Goal: Information Seeking & Learning: Check status

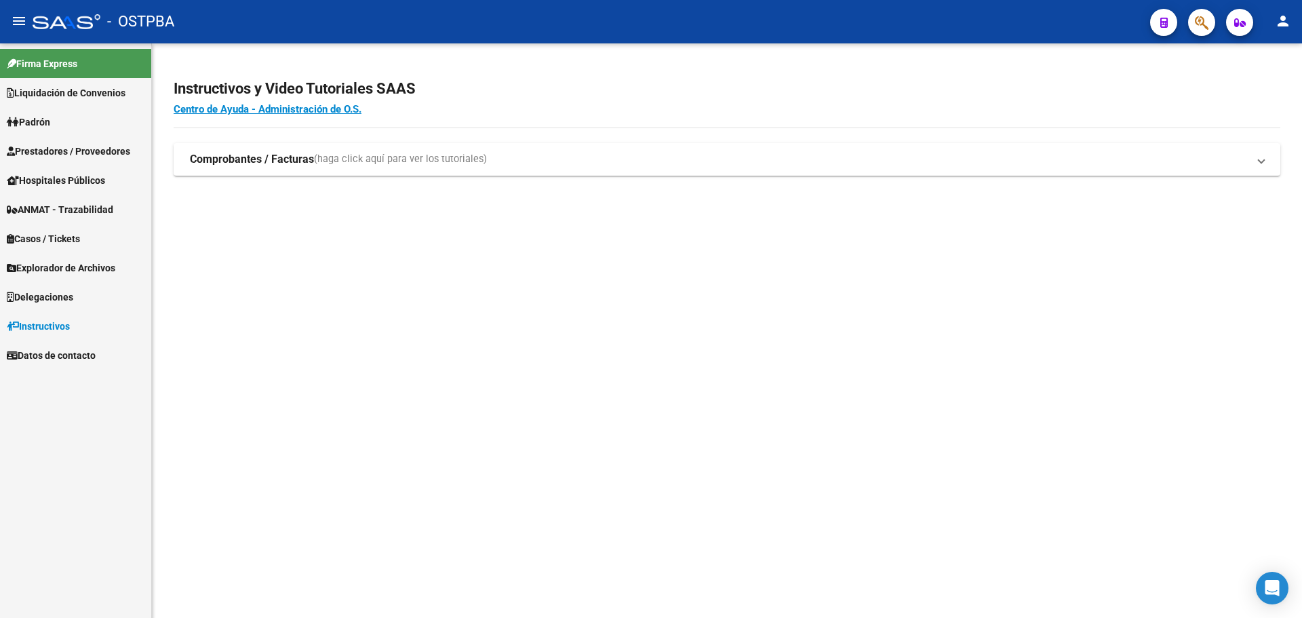
click at [89, 149] on span "Prestadores / Proveedores" at bounding box center [68, 151] width 123 height 15
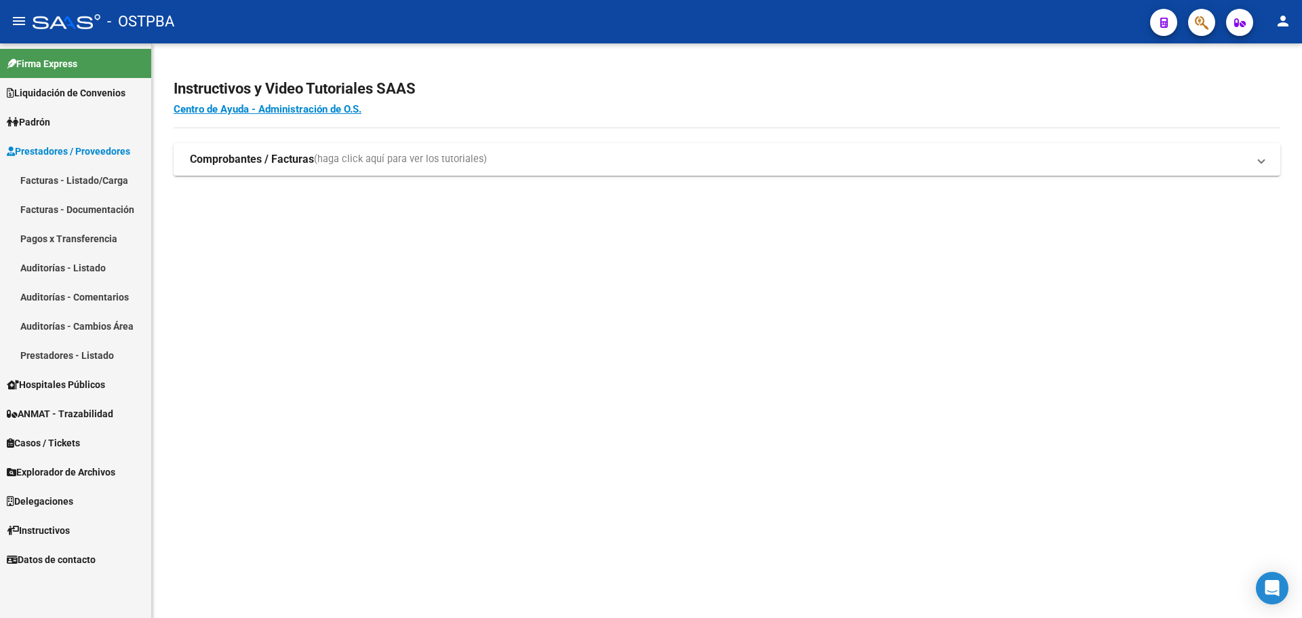
click at [81, 265] on link "Auditorías - Listado" at bounding box center [75, 267] width 151 height 29
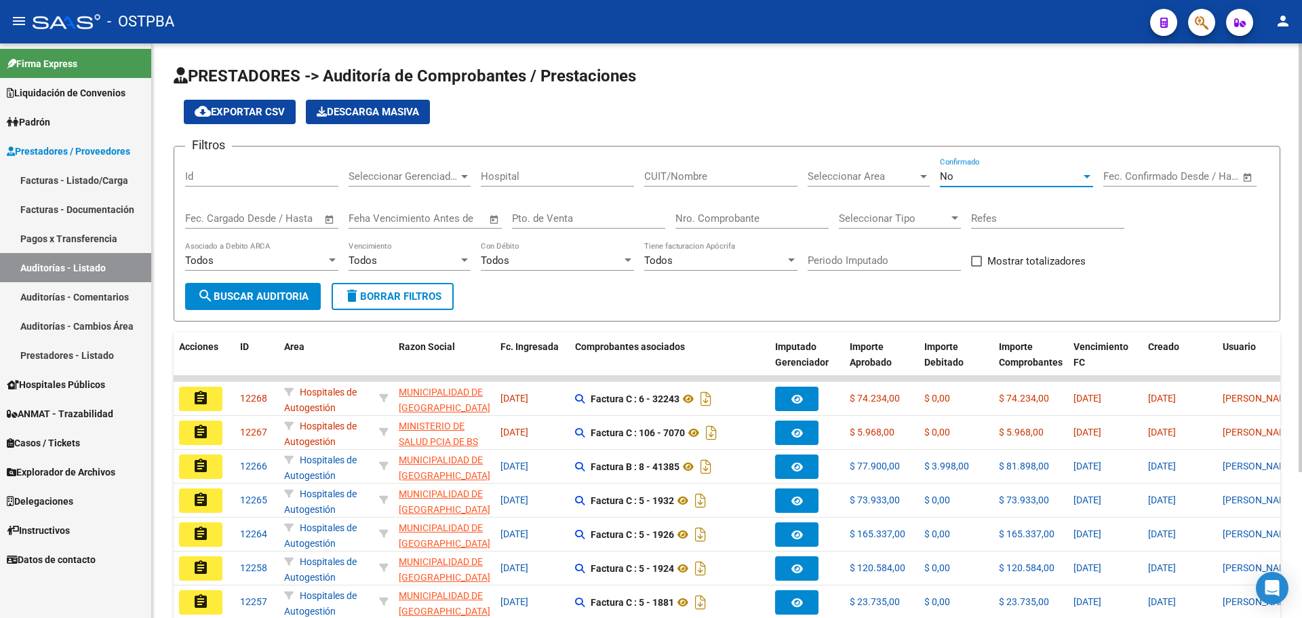
click at [976, 170] on div "No" at bounding box center [1010, 176] width 141 height 12
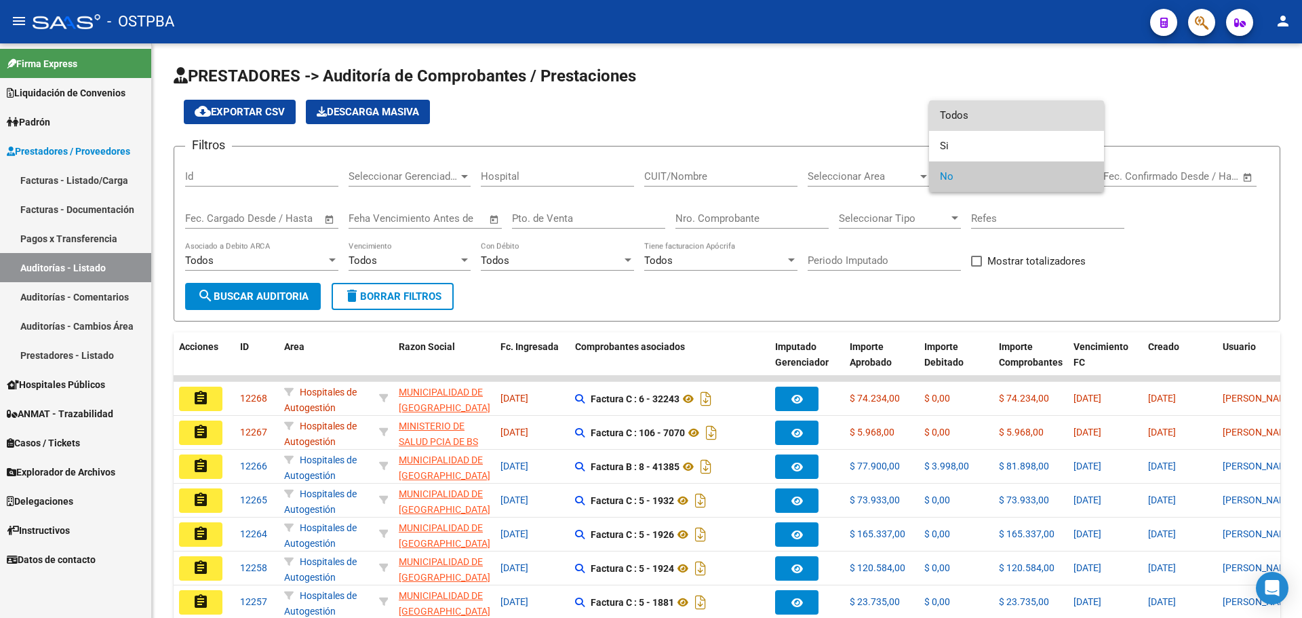
click at [974, 112] on span "Todos" at bounding box center [1016, 115] width 153 height 31
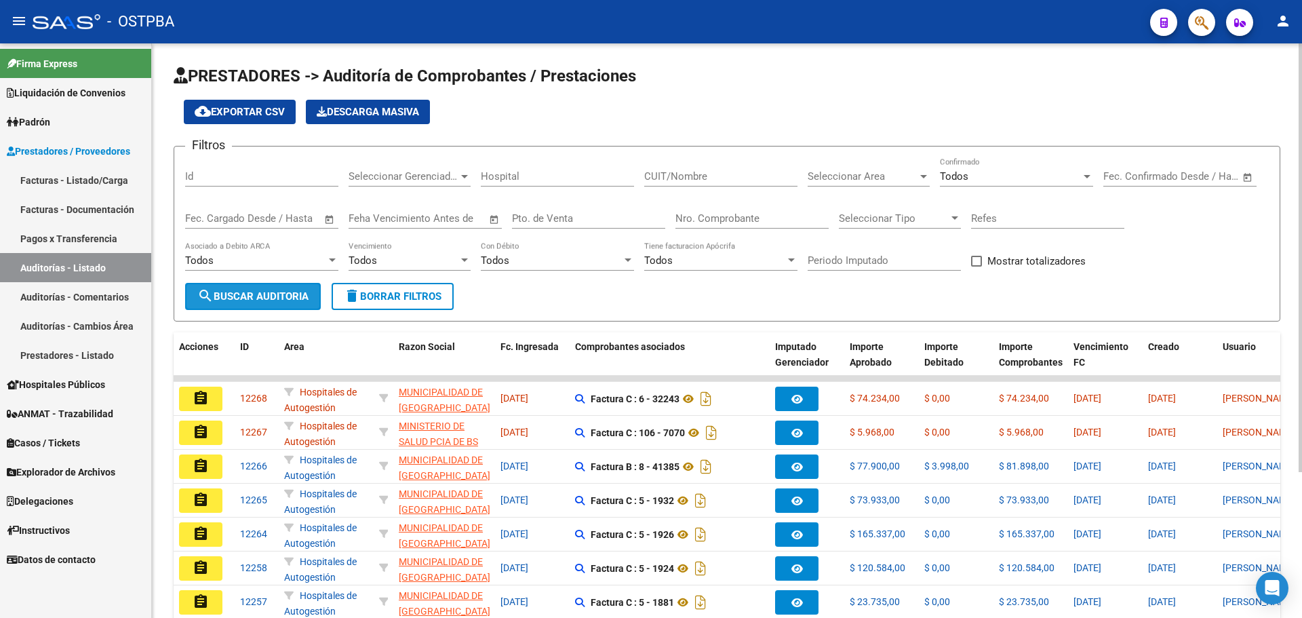
click at [237, 293] on span "search Buscar Auditoria" at bounding box center [252, 296] width 111 height 12
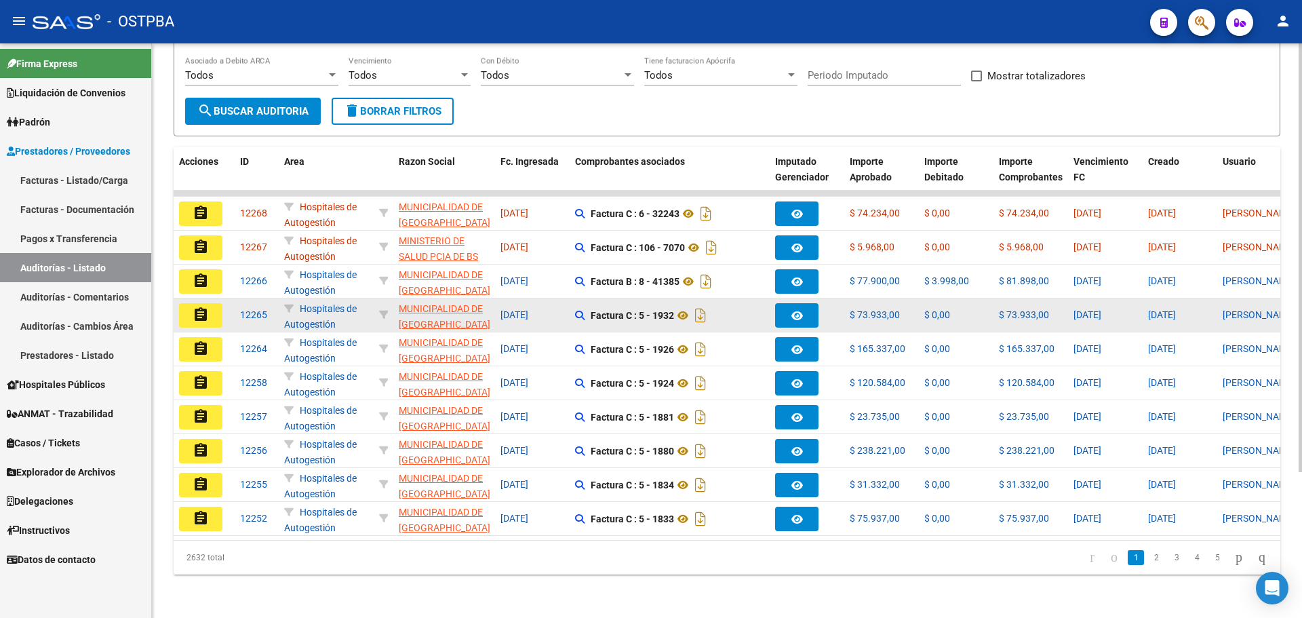
scroll to position [195, 0]
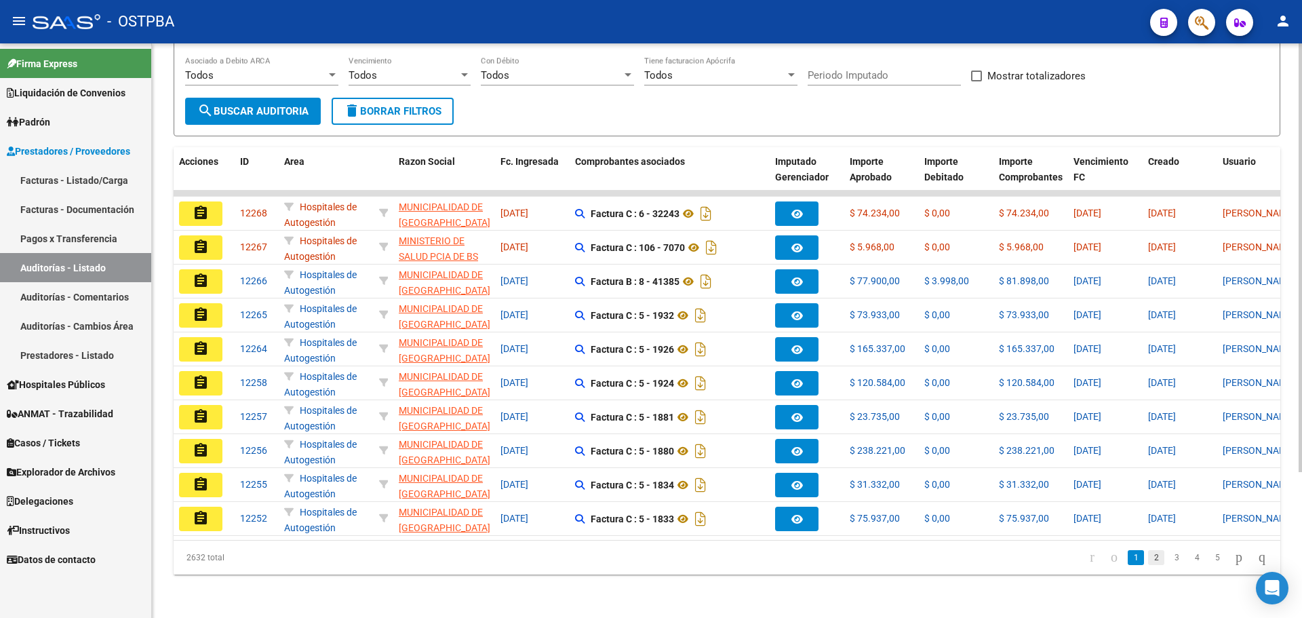
click at [1148, 557] on link "2" at bounding box center [1156, 557] width 16 height 15
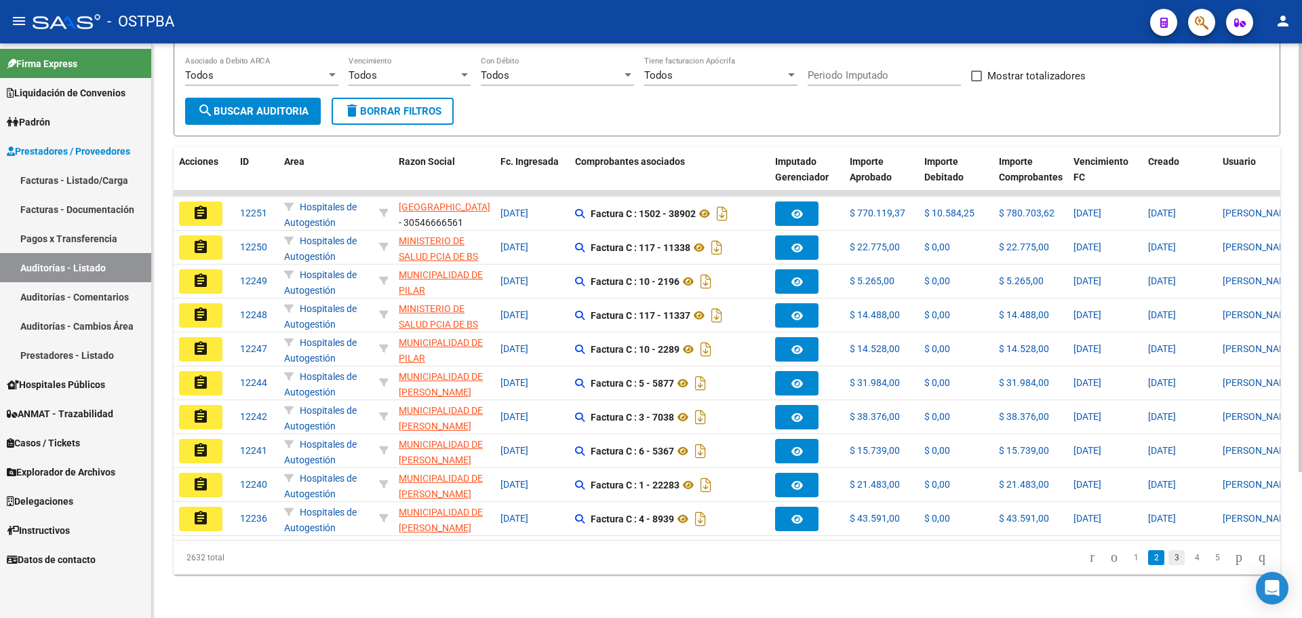
click at [1169, 554] on link "3" at bounding box center [1177, 557] width 16 height 15
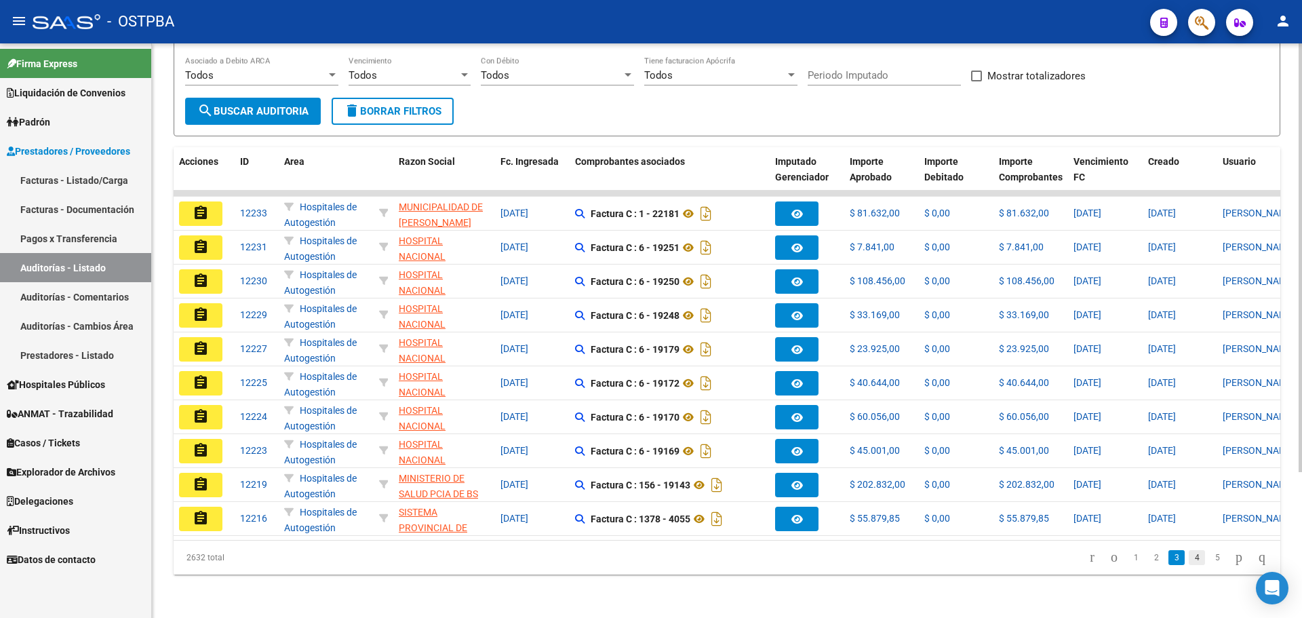
click at [1189, 559] on link "4" at bounding box center [1197, 557] width 16 height 15
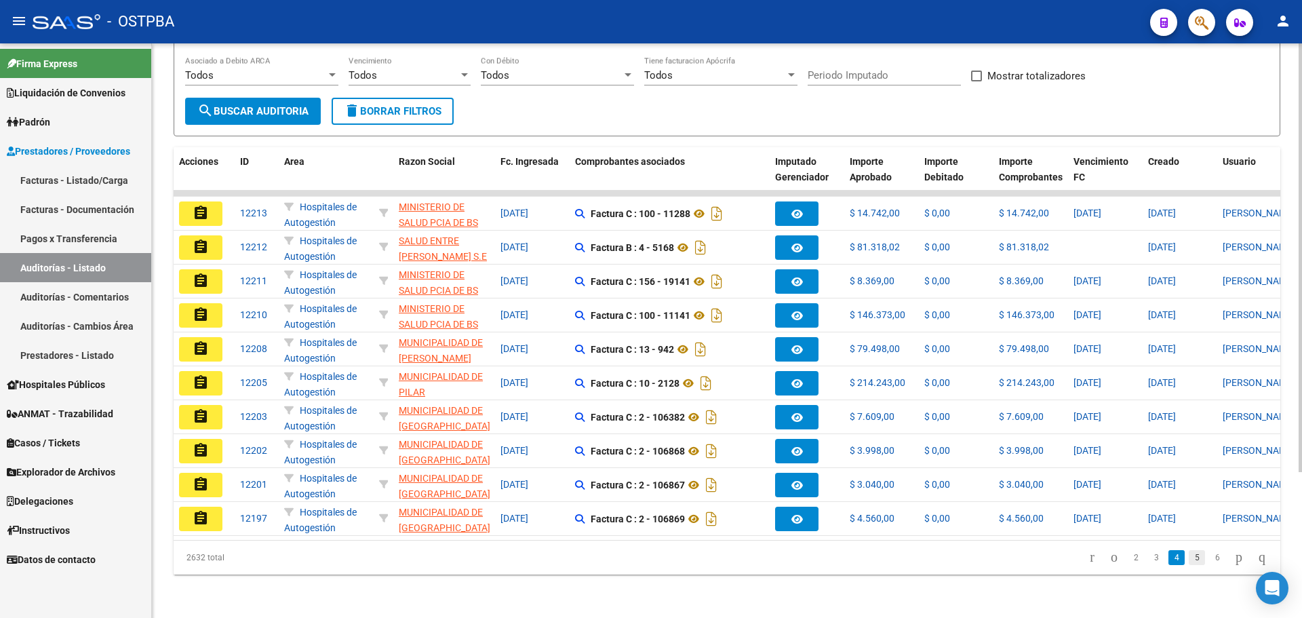
click at [1189, 557] on link "5" at bounding box center [1197, 557] width 16 height 15
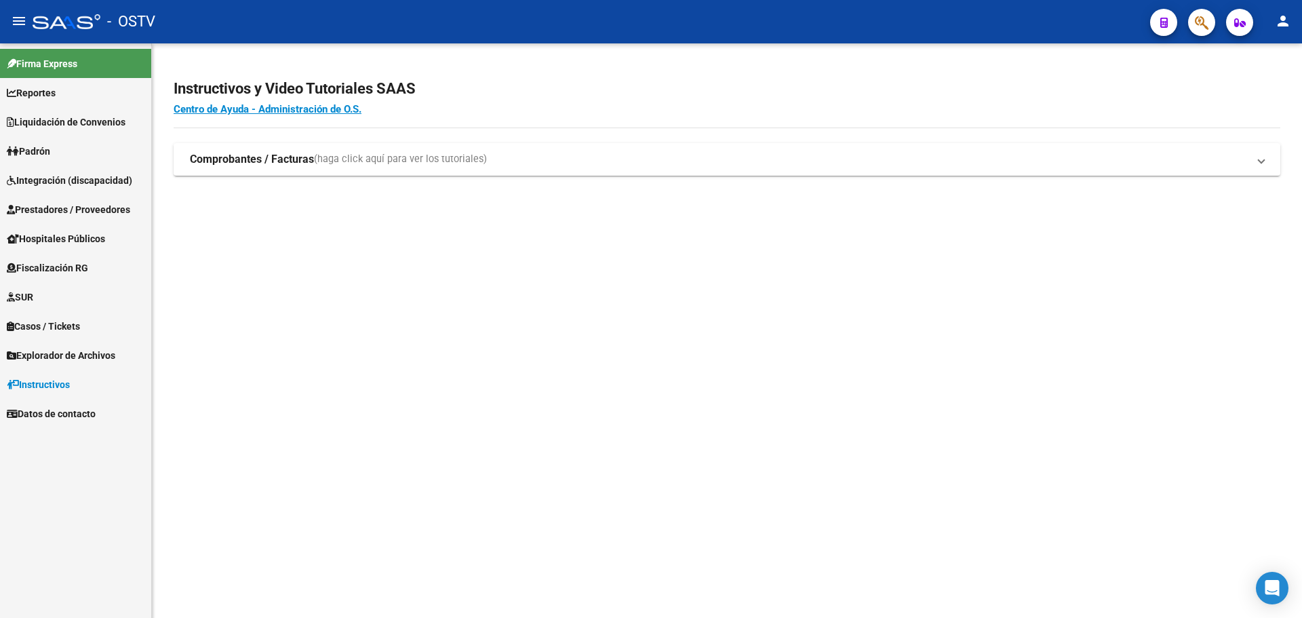
click at [1200, 18] on icon "button" at bounding box center [1202, 23] width 14 height 16
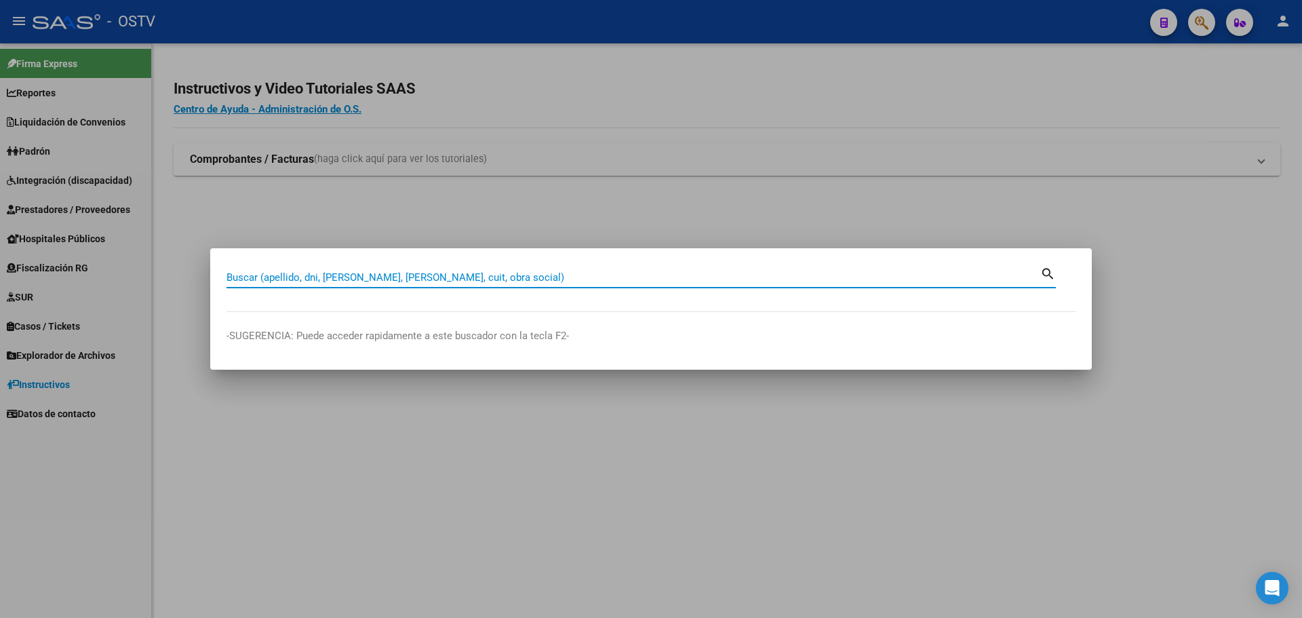
paste input "27174109201"
type input "27174109201"
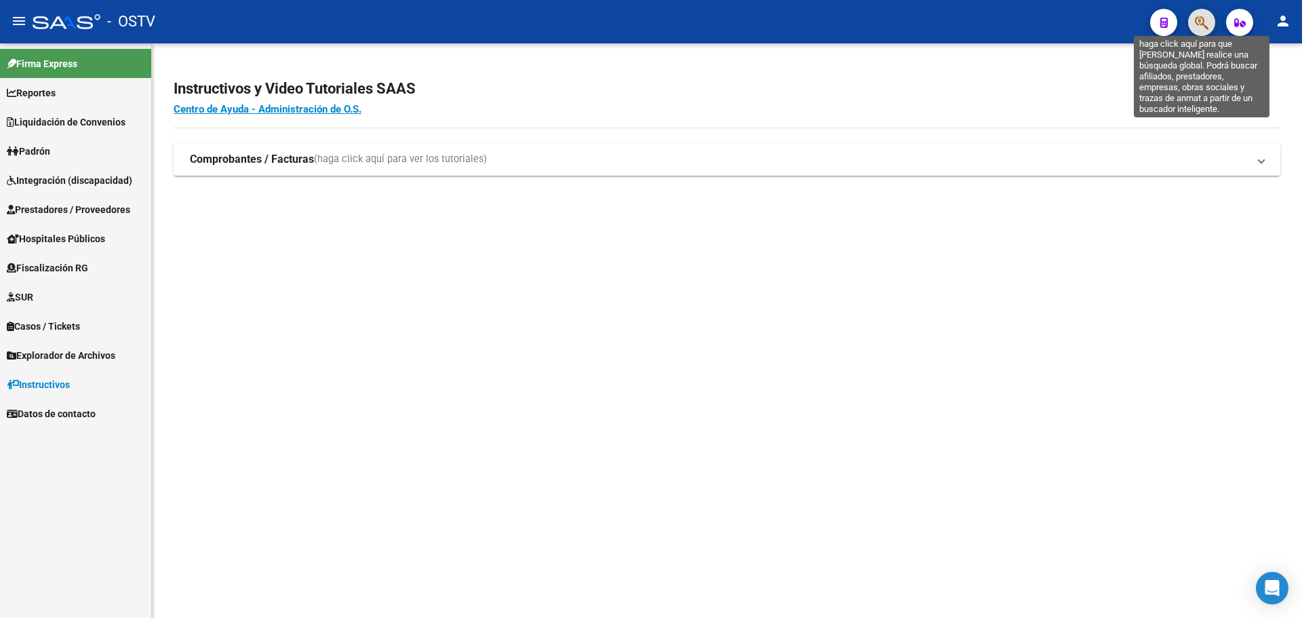
click at [1199, 18] on icon "button" at bounding box center [1202, 23] width 14 height 16
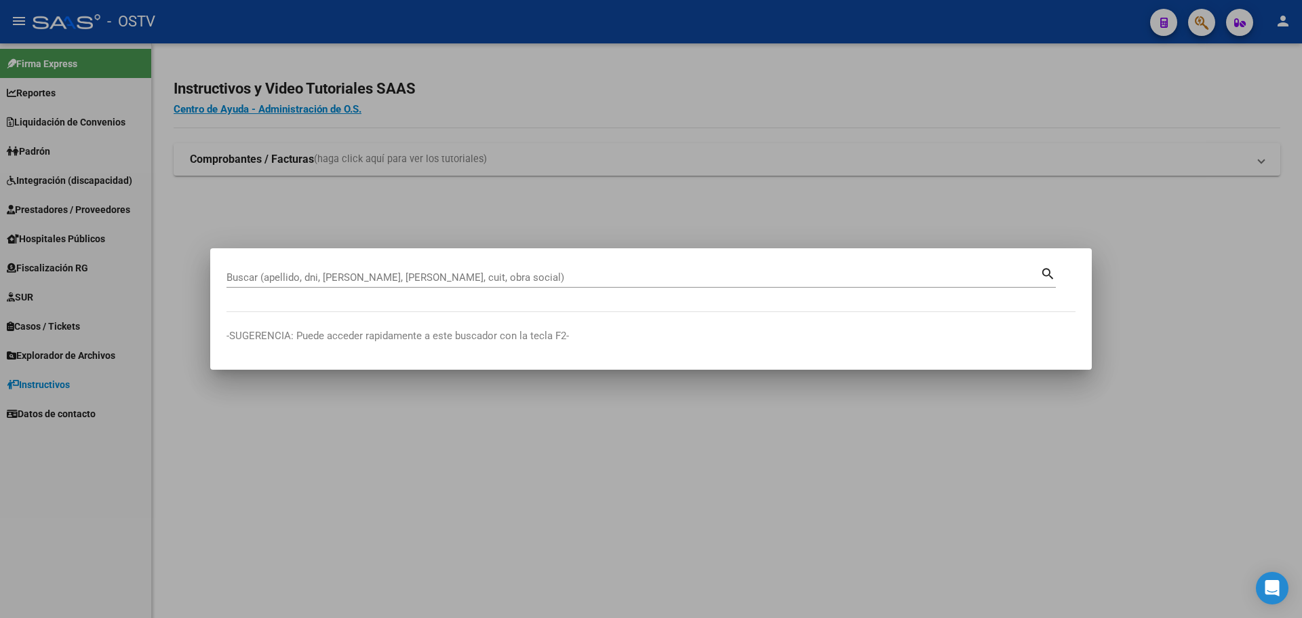
drag, startPoint x: 434, startPoint y: 281, endPoint x: 323, endPoint y: 263, distance: 112.7
click at [323, 263] on mat-dialog-container "Buscar (apellido, dni, cuil, nro traspaso, cuit, obra social) search -SUGERENCI…" at bounding box center [651, 308] width 882 height 121
click at [322, 279] on input "Buscar (apellido, dni, [PERSON_NAME], [PERSON_NAME], cuit, obra social)" at bounding box center [634, 277] width 814 height 12
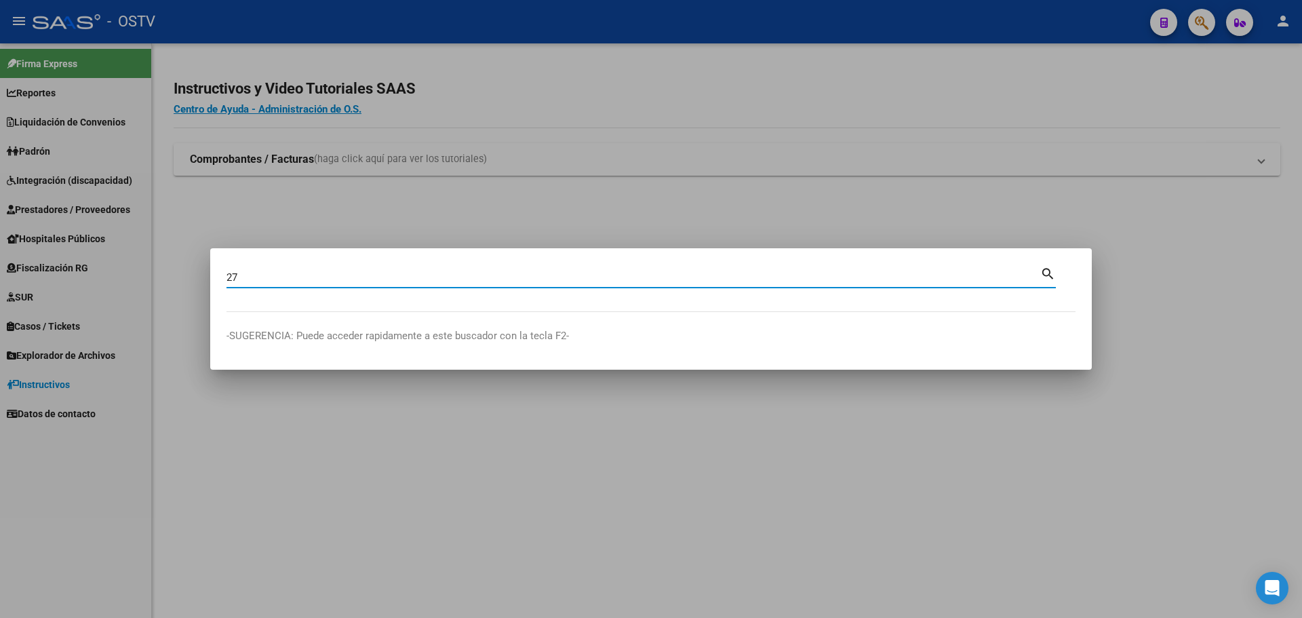
type input "2"
type input "17410920"
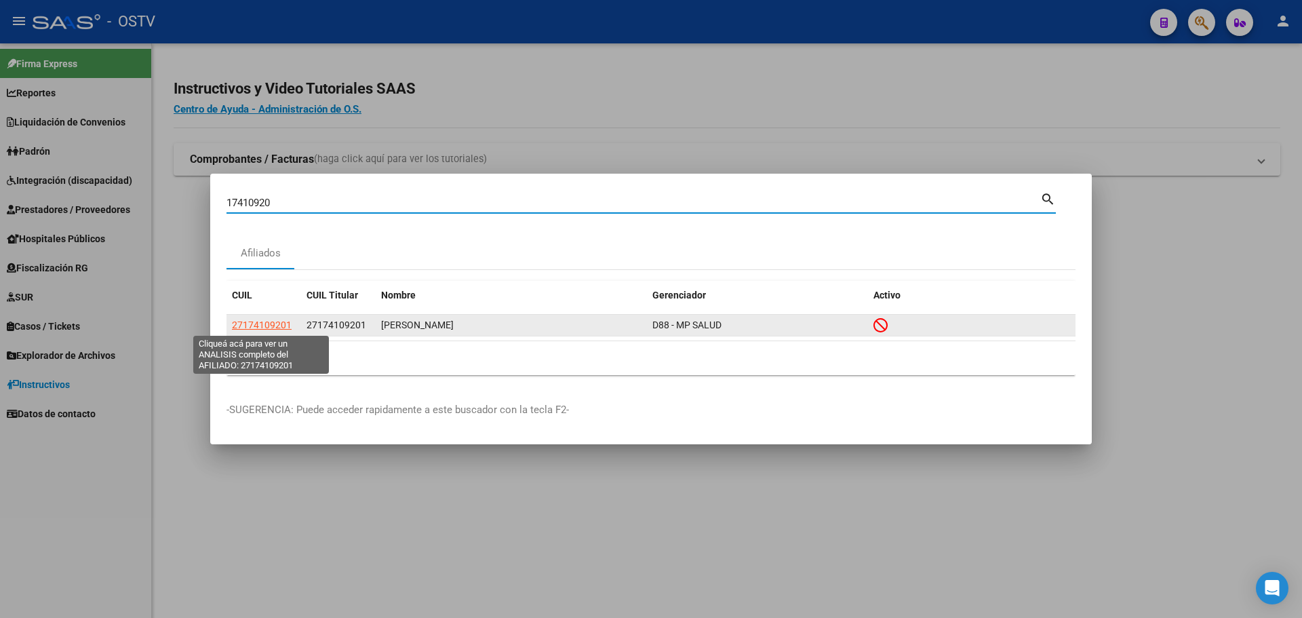
click at [269, 325] on span "27174109201" at bounding box center [262, 324] width 60 height 11
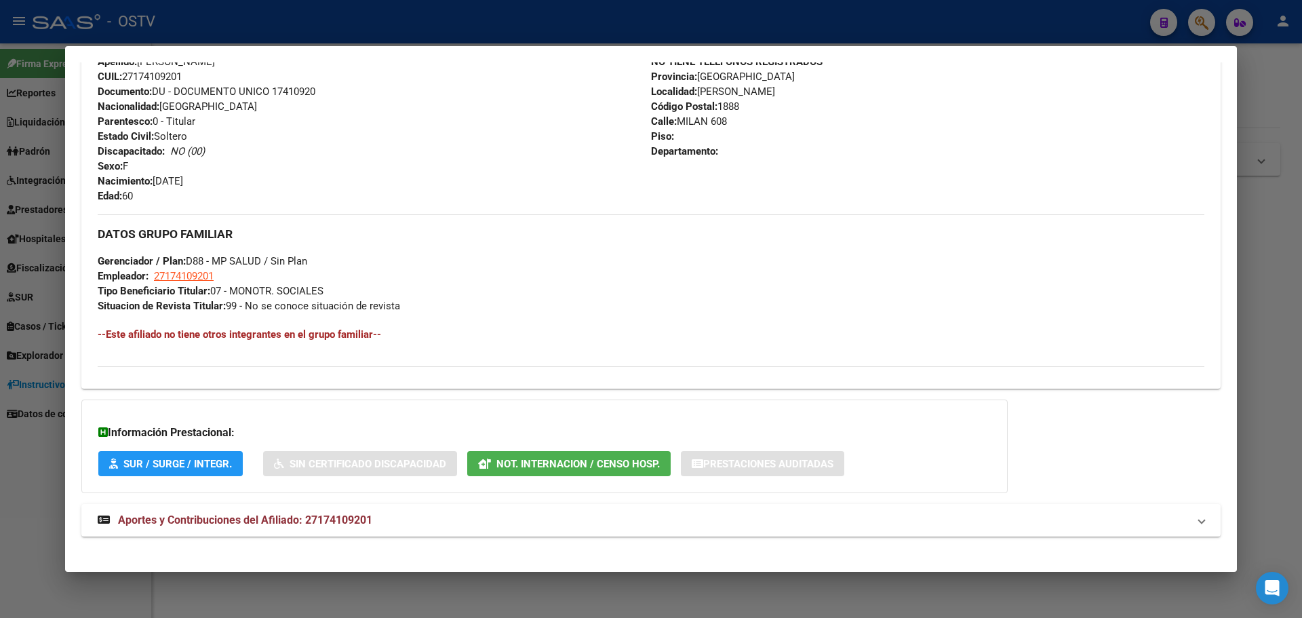
scroll to position [539, 0]
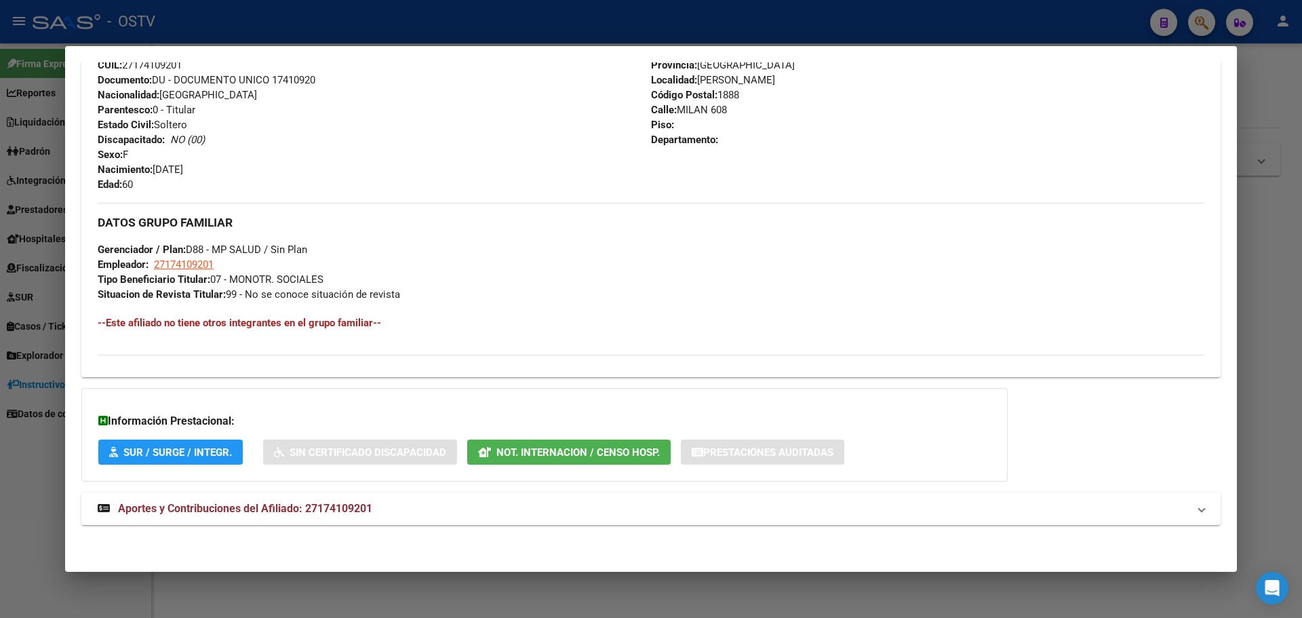
click at [559, 454] on span "Not. Internacion / Censo Hosp." at bounding box center [577, 452] width 163 height 12
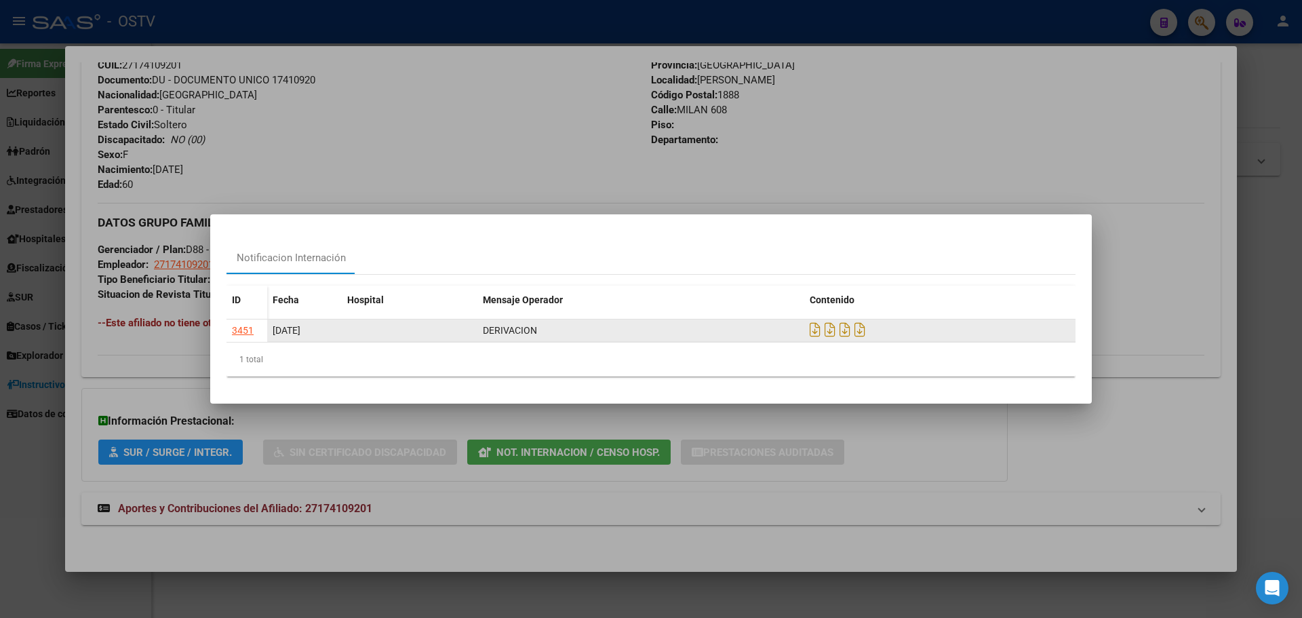
click at [241, 327] on div "3451" at bounding box center [243, 331] width 22 height 16
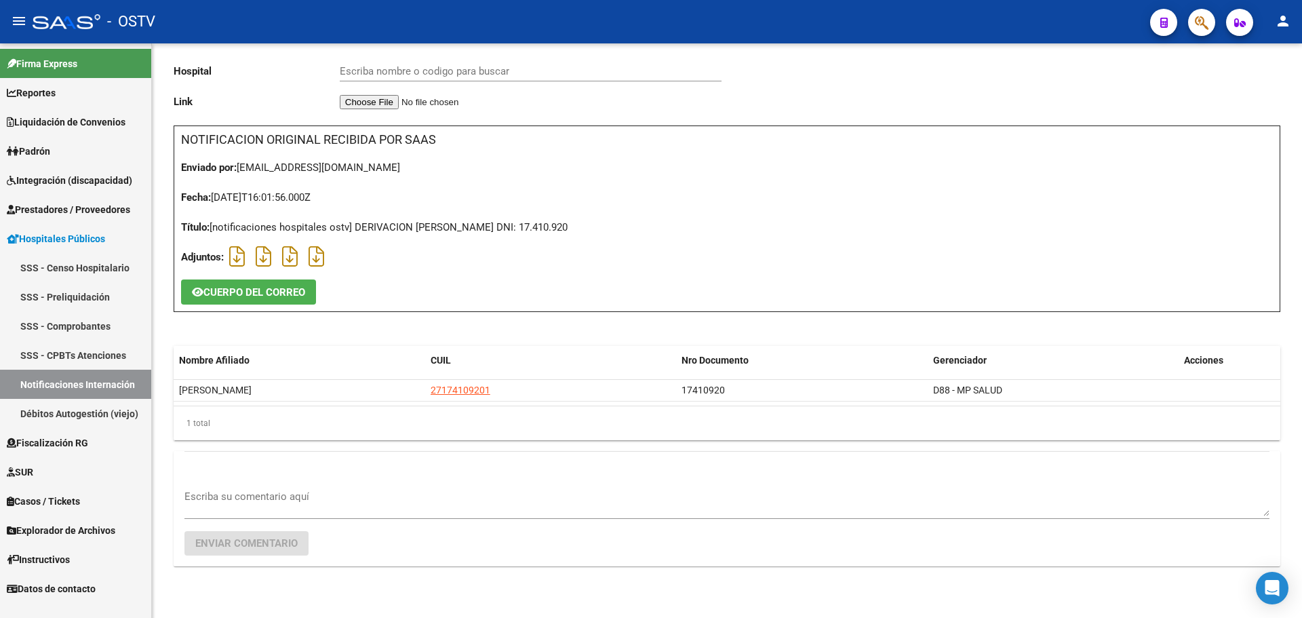
scroll to position [162, 0]
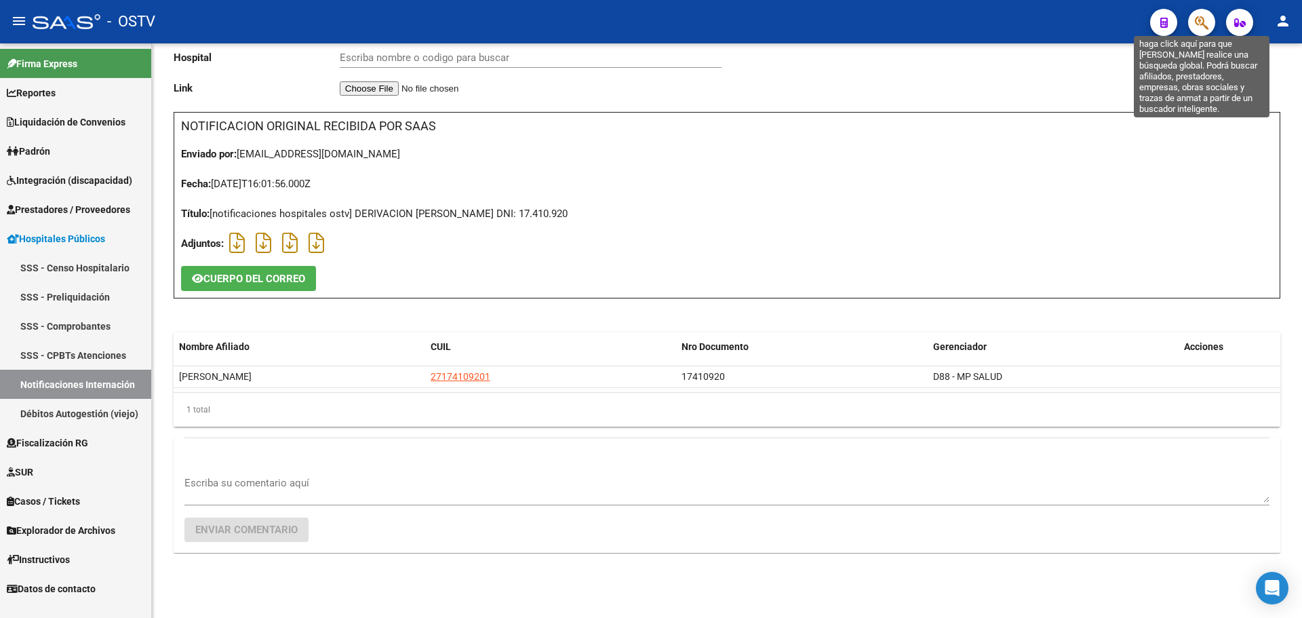
click at [1196, 20] on icon "button" at bounding box center [1202, 23] width 14 height 16
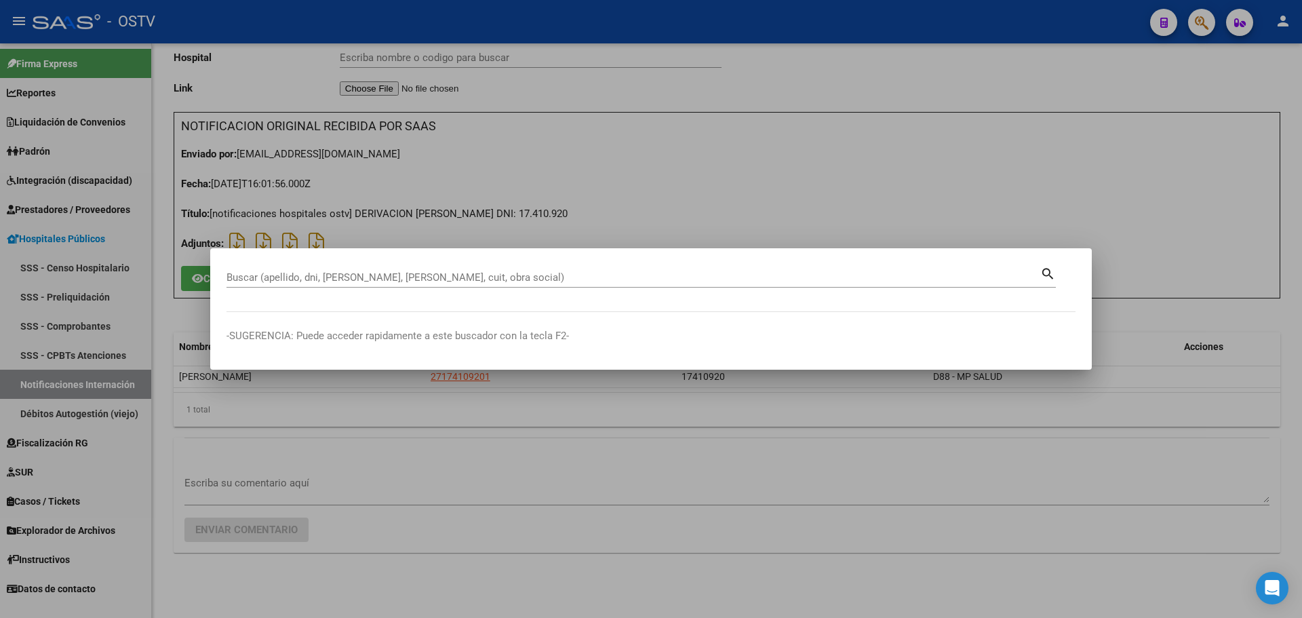
click at [280, 279] on input "Buscar (apellido, dni, [PERSON_NAME], [PERSON_NAME], cuit, obra social)" at bounding box center [634, 277] width 814 height 12
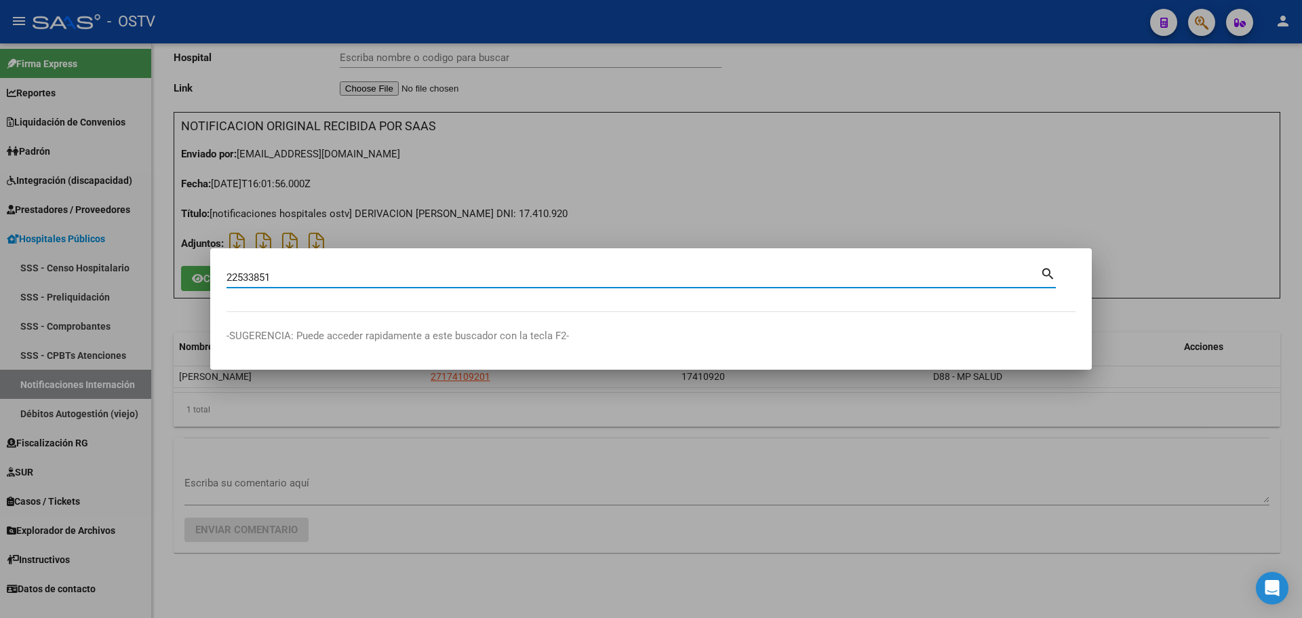
type input "22533851"
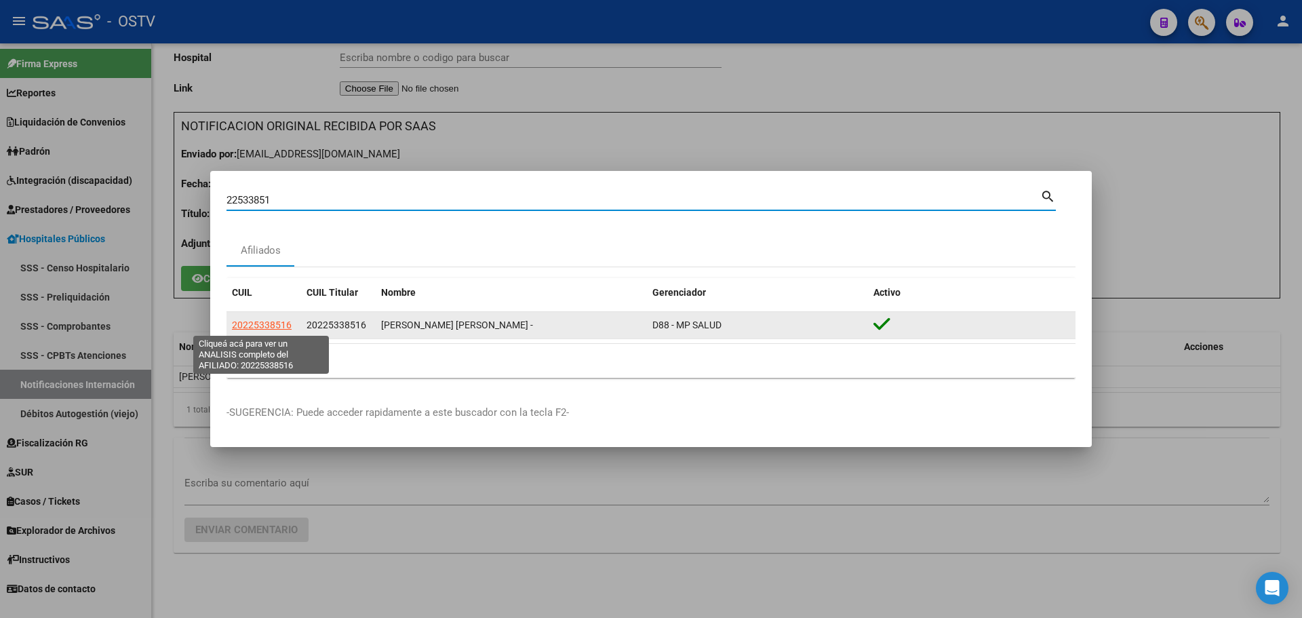
click at [272, 325] on span "20225338516" at bounding box center [262, 324] width 60 height 11
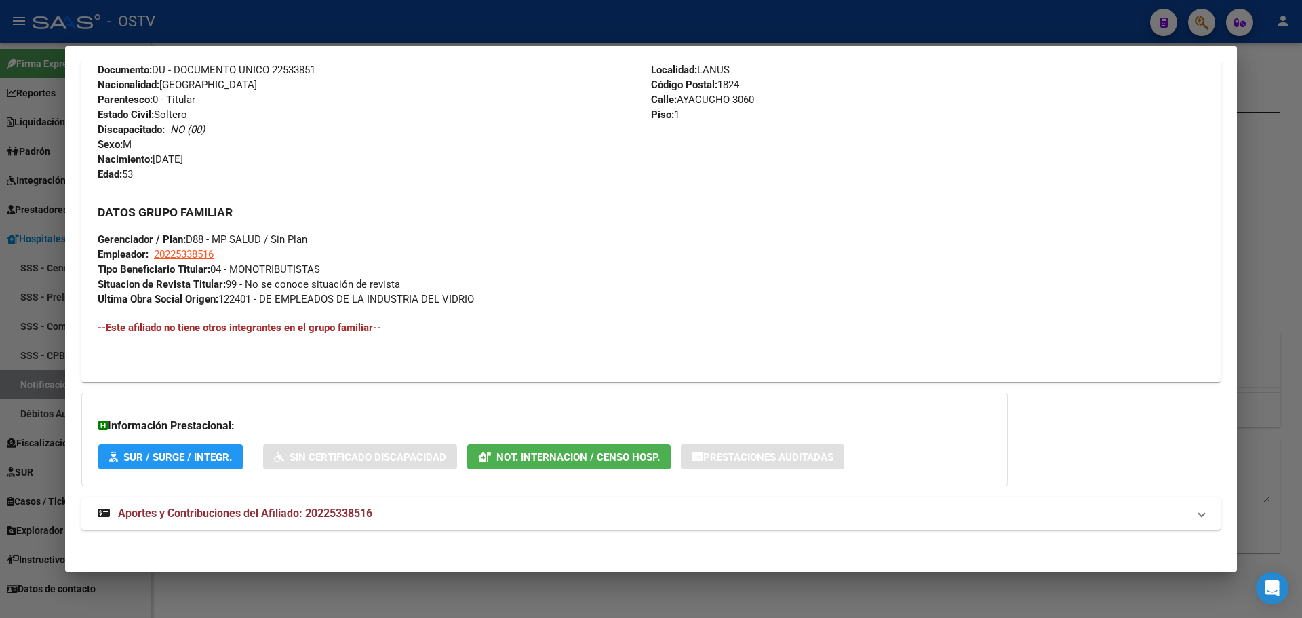
scroll to position [524, 0]
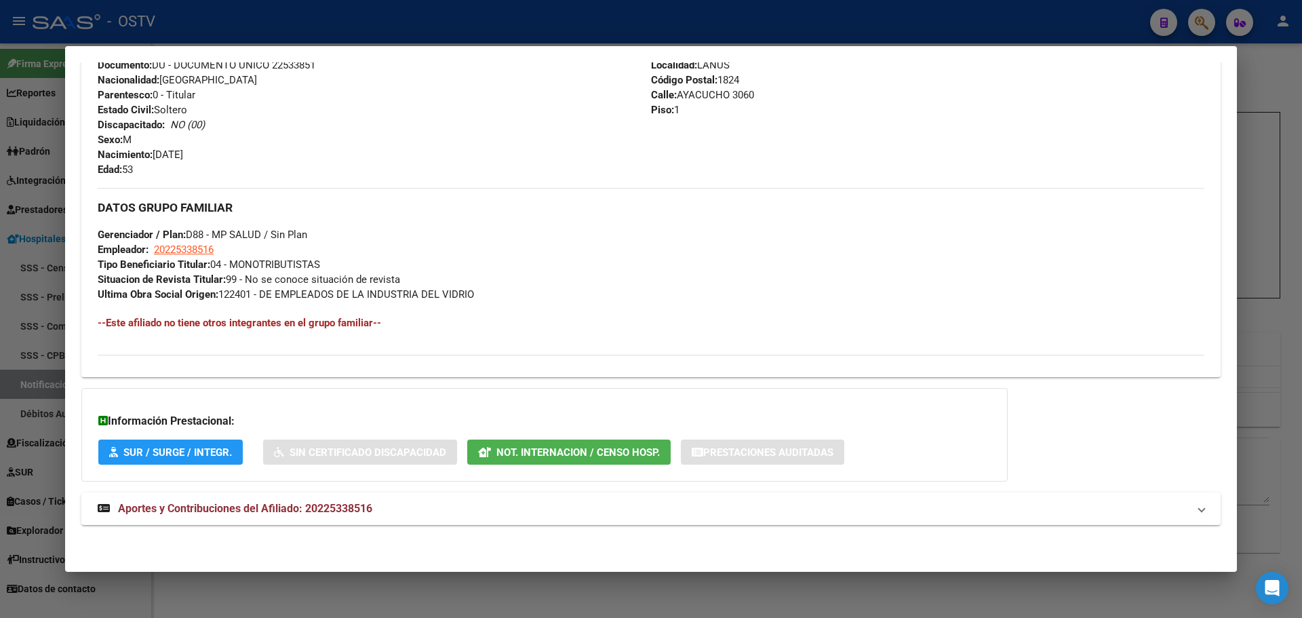
click at [516, 451] on span "Not. Internacion / Censo Hosp." at bounding box center [577, 452] width 163 height 12
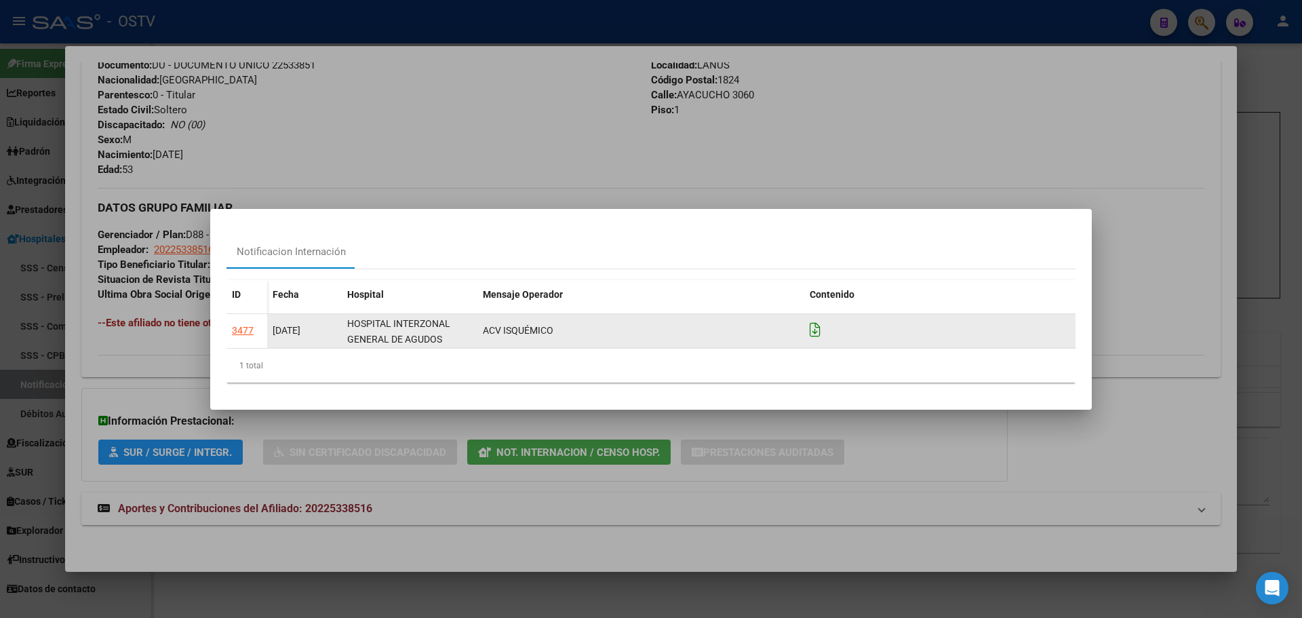
click at [817, 329] on icon at bounding box center [815, 329] width 11 height 15
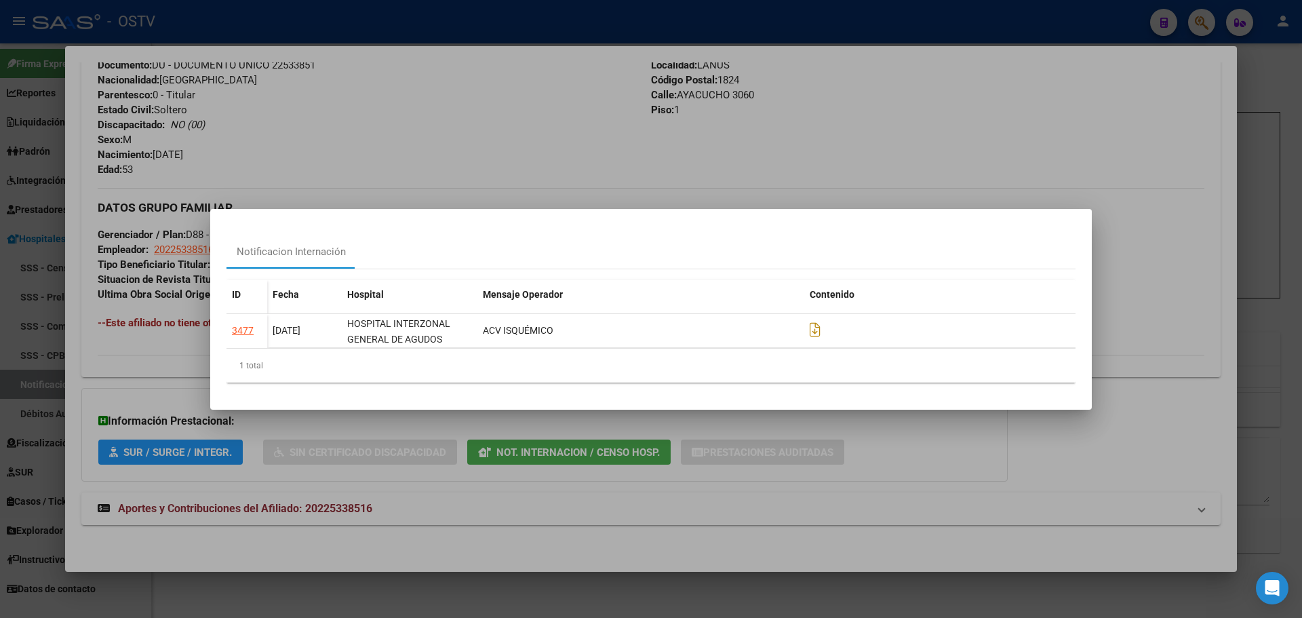
click at [368, 107] on div at bounding box center [651, 309] width 1302 height 618
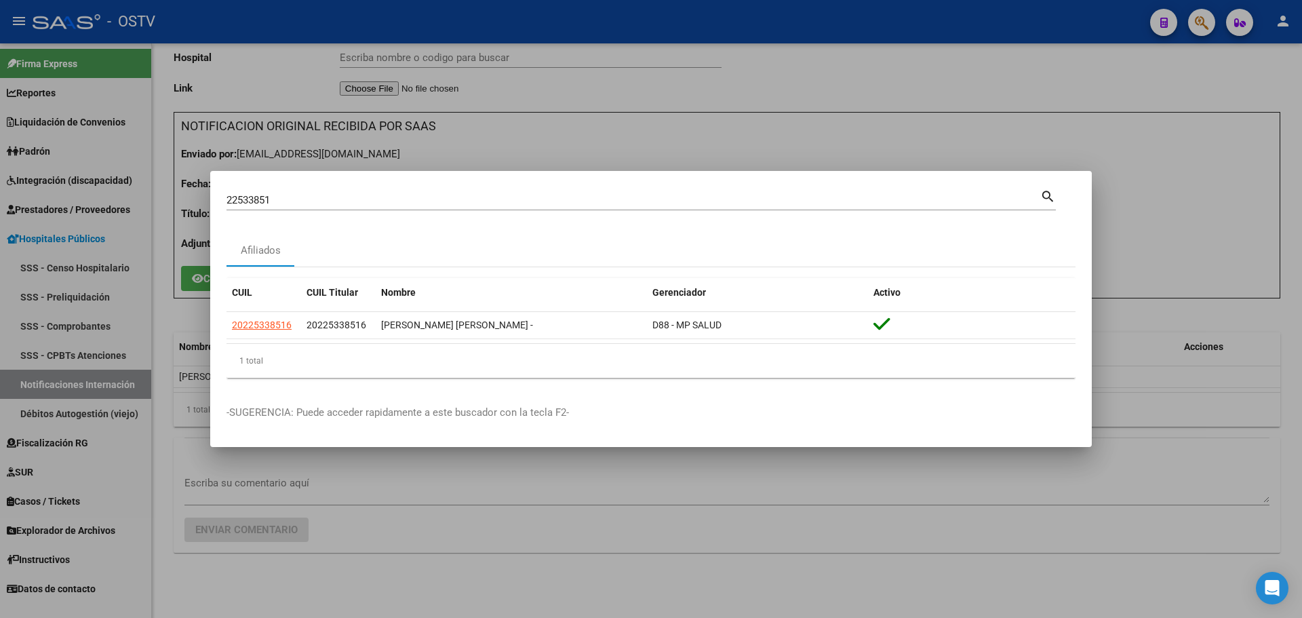
click at [322, 197] on input "22533851" at bounding box center [634, 200] width 814 height 12
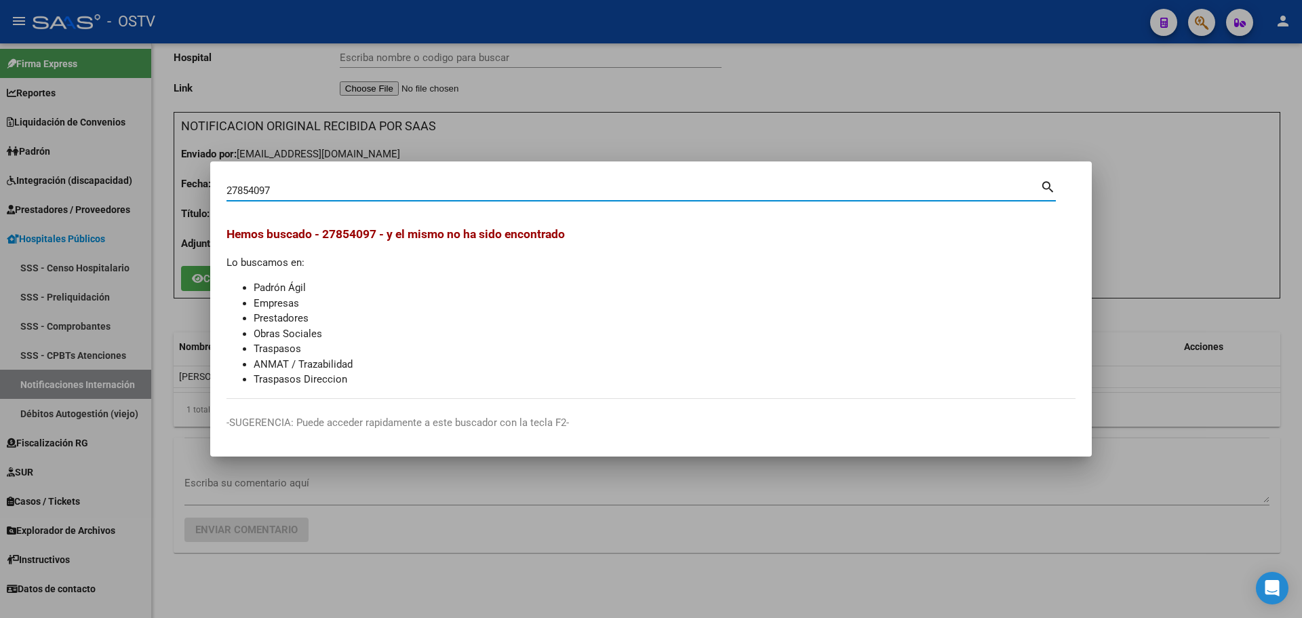
click at [290, 194] on input "27854097" at bounding box center [634, 190] width 814 height 12
type input "27854097"
click at [290, 194] on input "27854097" at bounding box center [634, 190] width 814 height 12
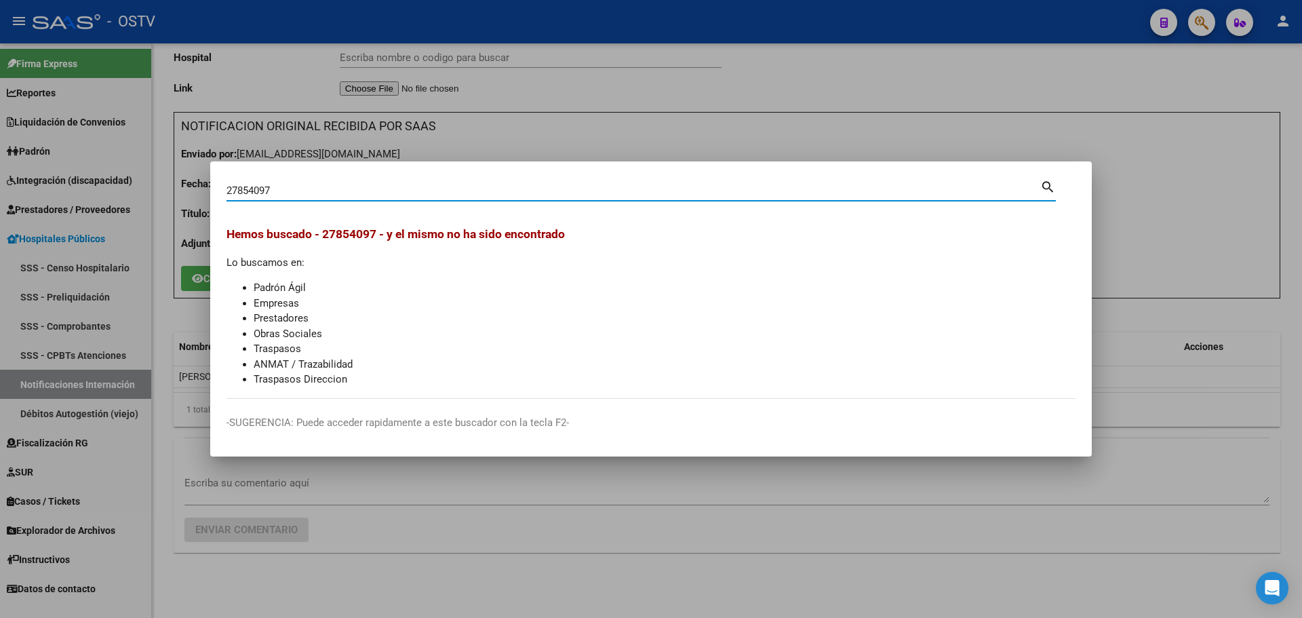
click at [290, 194] on input "27854097" at bounding box center [634, 190] width 814 height 12
click at [301, 188] on input "23296053" at bounding box center [634, 190] width 814 height 12
click at [300, 195] on input "23296053" at bounding box center [634, 190] width 814 height 12
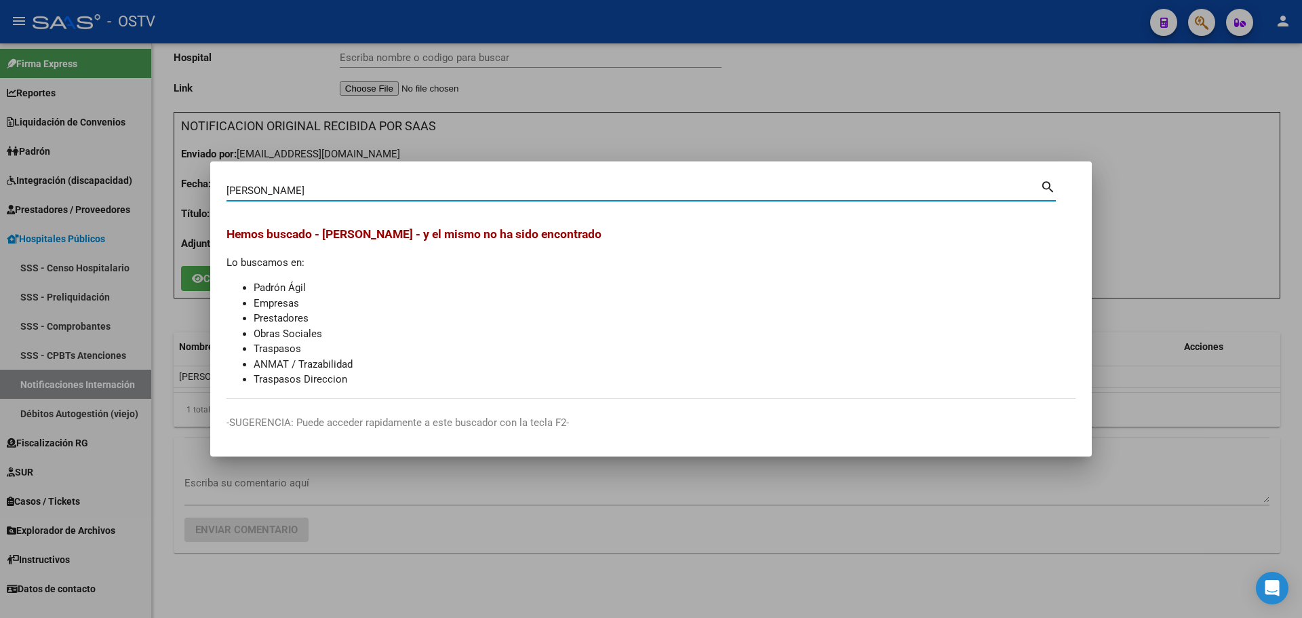
click at [321, 191] on input "dietrich" at bounding box center [634, 190] width 814 height 12
type input "33985869"
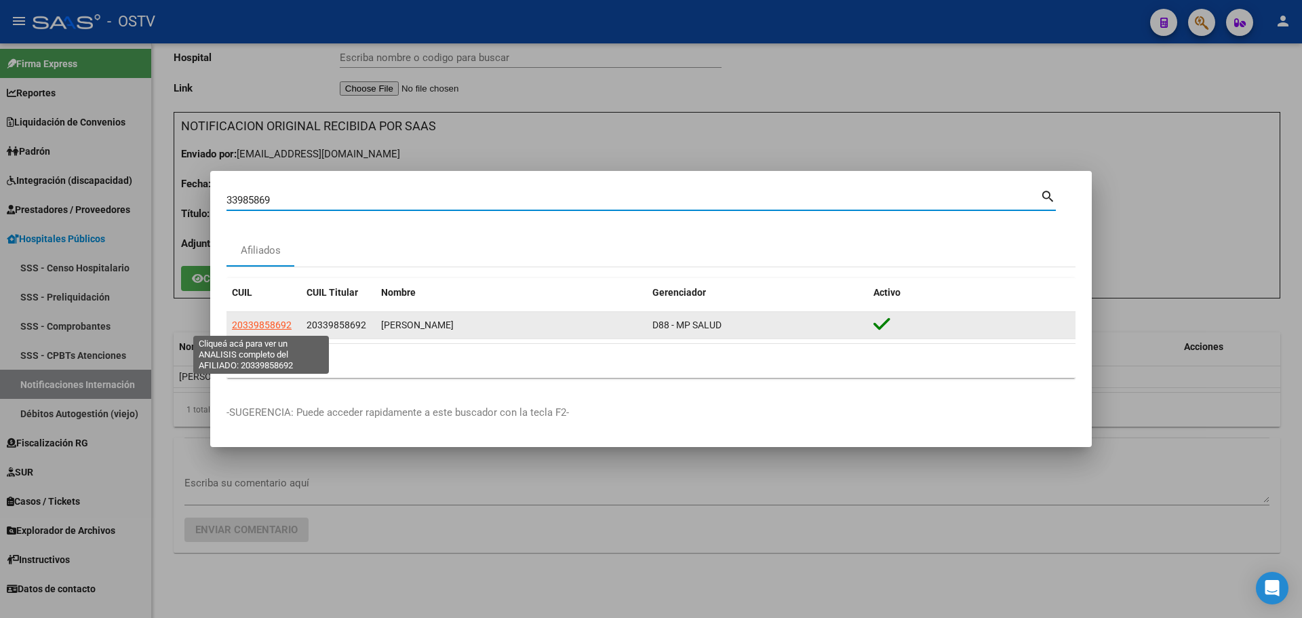
click at [265, 323] on span "20339858692" at bounding box center [262, 324] width 60 height 11
type textarea "20339858692"
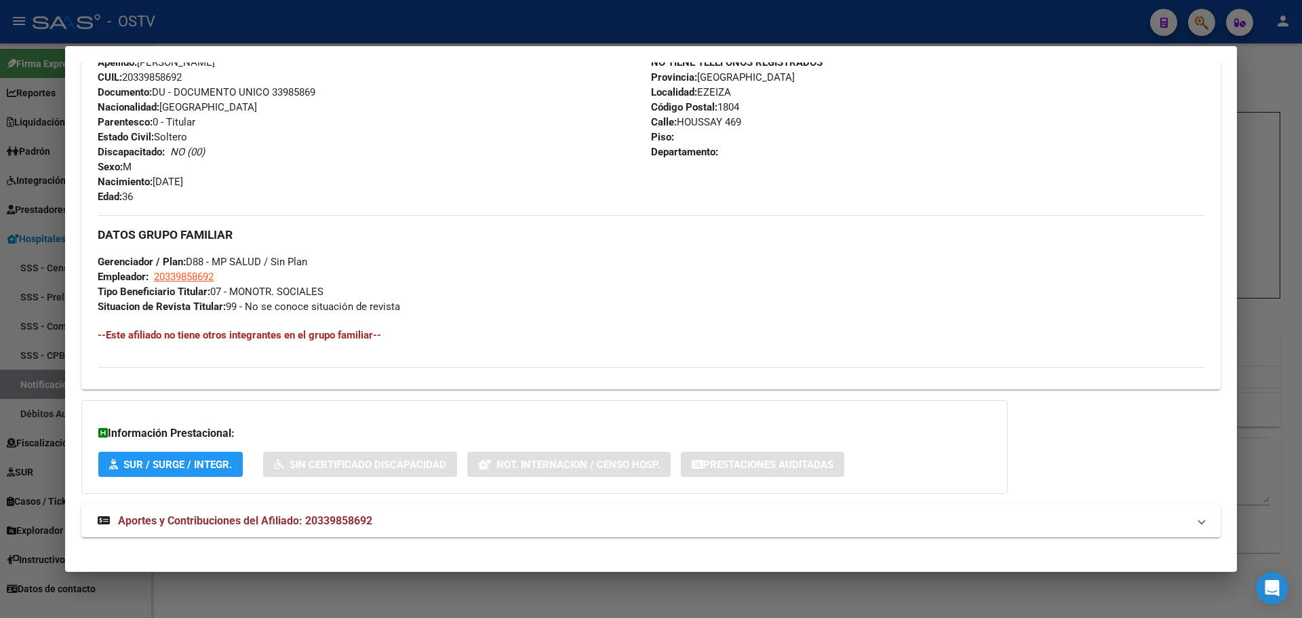
scroll to position [509, 0]
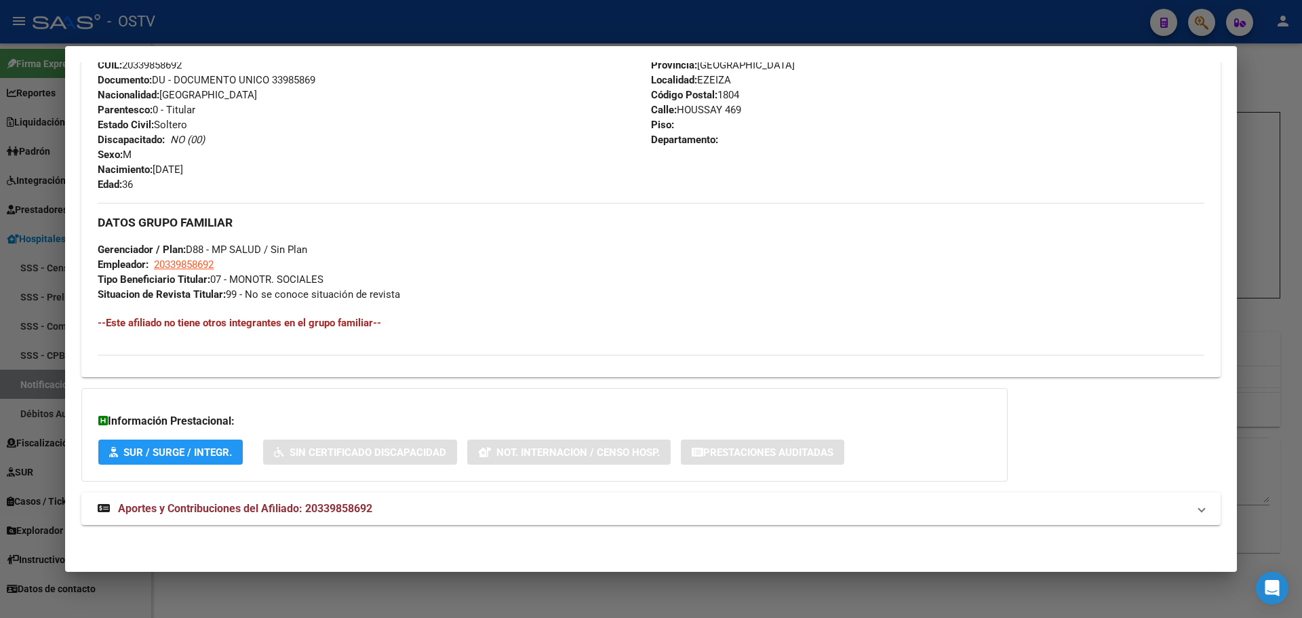
click at [270, 278] on span "Tipo Beneficiario Titular: 07 - MONOTR. SOCIALES" at bounding box center [211, 279] width 226 height 12
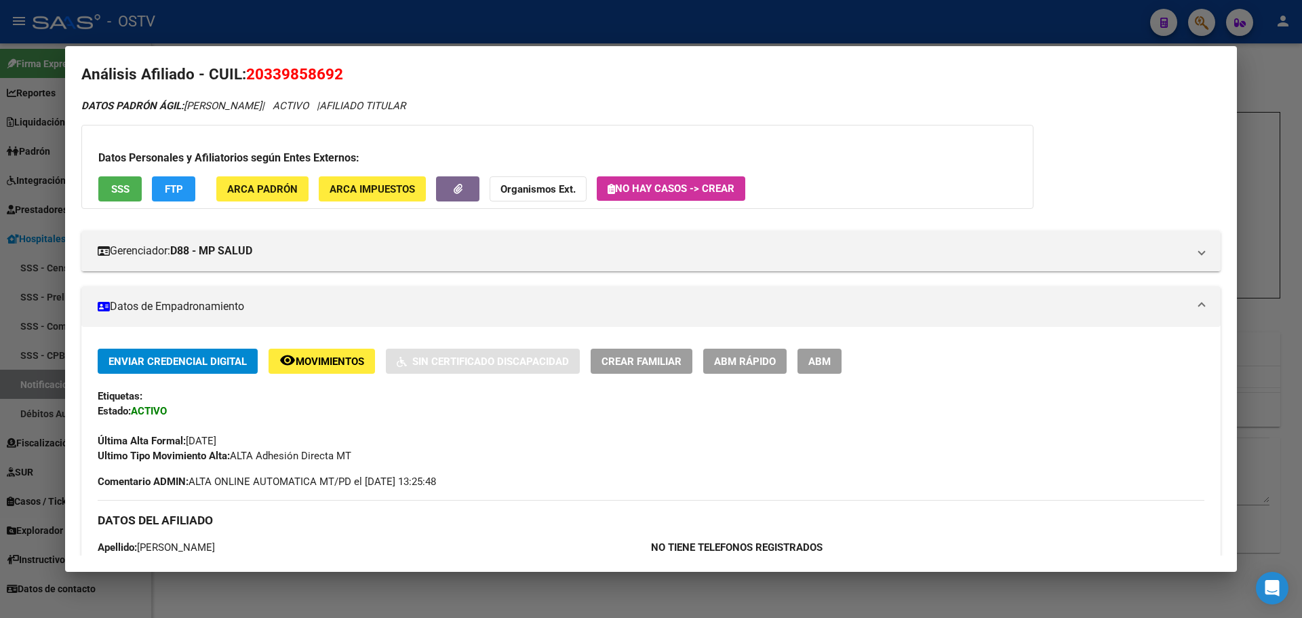
scroll to position [0, 0]
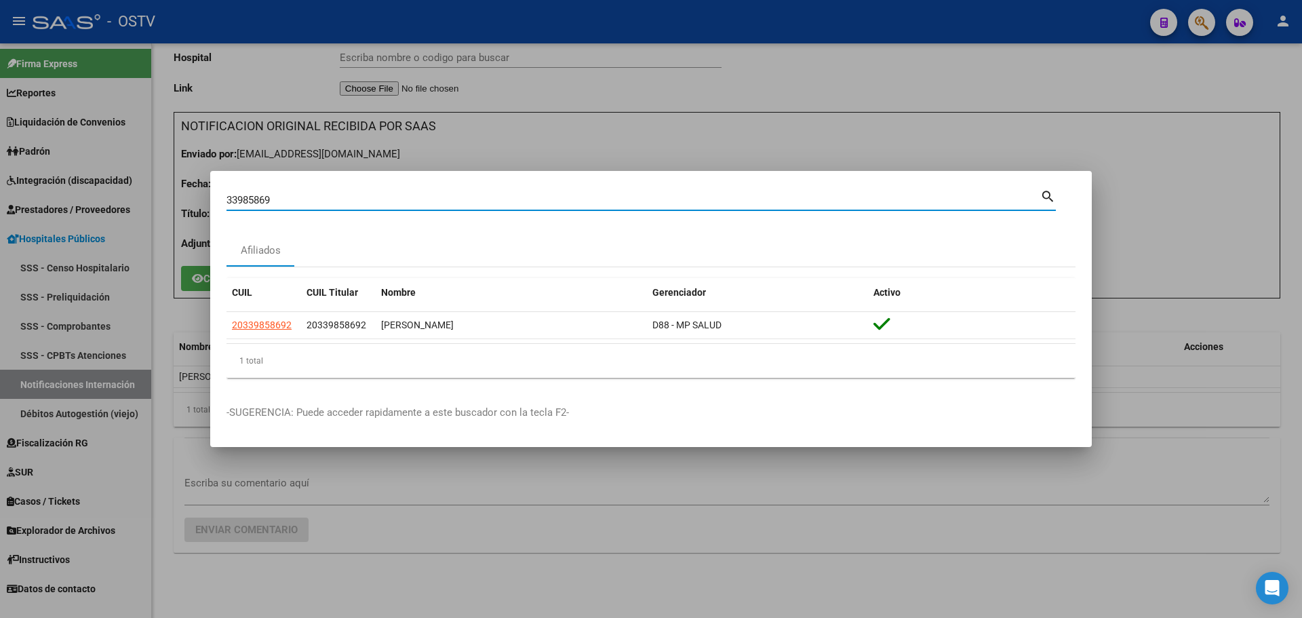
click at [242, 201] on input "33985869" at bounding box center [634, 200] width 814 height 12
type input "36821446"
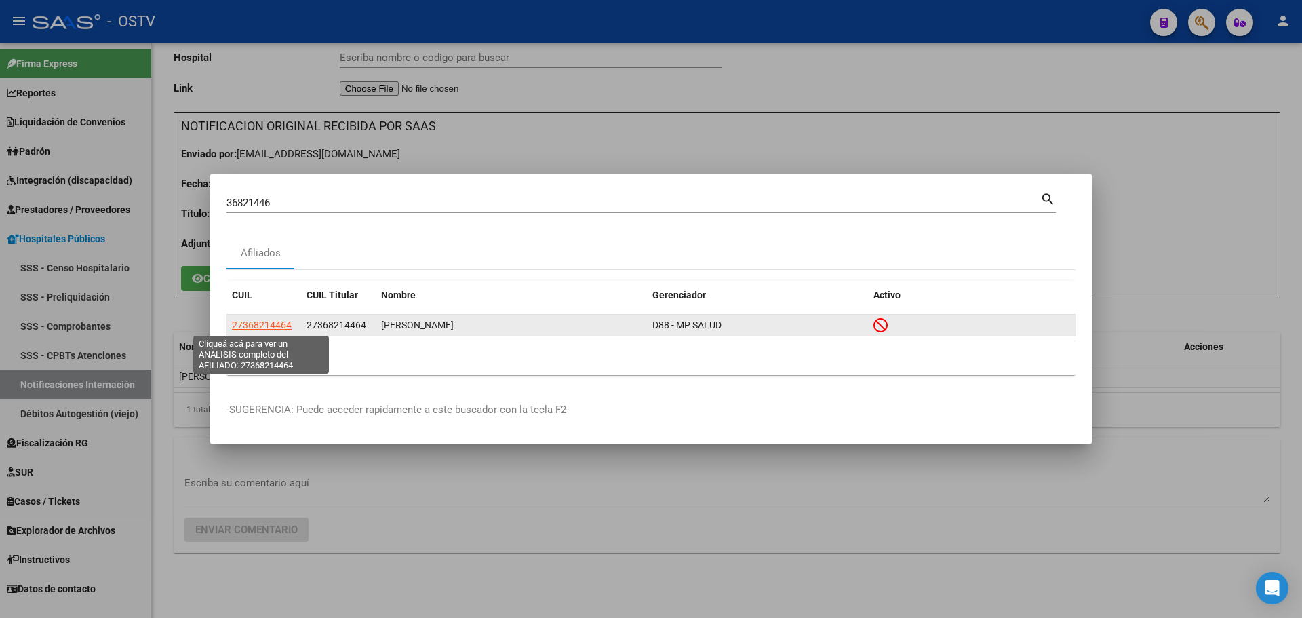
click at [288, 325] on span "27368214464" at bounding box center [262, 324] width 60 height 11
type textarea "27368214464"
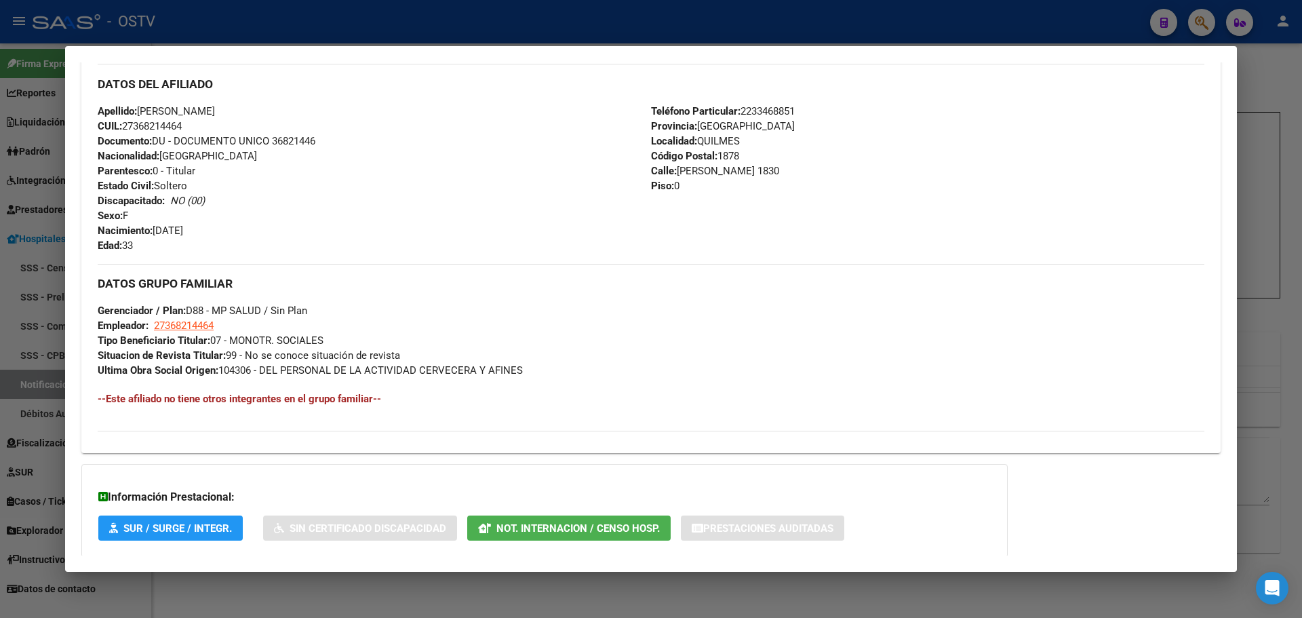
scroll to position [554, 0]
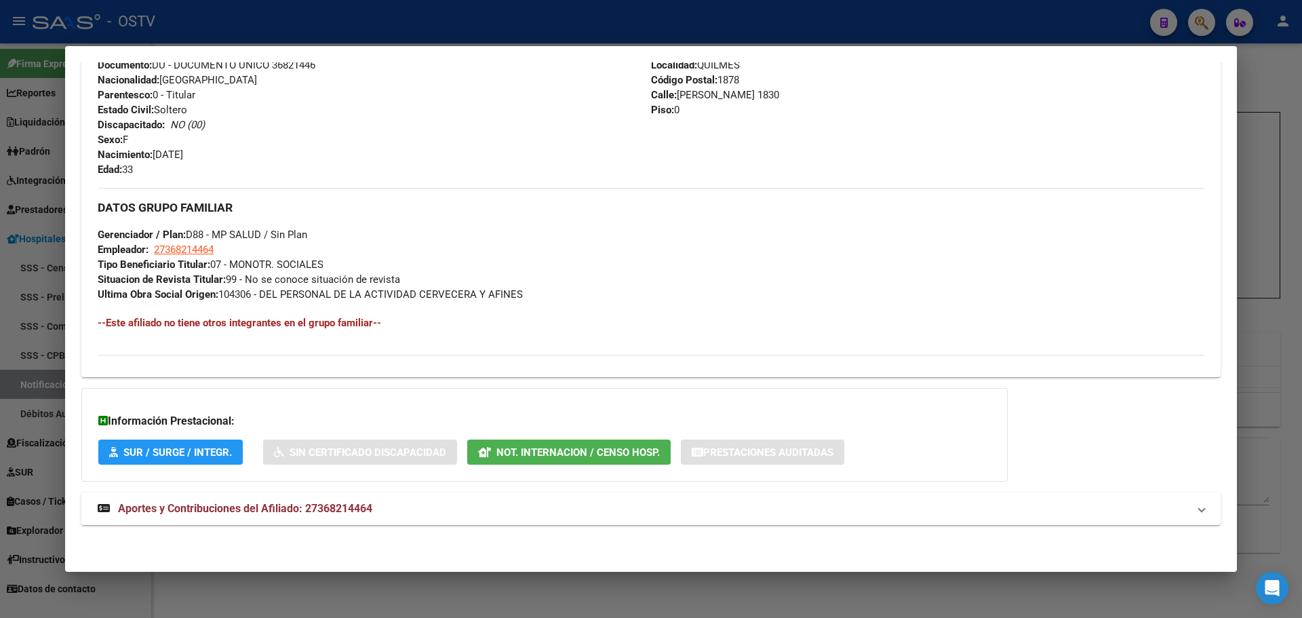
click at [564, 456] on span "Not. Internacion / Censo Hosp." at bounding box center [577, 452] width 163 height 12
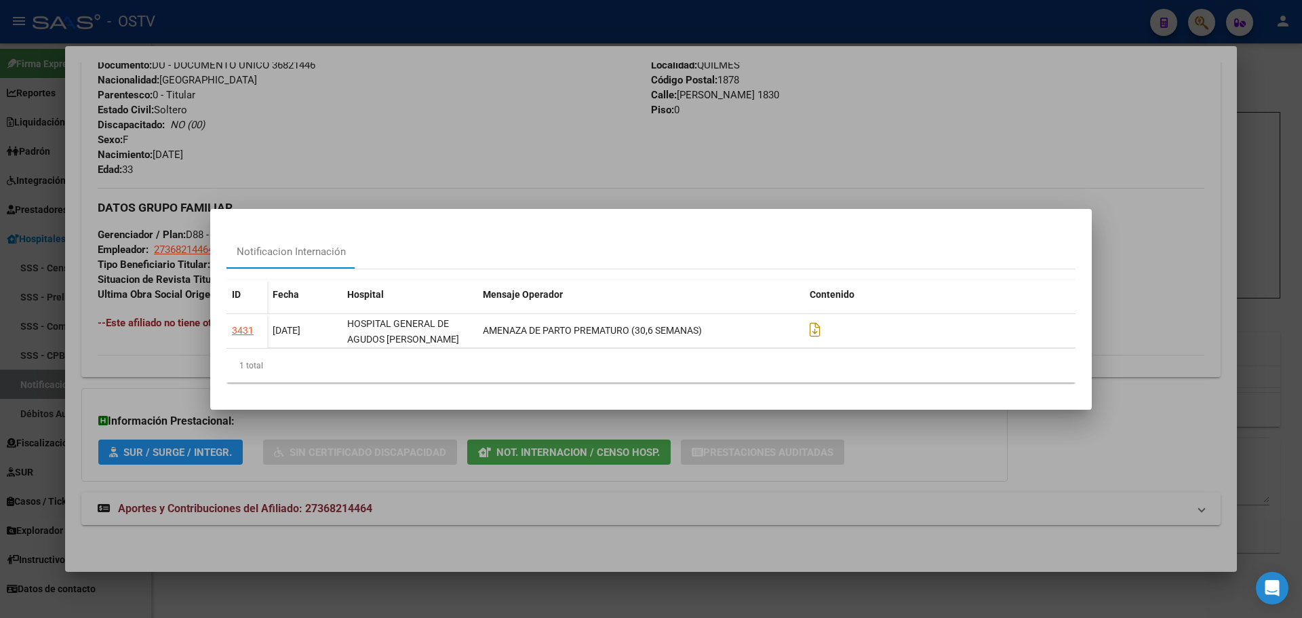
click at [421, 137] on div at bounding box center [651, 309] width 1302 height 618
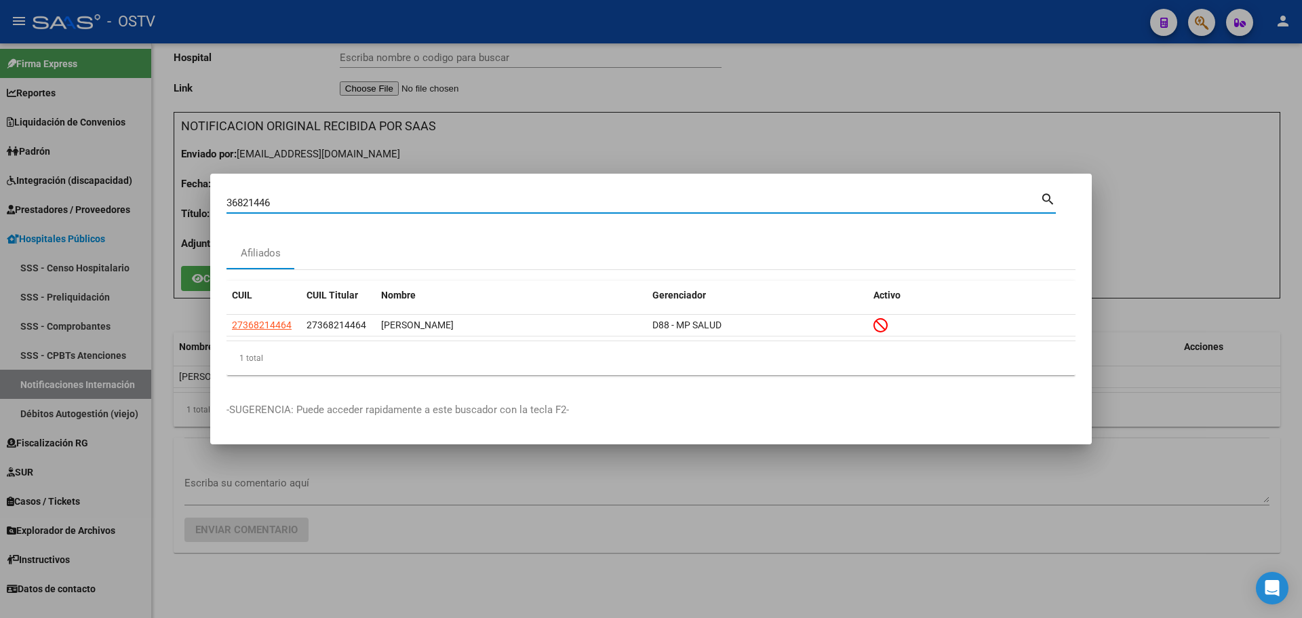
click at [312, 203] on input "36821446" at bounding box center [634, 203] width 814 height 12
click at [250, 207] on input "36821" at bounding box center [634, 203] width 814 height 12
type input "47032075"
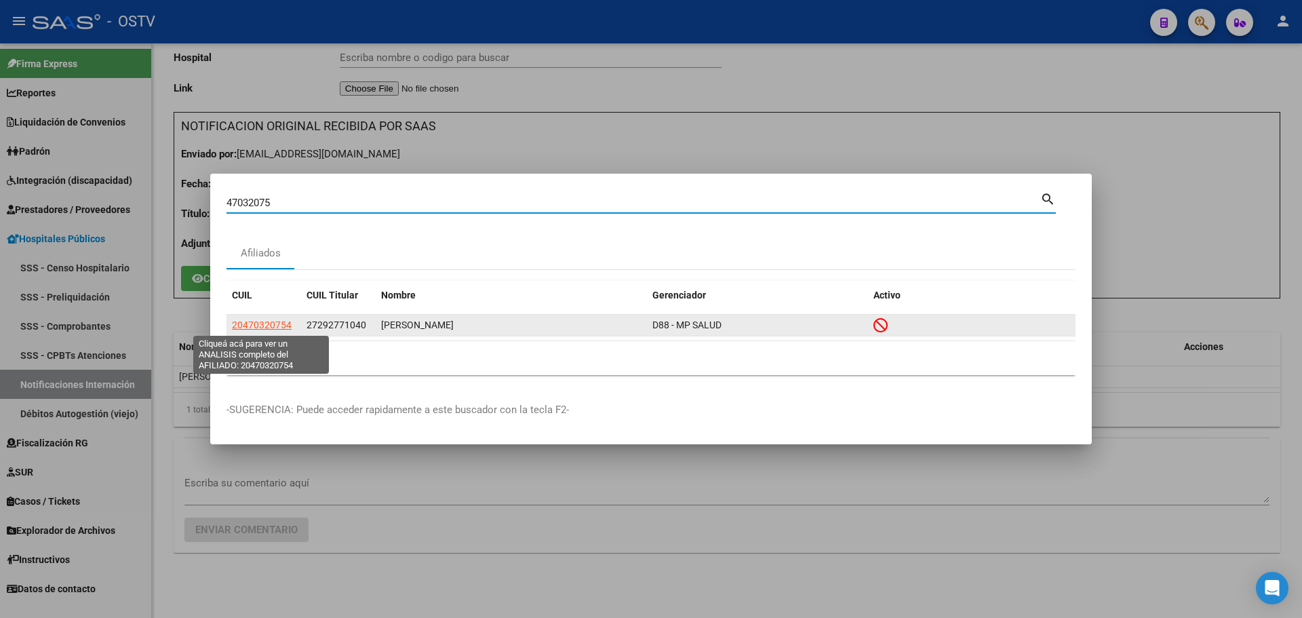
click at [273, 326] on span "20470320754" at bounding box center [262, 324] width 60 height 11
type textarea "20470320754"
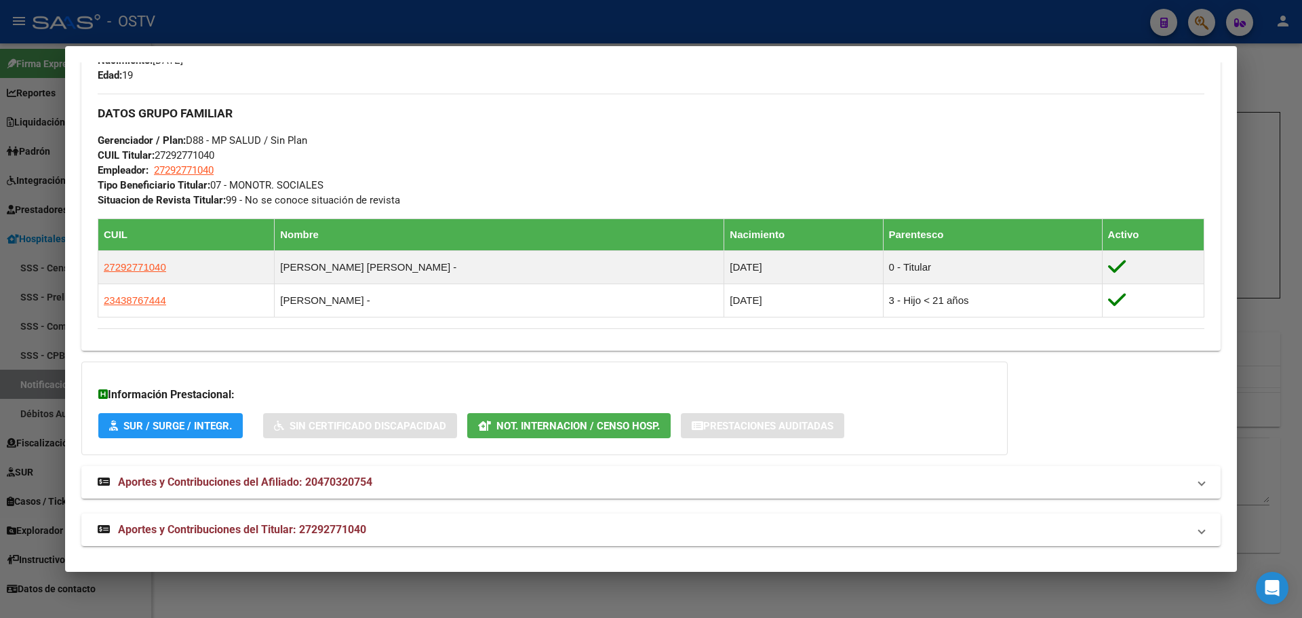
scroll to position [640, 0]
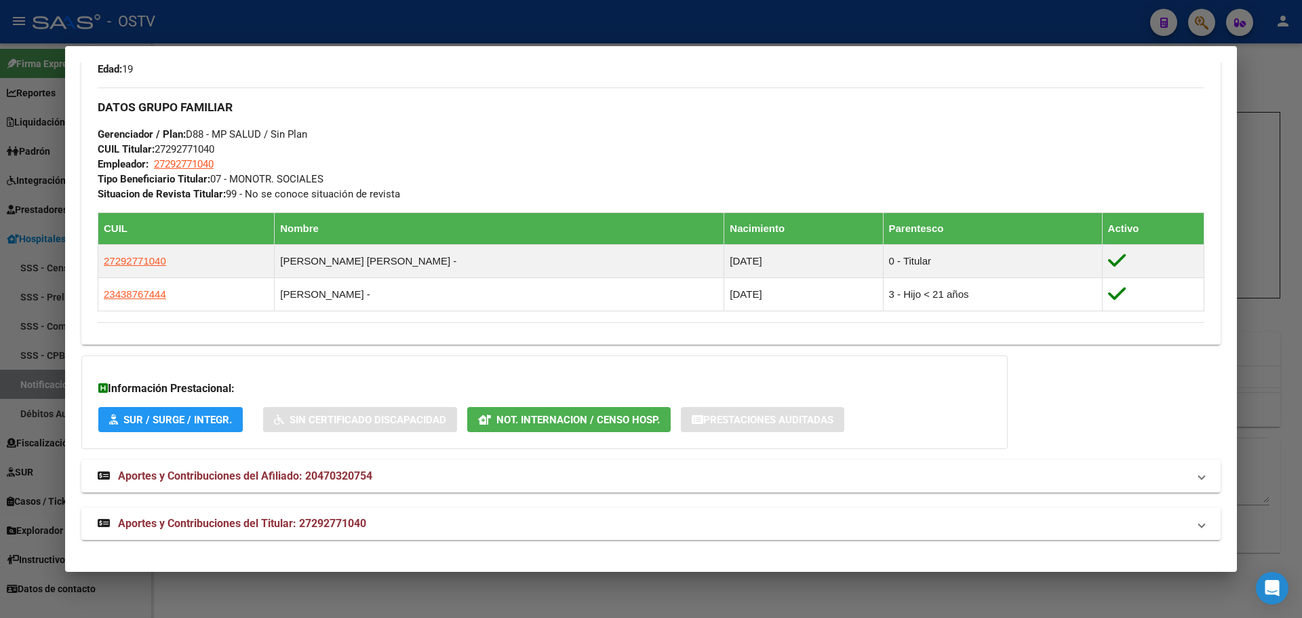
click at [536, 420] on span "Not. Internacion / Censo Hosp." at bounding box center [577, 420] width 163 height 12
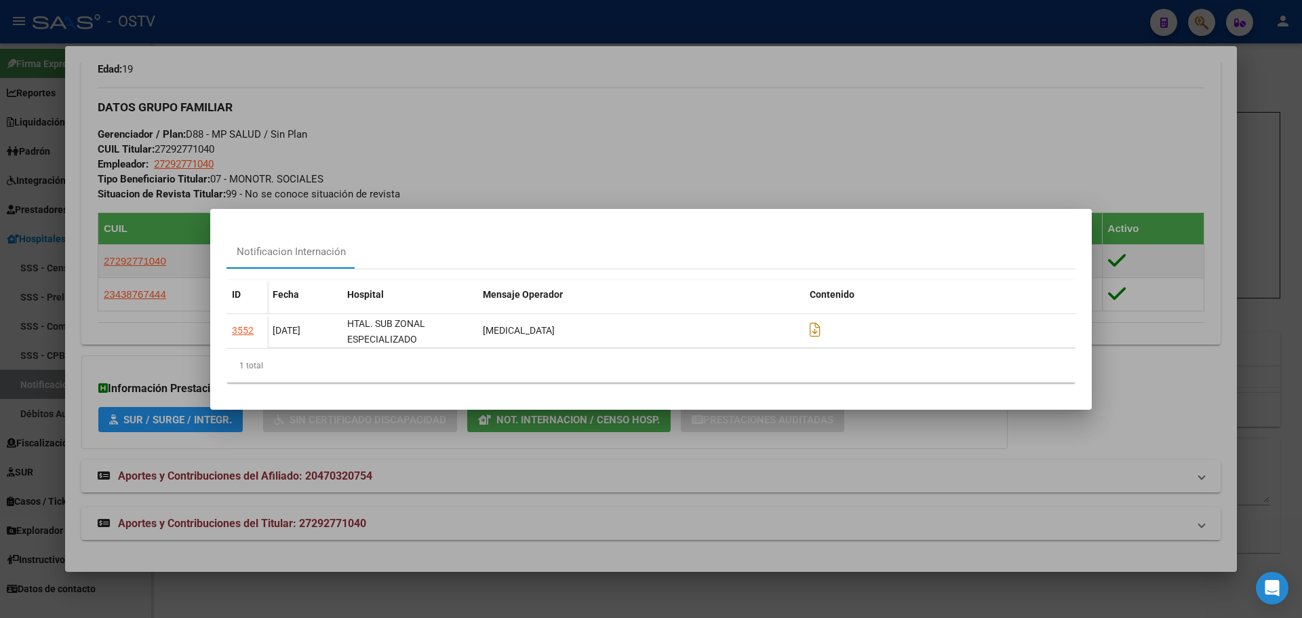
click at [1001, 70] on div at bounding box center [651, 309] width 1302 height 618
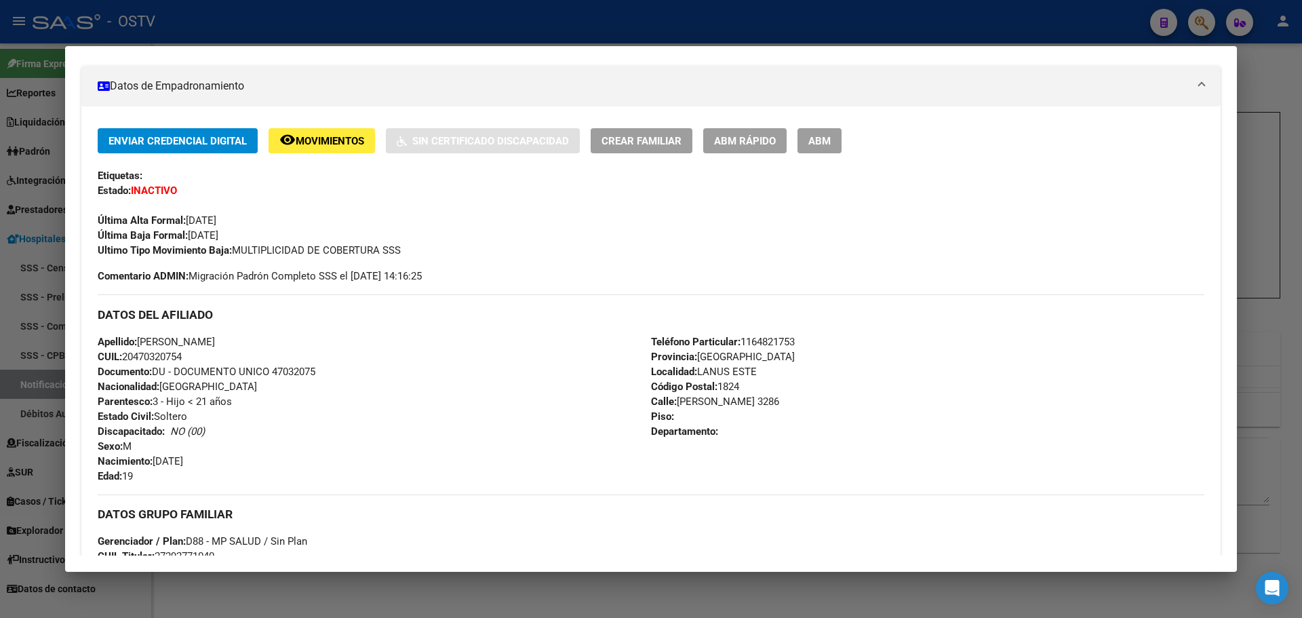
scroll to position [0, 0]
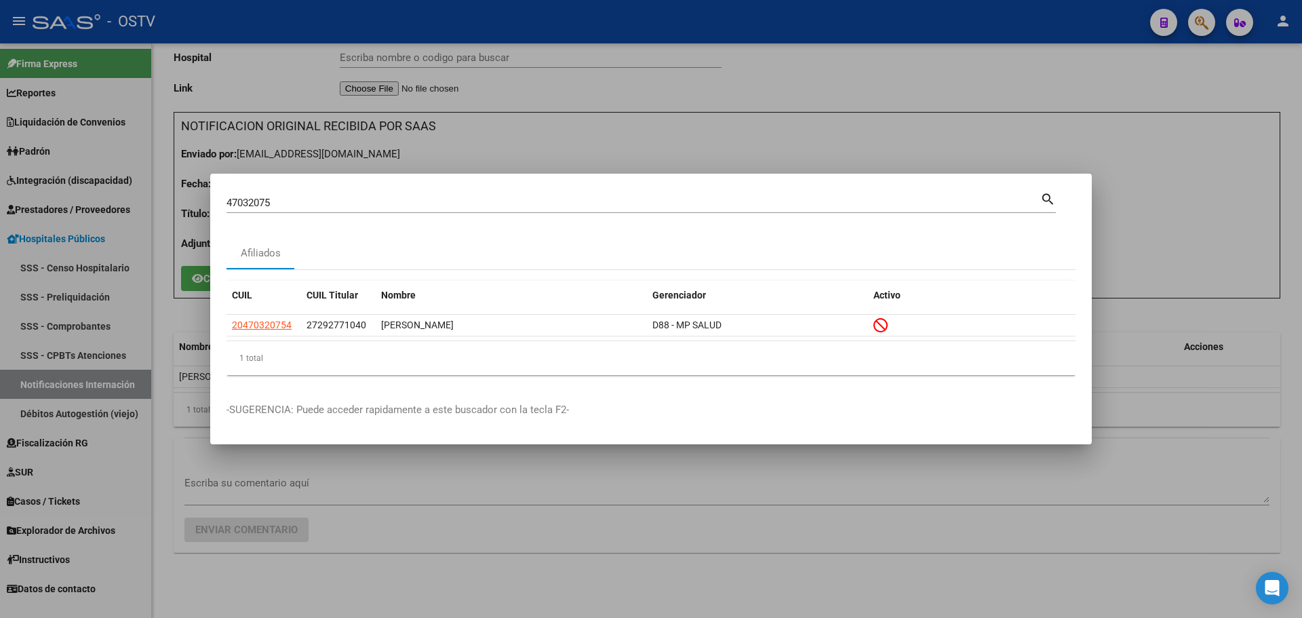
click at [303, 203] on input "47032075" at bounding box center [634, 203] width 814 height 12
type input "22179781"
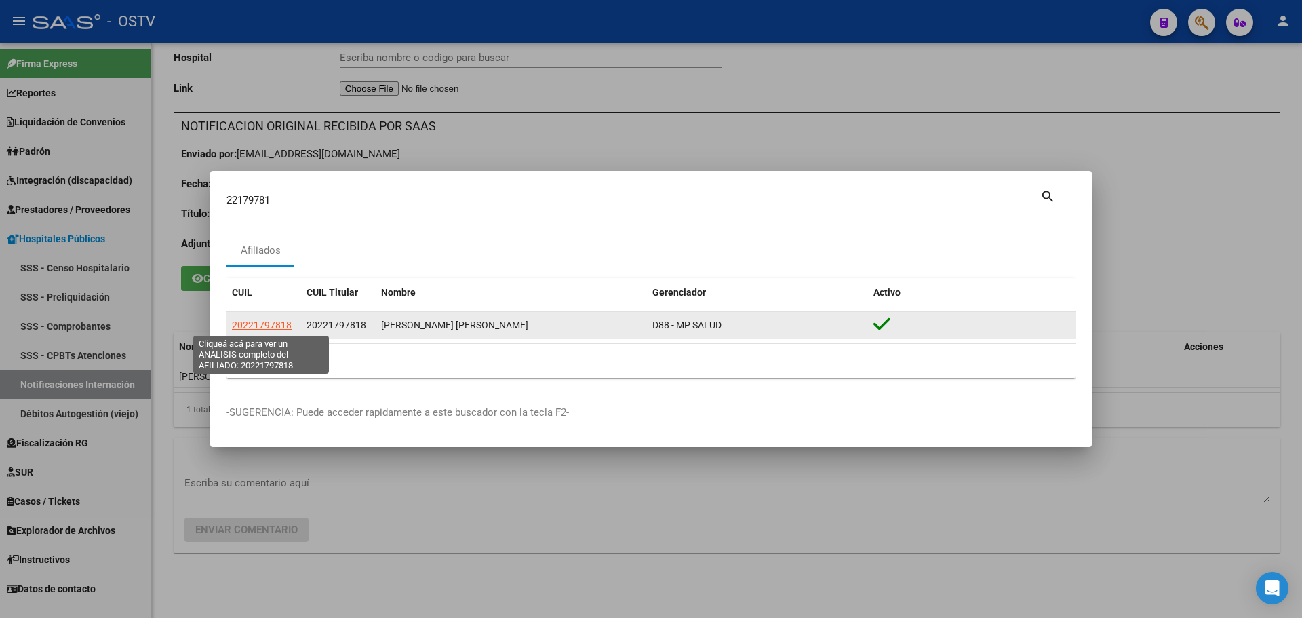
click at [276, 324] on span "20221797818" at bounding box center [262, 324] width 60 height 11
type textarea "20221797818"
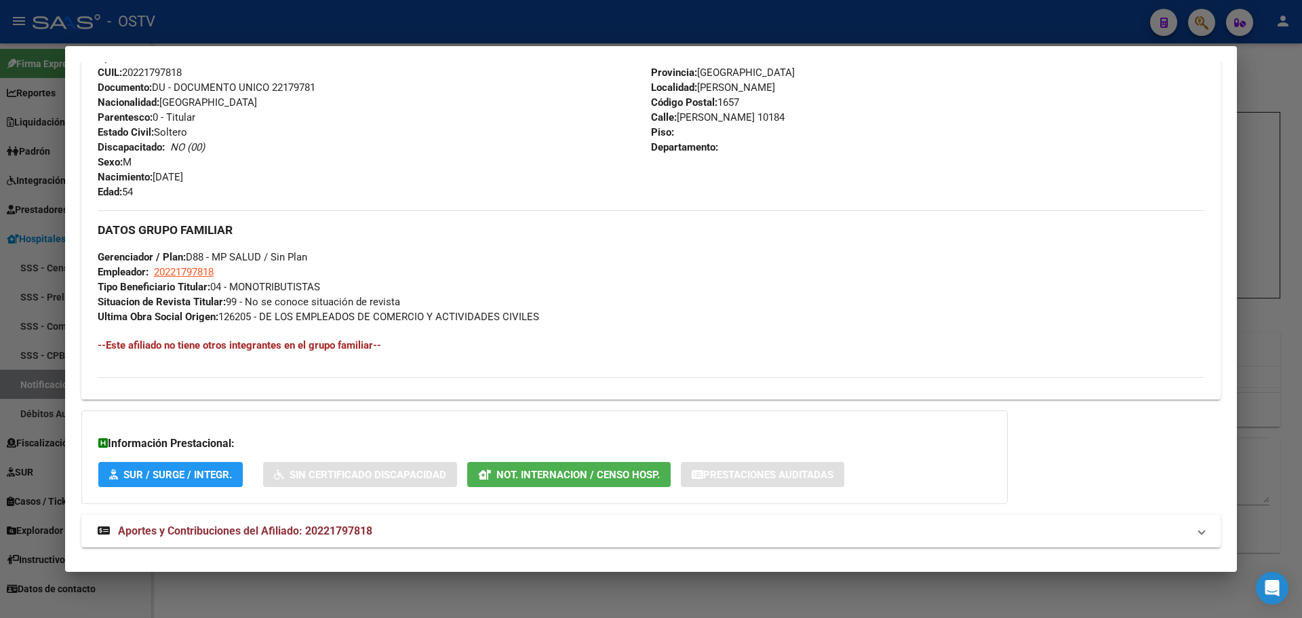
scroll to position [524, 0]
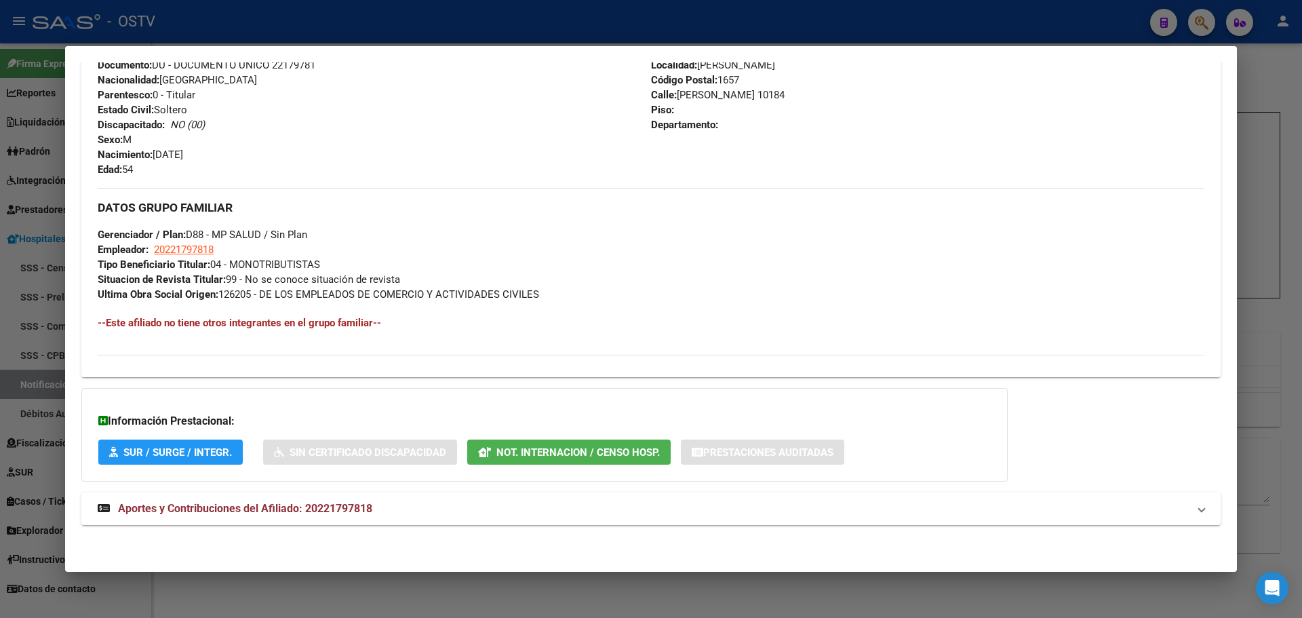
click at [517, 452] on span "Not. Internacion / Censo Hosp." at bounding box center [577, 452] width 163 height 12
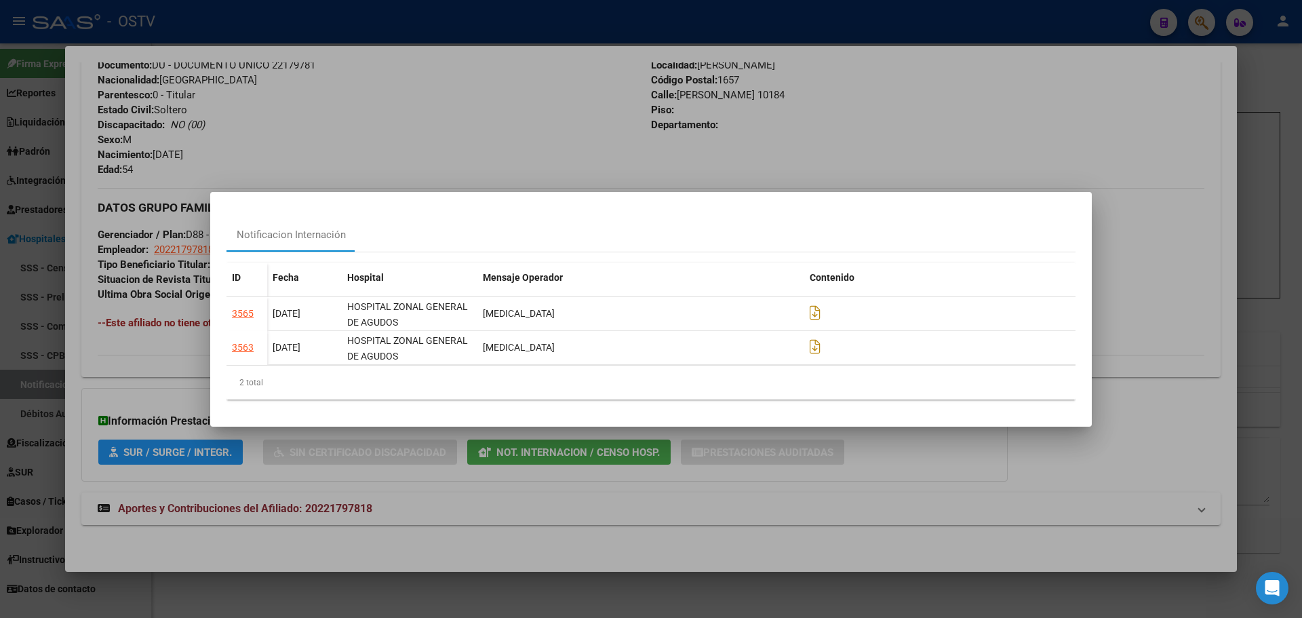
click at [550, 88] on div at bounding box center [651, 309] width 1302 height 618
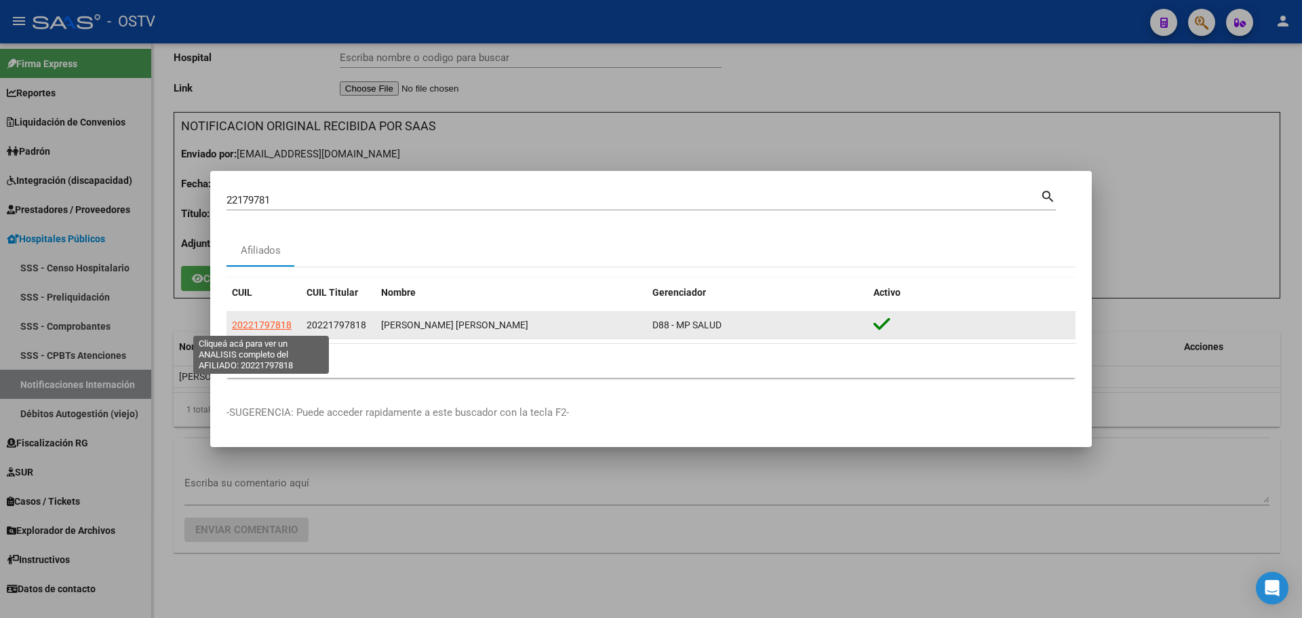
click at [258, 324] on span "20221797818" at bounding box center [262, 324] width 60 height 11
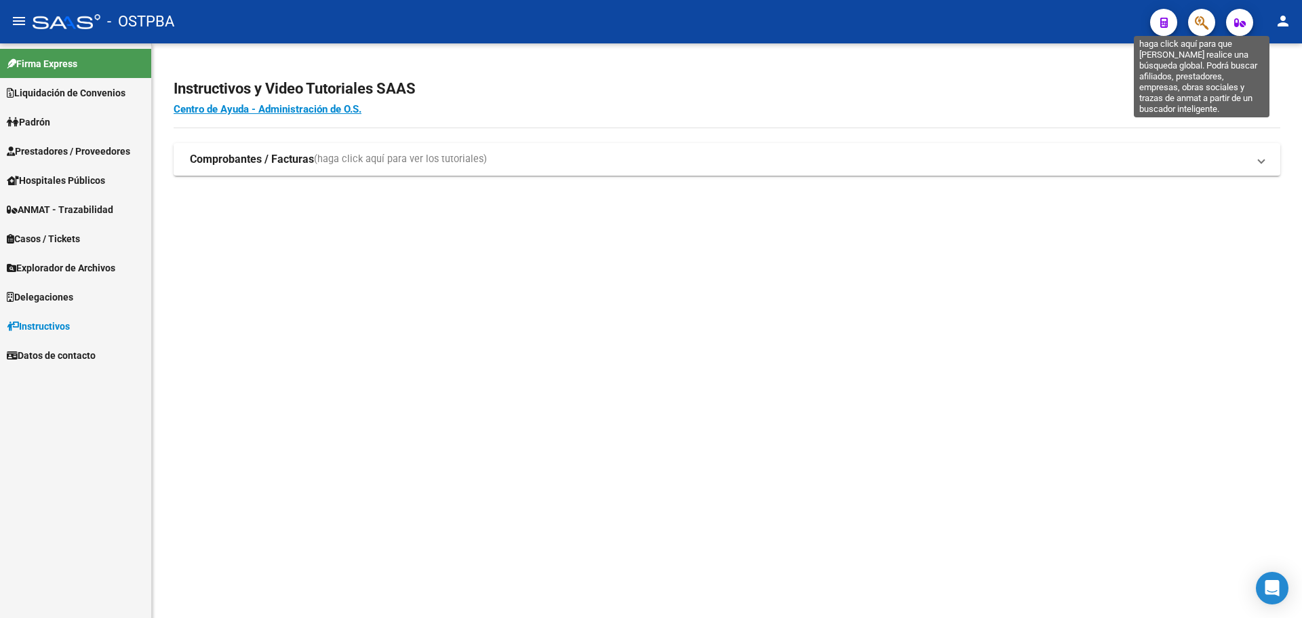
click at [1198, 24] on icon "button" at bounding box center [1202, 23] width 14 height 16
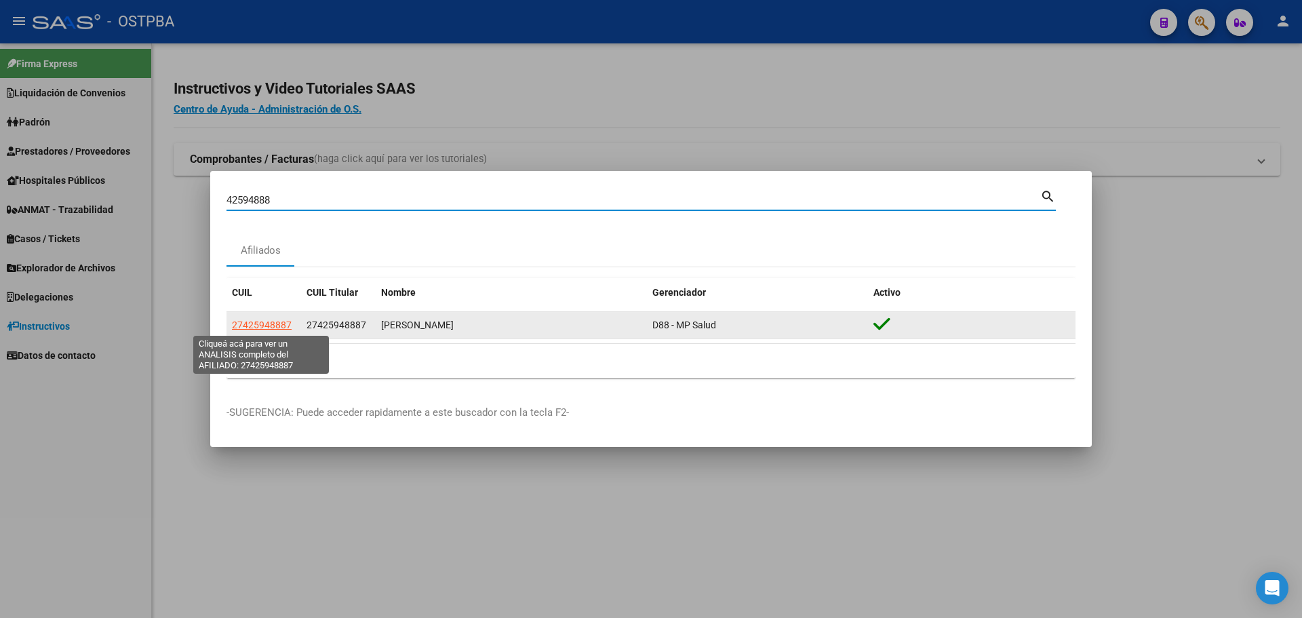
click at [278, 324] on span "27425948887" at bounding box center [262, 324] width 60 height 11
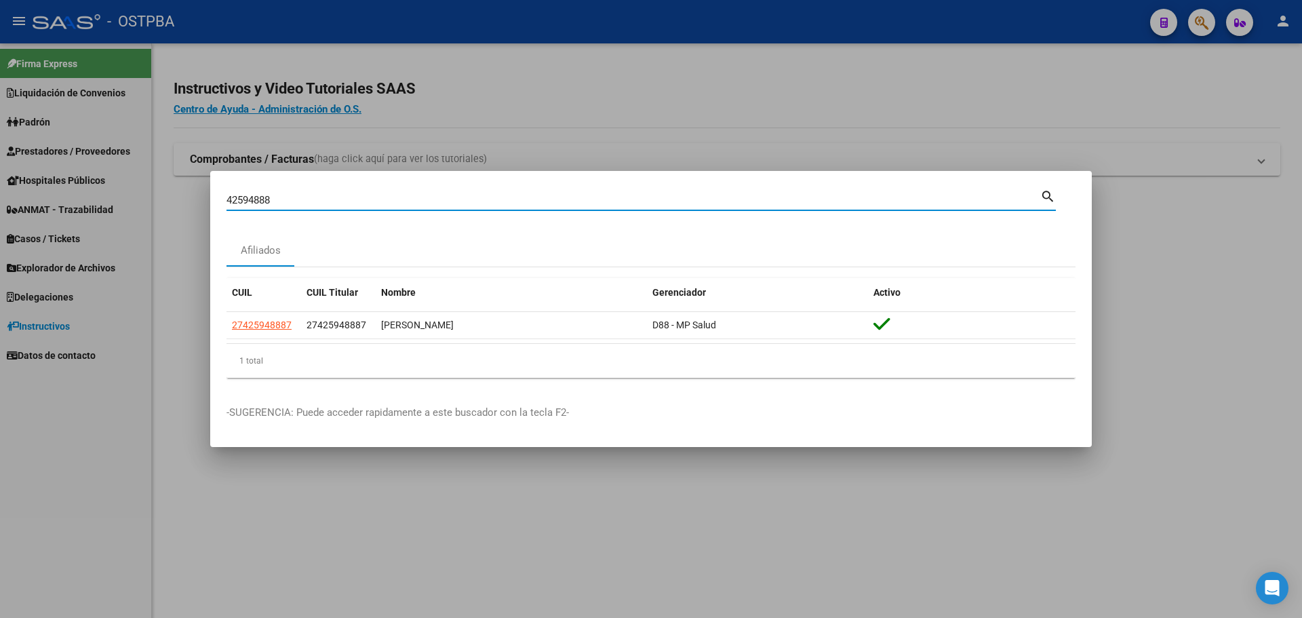
click at [326, 198] on input "42594888" at bounding box center [634, 200] width 814 height 12
type input "42158487"
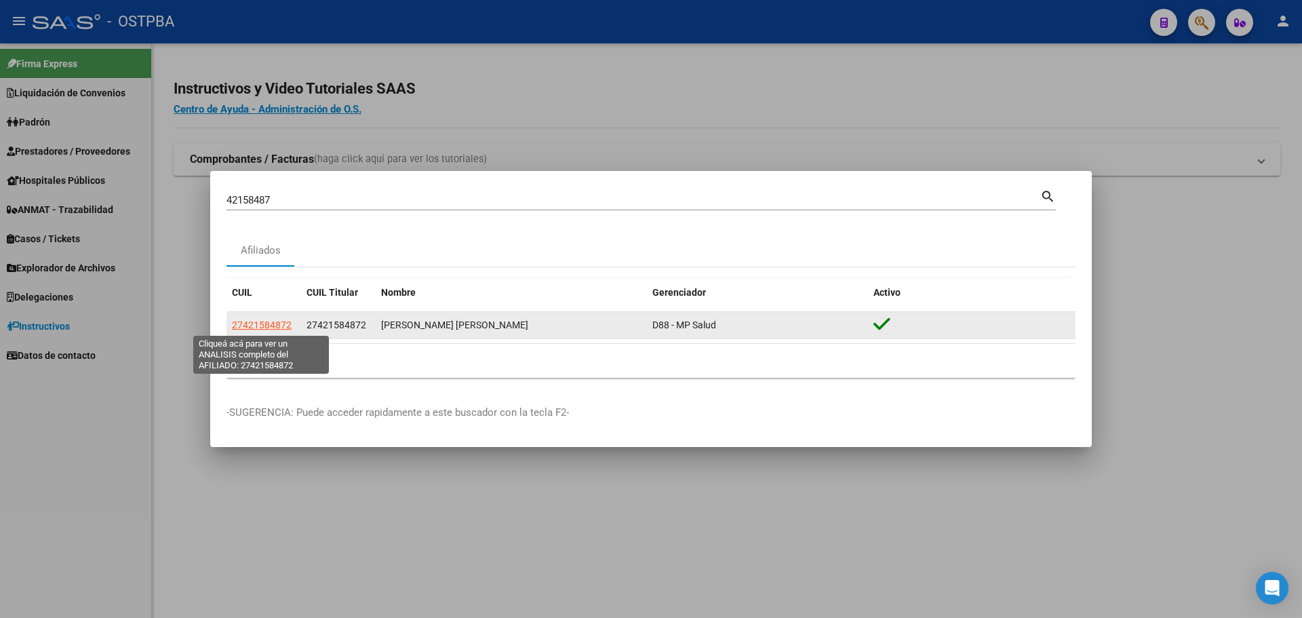
click at [248, 324] on span "27421584872" at bounding box center [262, 324] width 60 height 11
type textarea "27421584872"
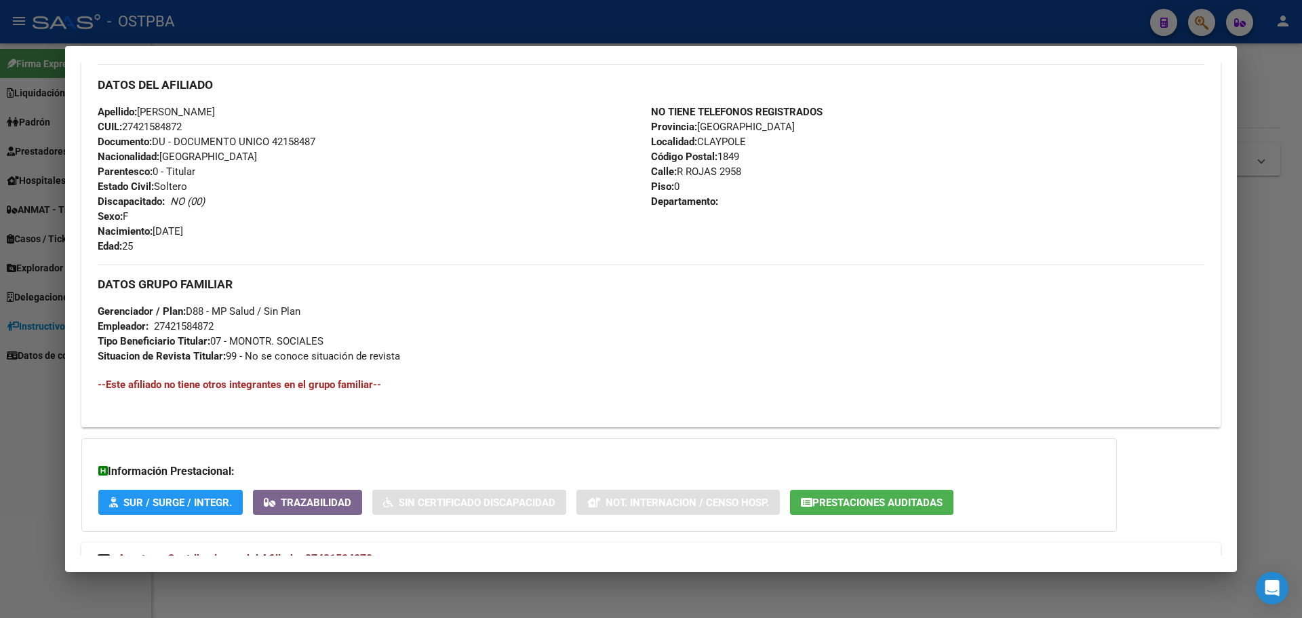
scroll to position [513, 0]
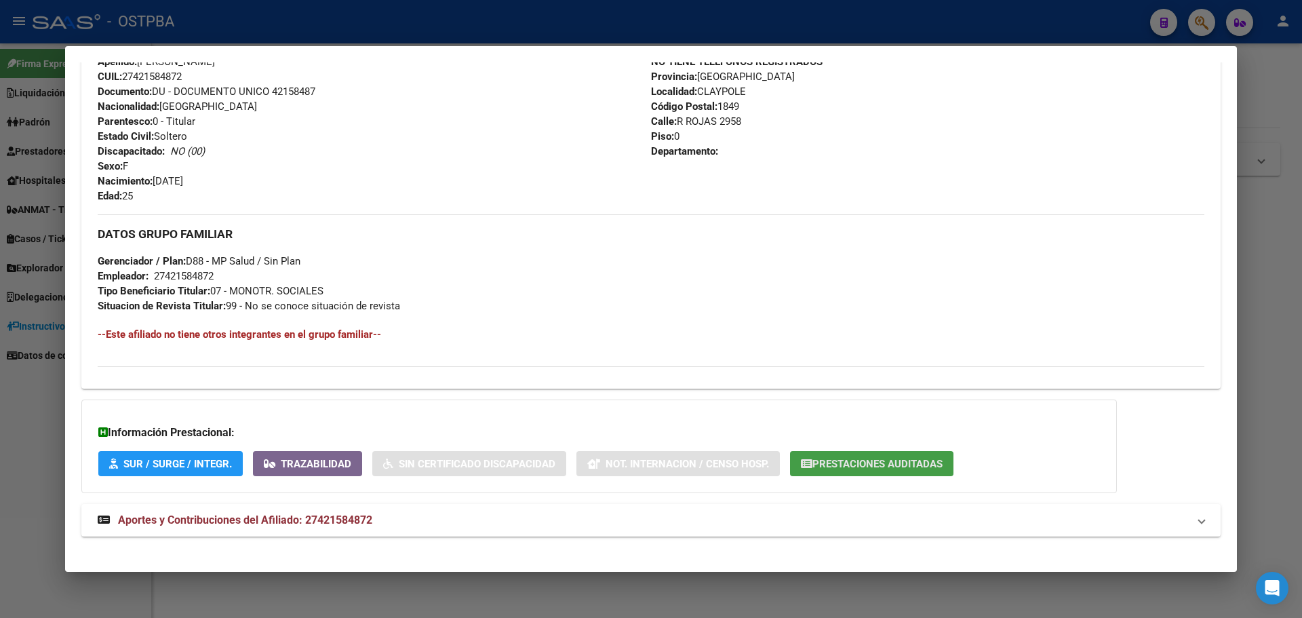
click at [889, 465] on span "Prestaciones Auditadas" at bounding box center [877, 464] width 130 height 12
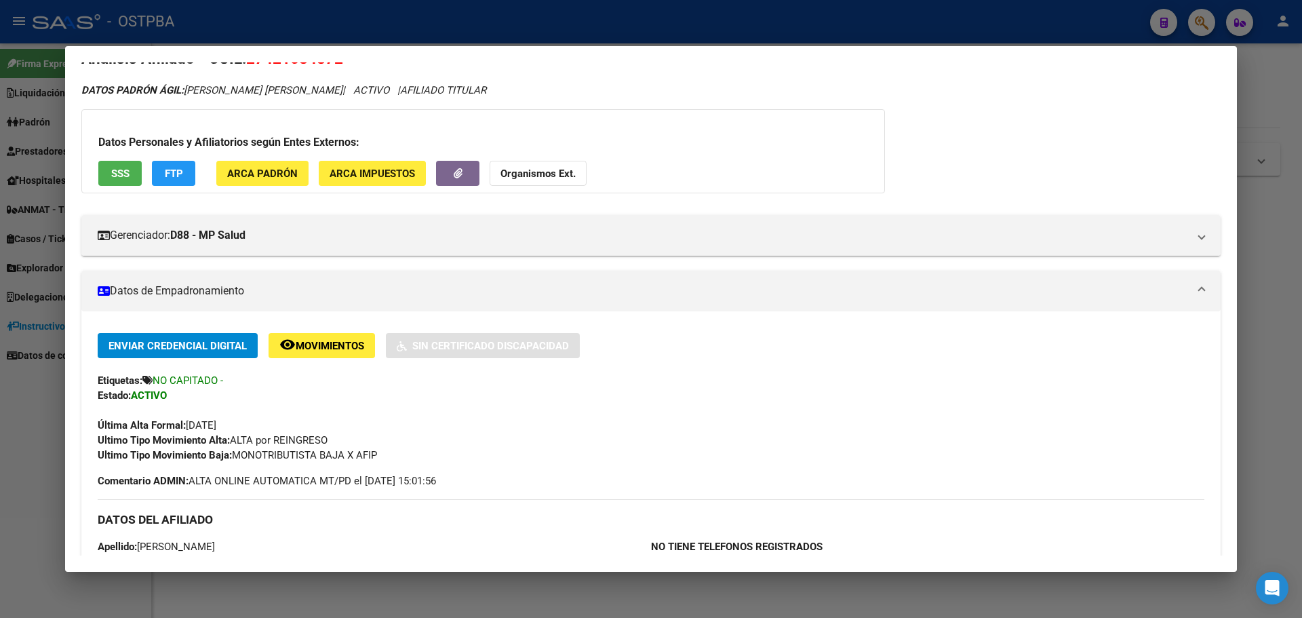
scroll to position [0, 0]
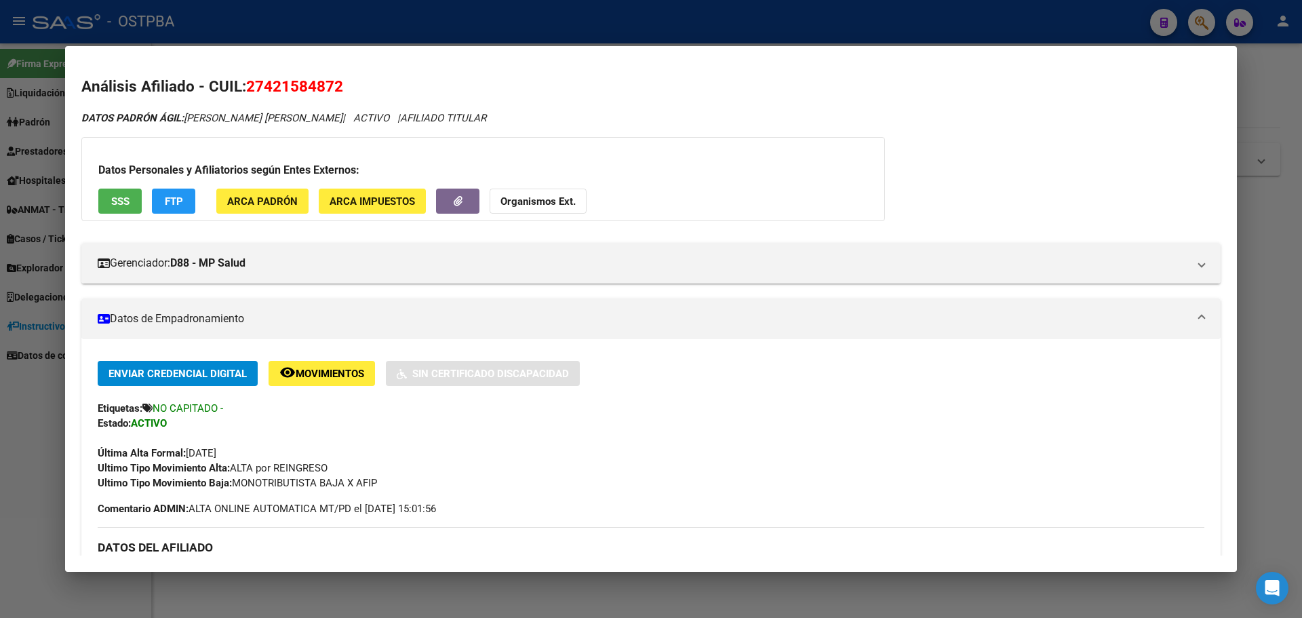
click at [384, 79] on h2 "Análisis Afiliado - CUIL: 27421584872" at bounding box center [650, 86] width 1139 height 23
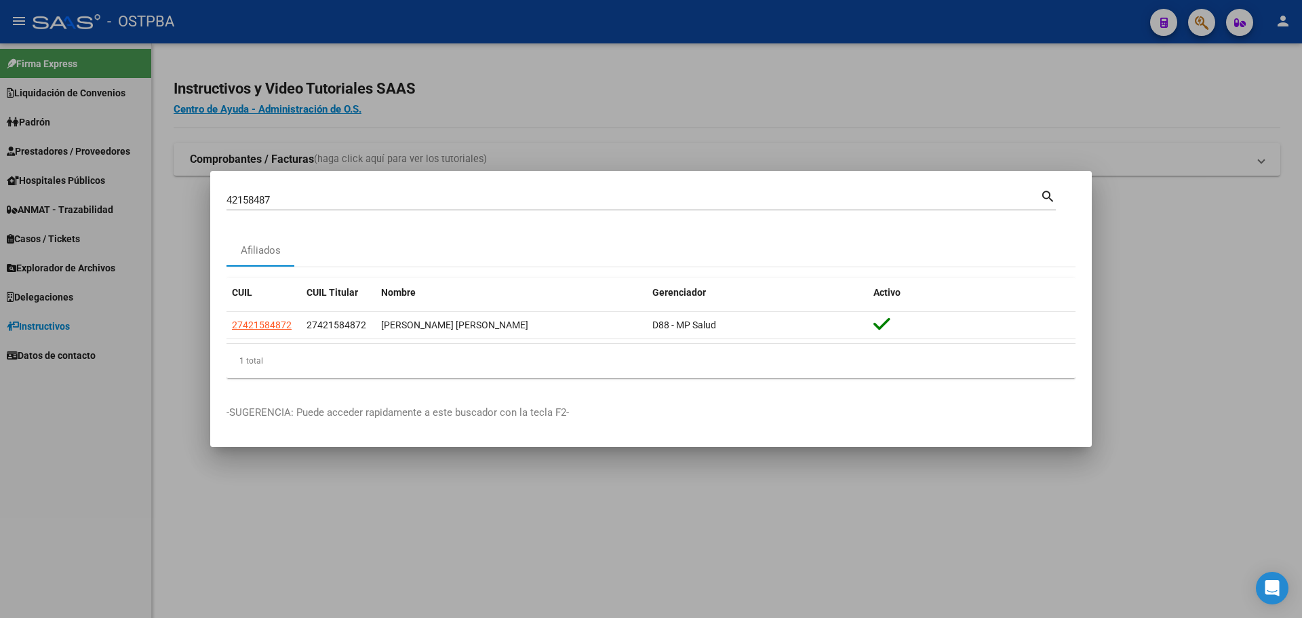
click at [266, 200] on input "42158487" at bounding box center [634, 200] width 814 height 12
type input "94656520"
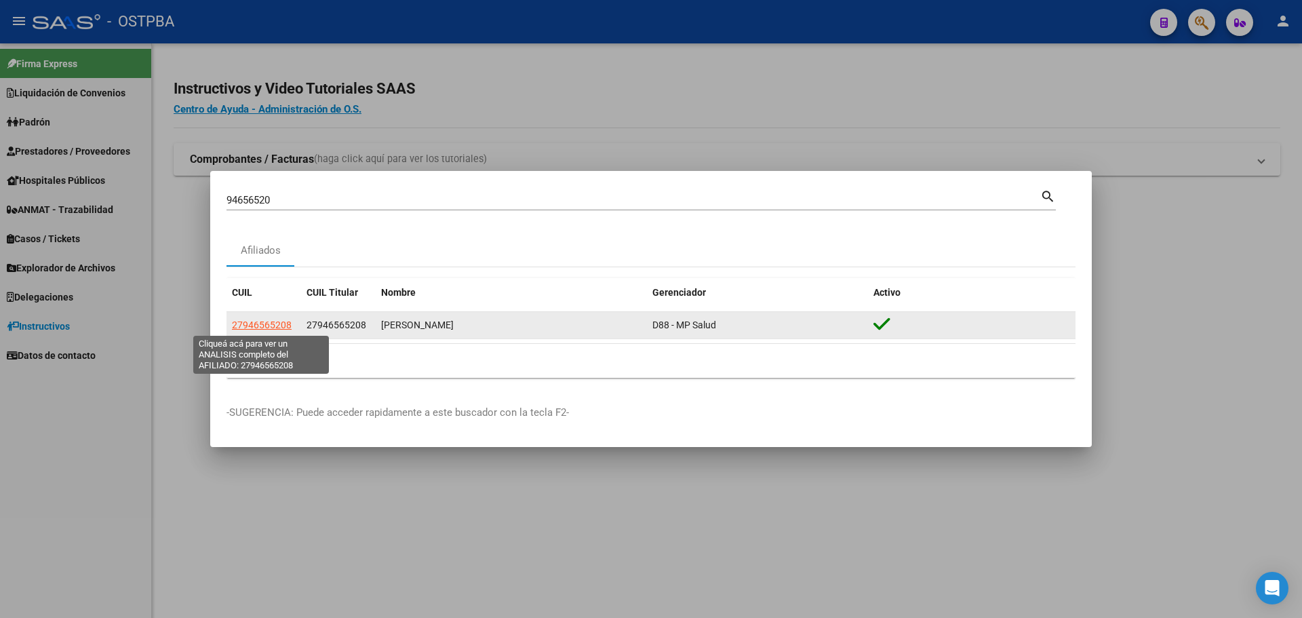
click at [243, 321] on span "27946565208" at bounding box center [262, 324] width 60 height 11
type textarea "27946565208"
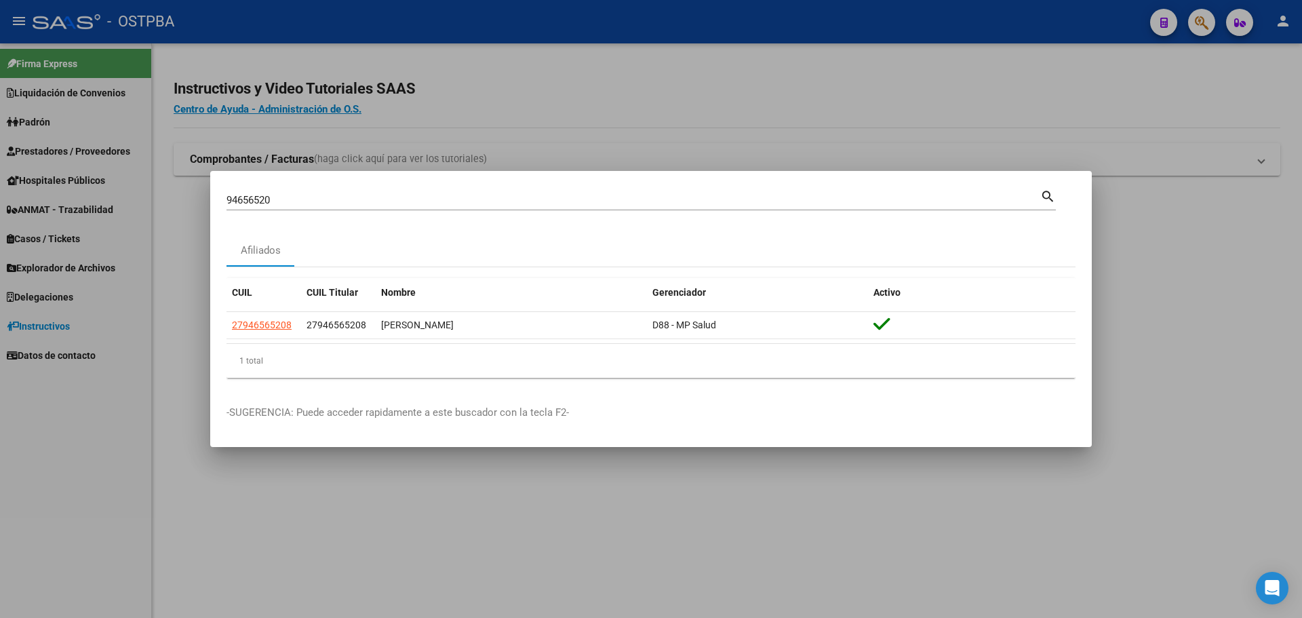
click at [310, 201] on input "94656520" at bounding box center [634, 200] width 814 height 12
type input "25108824"
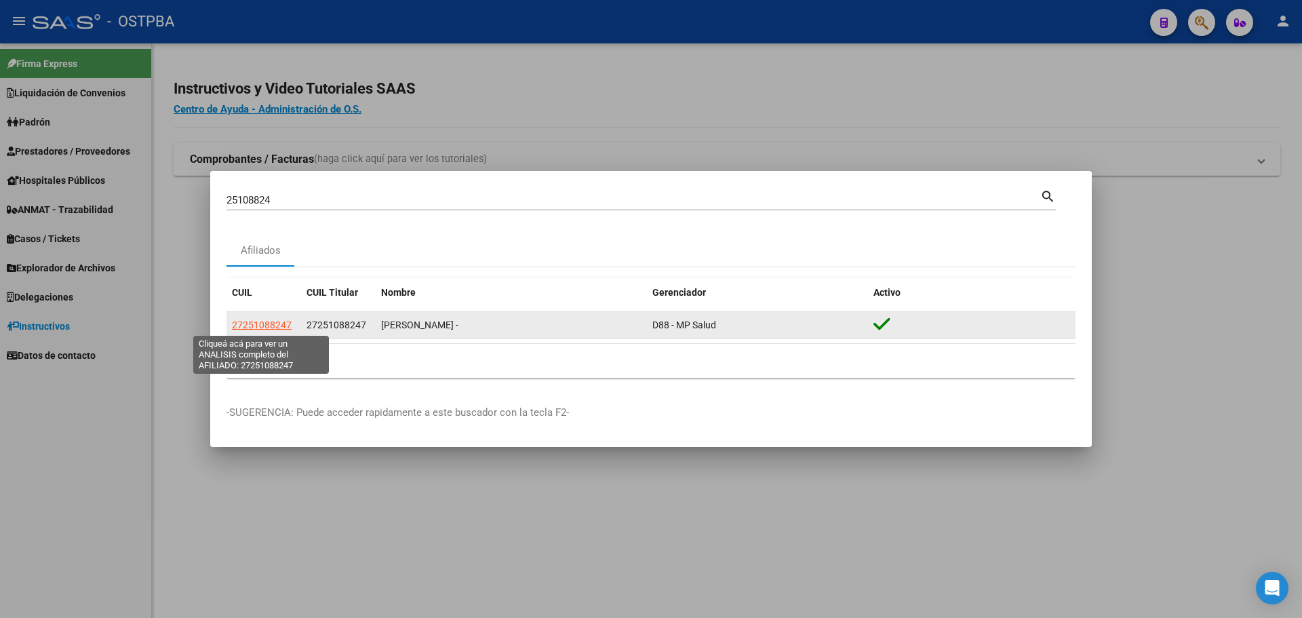
click at [273, 326] on span "27251088247" at bounding box center [262, 324] width 60 height 11
type textarea "27251088247"
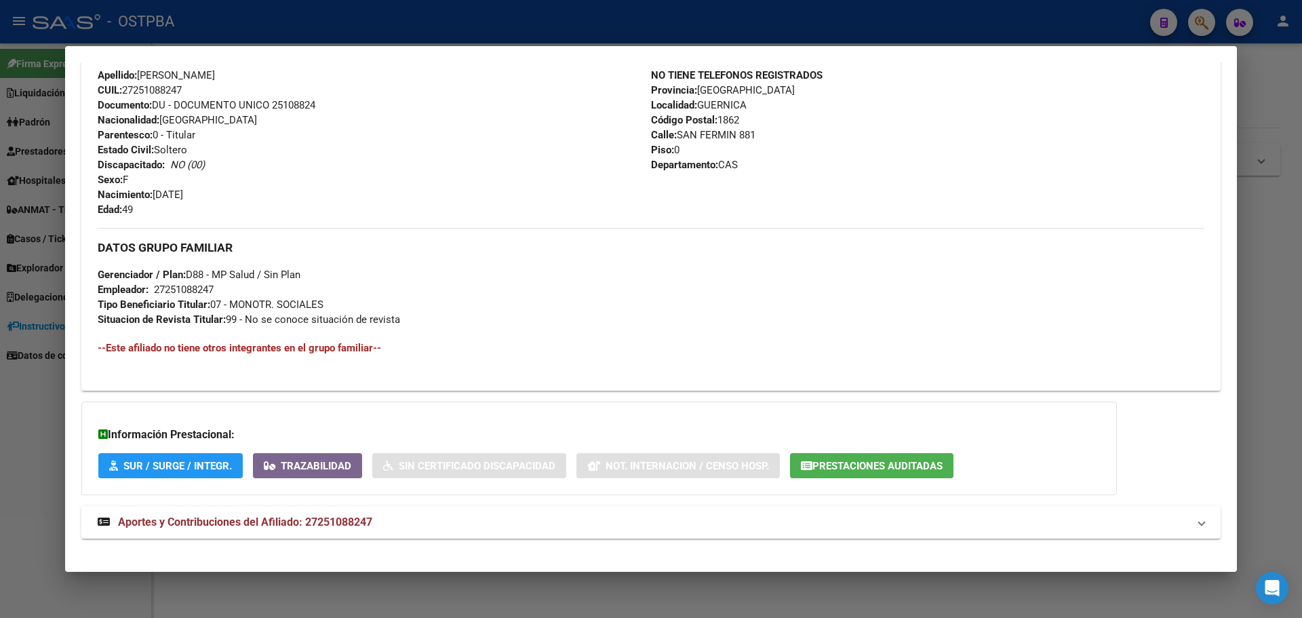
scroll to position [498, 0]
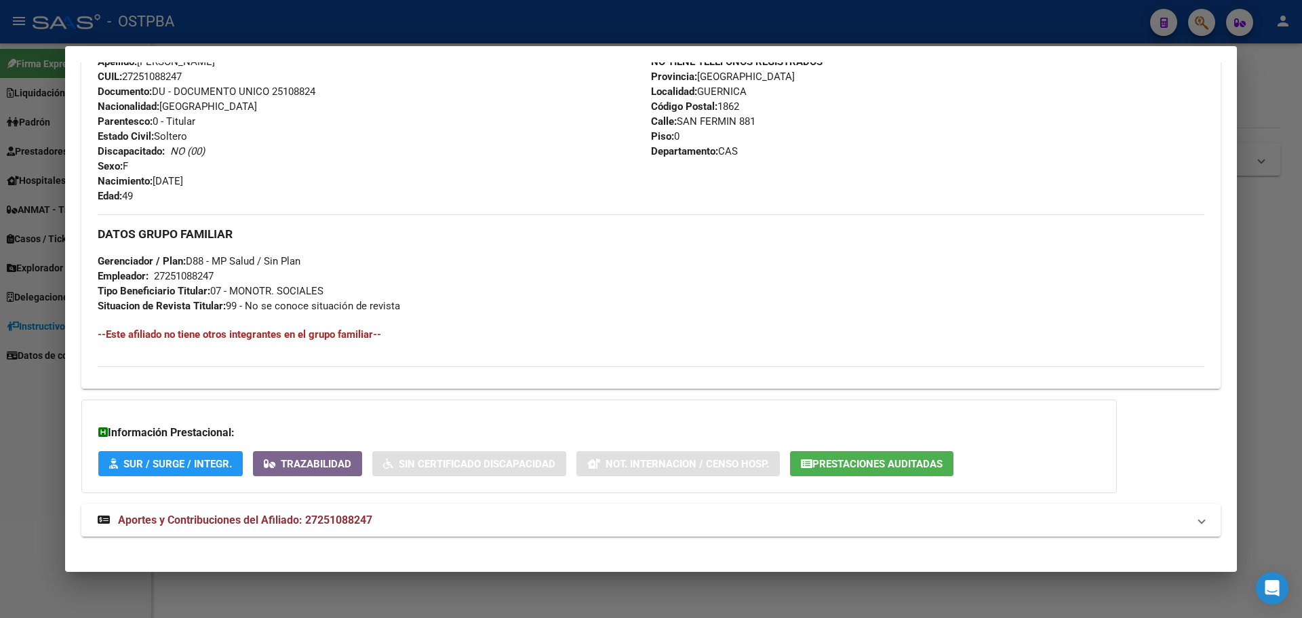
click at [836, 467] on span "Prestaciones Auditadas" at bounding box center [877, 464] width 130 height 12
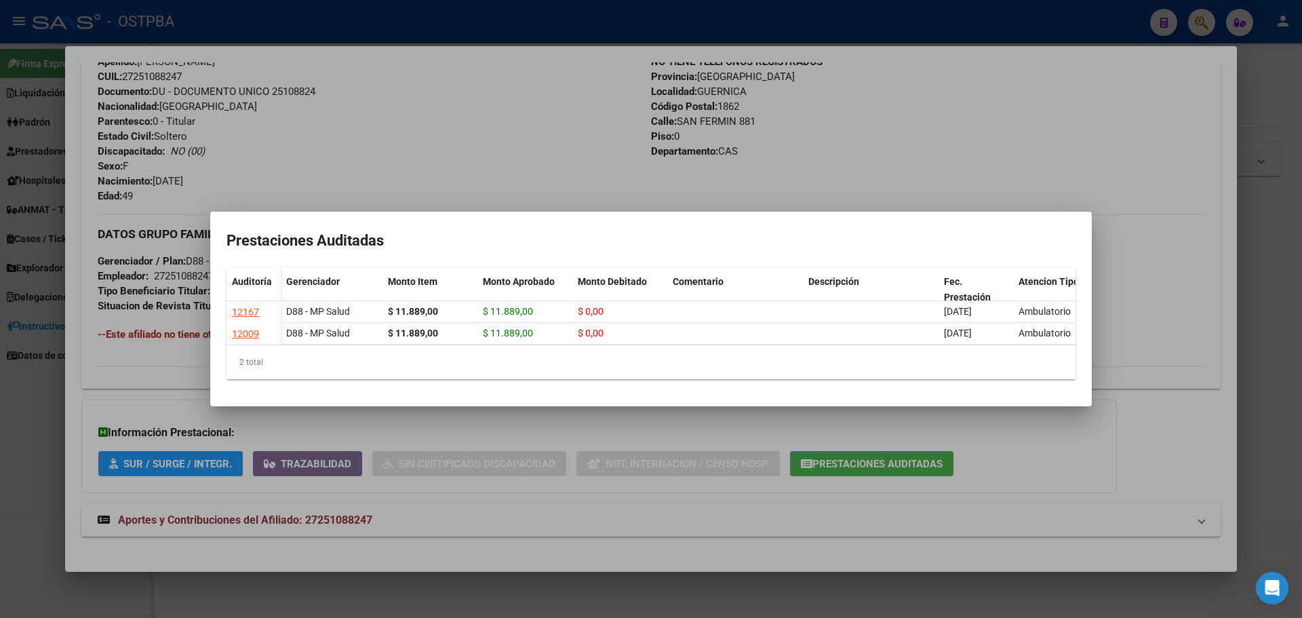
click at [888, 111] on div at bounding box center [651, 309] width 1302 height 618
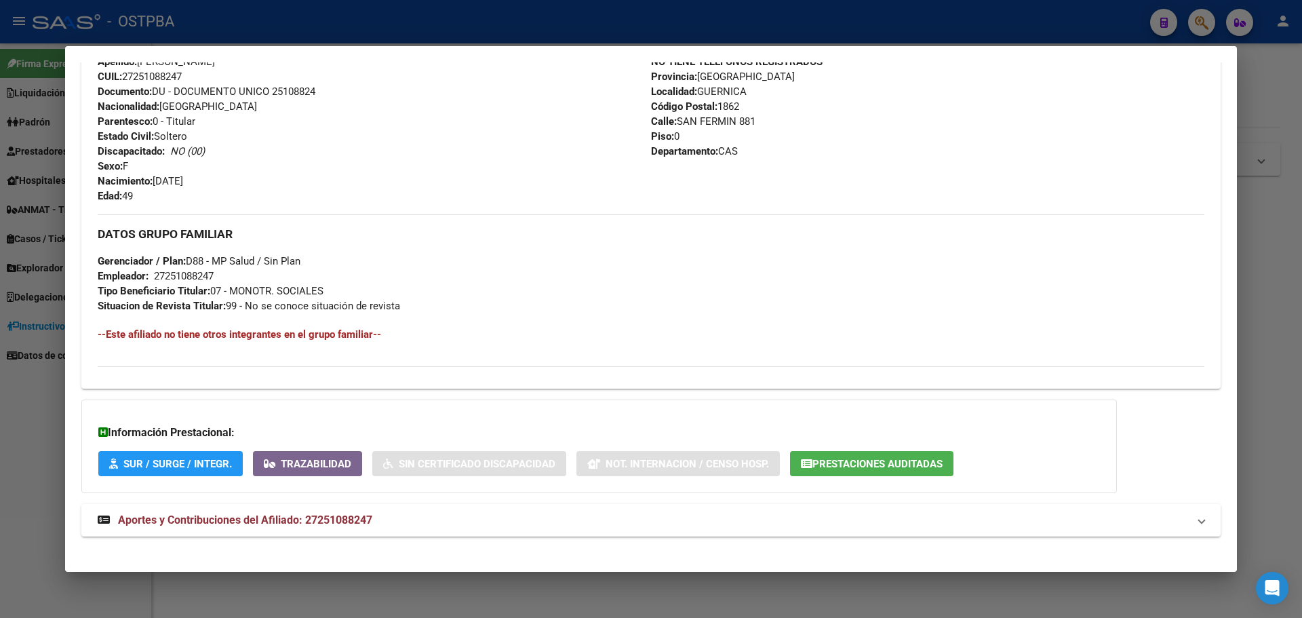
click at [592, 206] on div "Enviar Credencial Digital remove_red_eye Movimientos Sin Certificado Discapacid…" at bounding box center [651, 114] width 1107 height 503
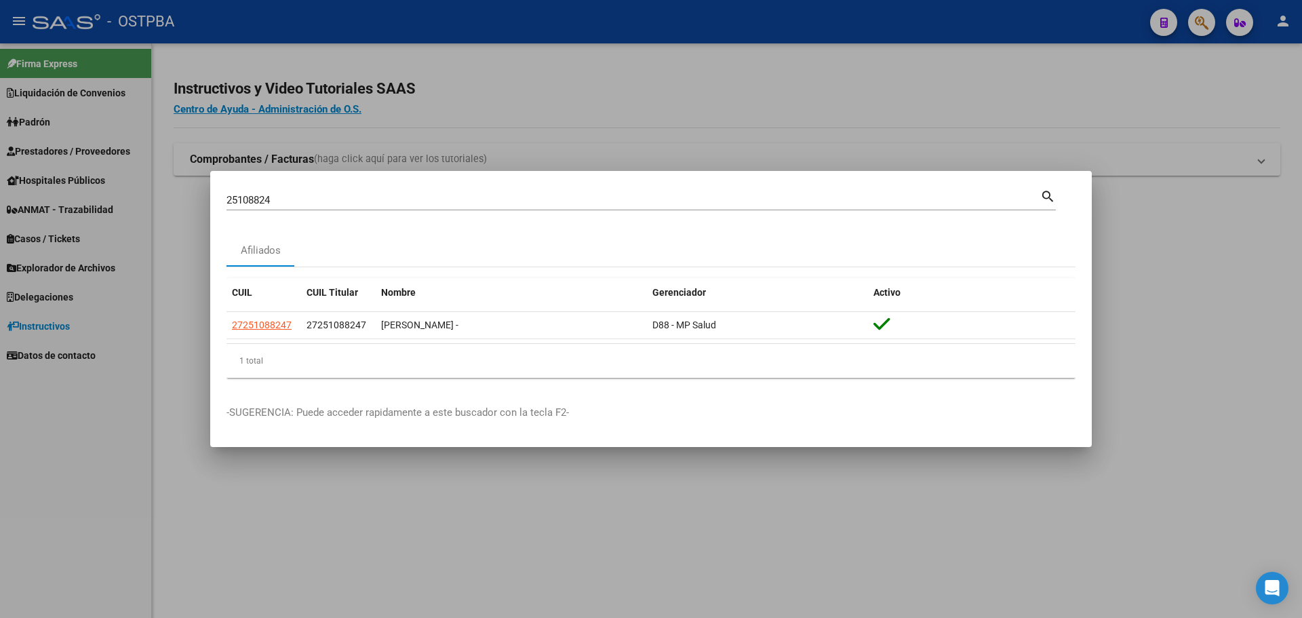
click at [309, 202] on input "25108824" at bounding box center [634, 200] width 814 height 12
type input "30086602"
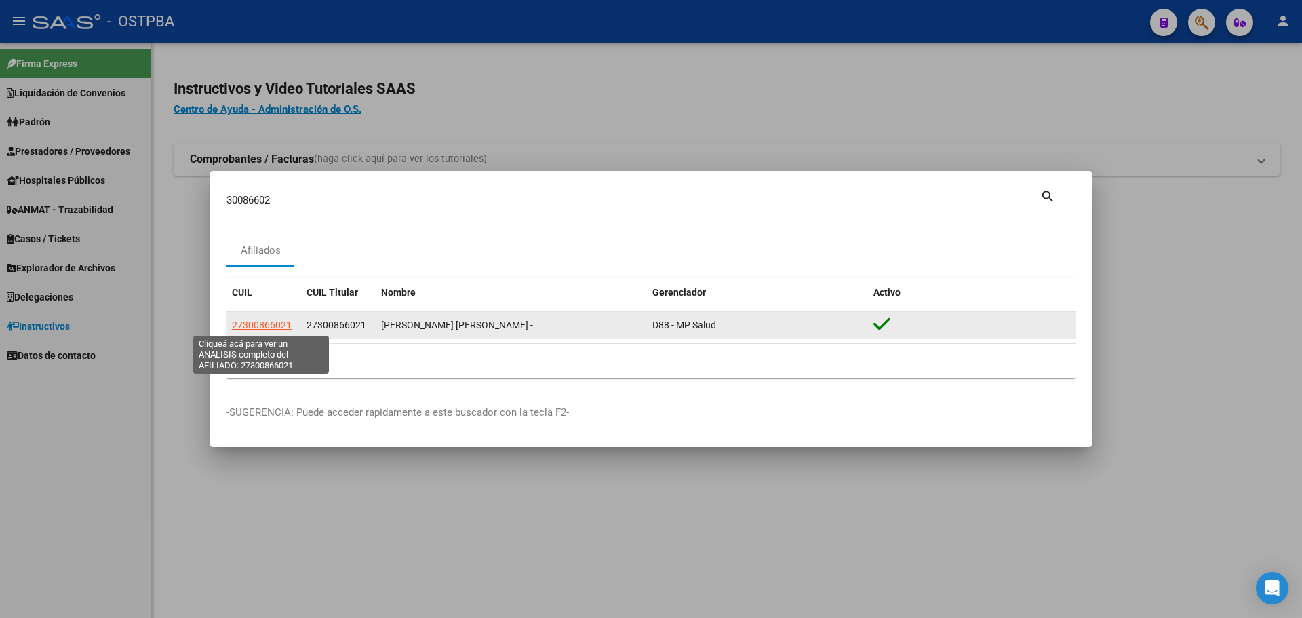
click at [259, 323] on span "27300866021" at bounding box center [262, 324] width 60 height 11
type textarea "27300866021"
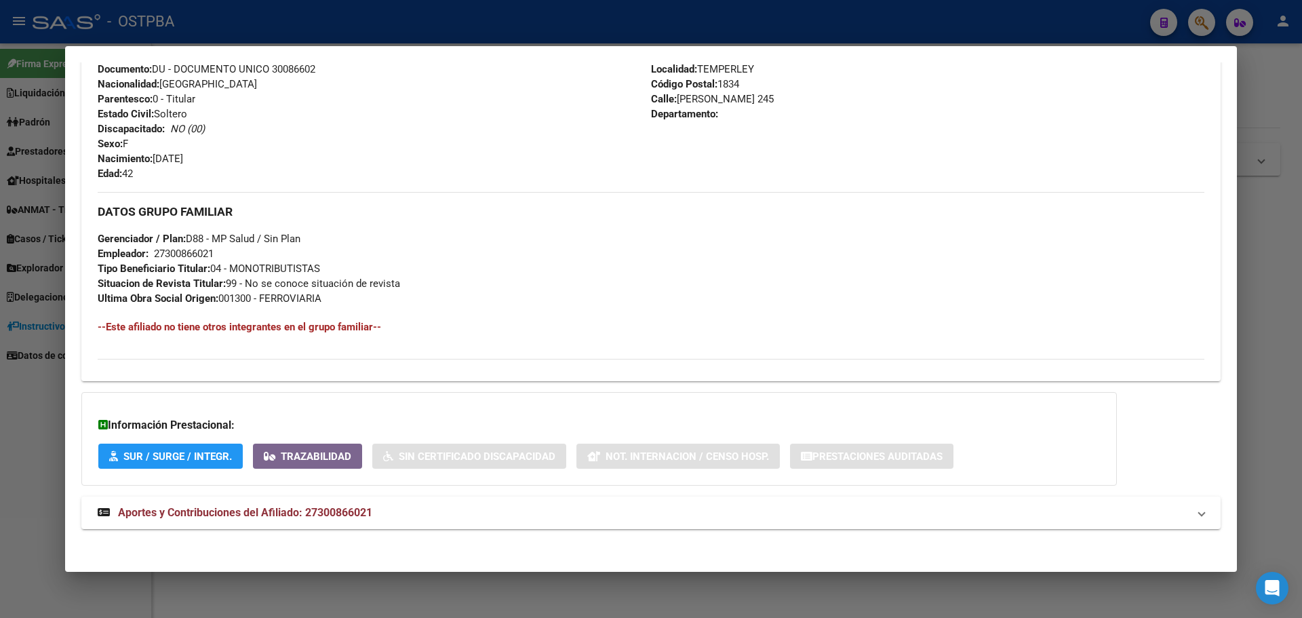
scroll to position [524, 0]
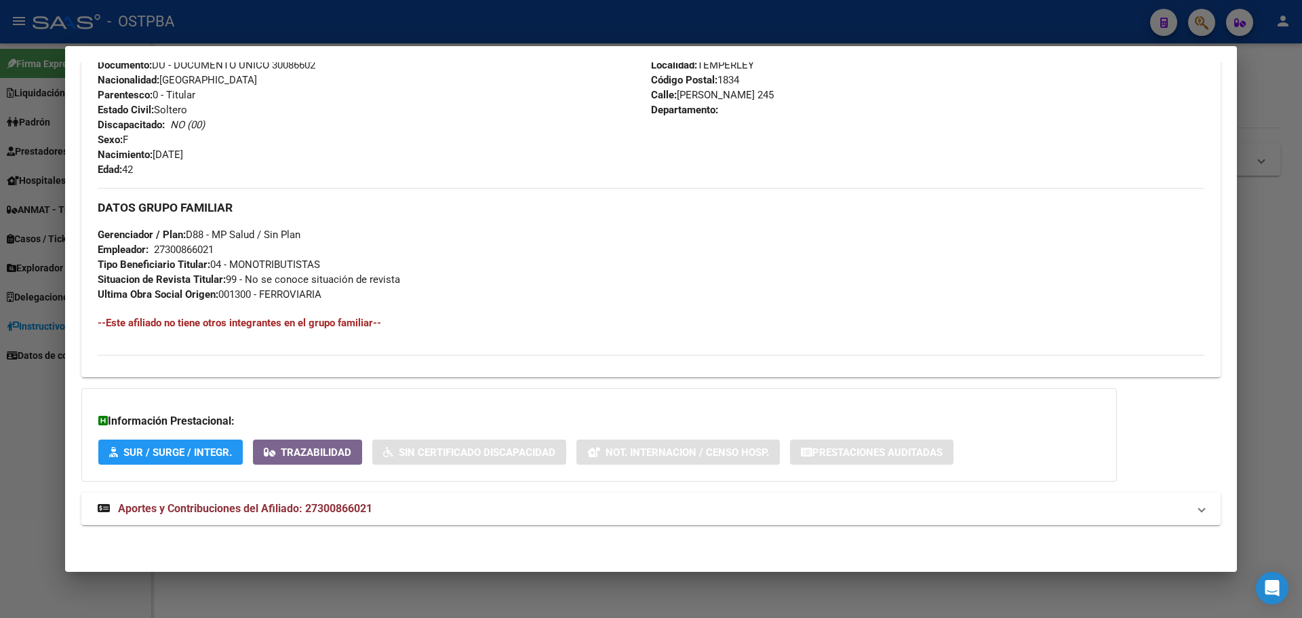
click at [515, 269] on div "DATOS GRUPO FAMILIAR Gerenciador / Plan: D88 - MP Salud / Sin Plan Empleador: 2…" at bounding box center [651, 245] width 1107 height 114
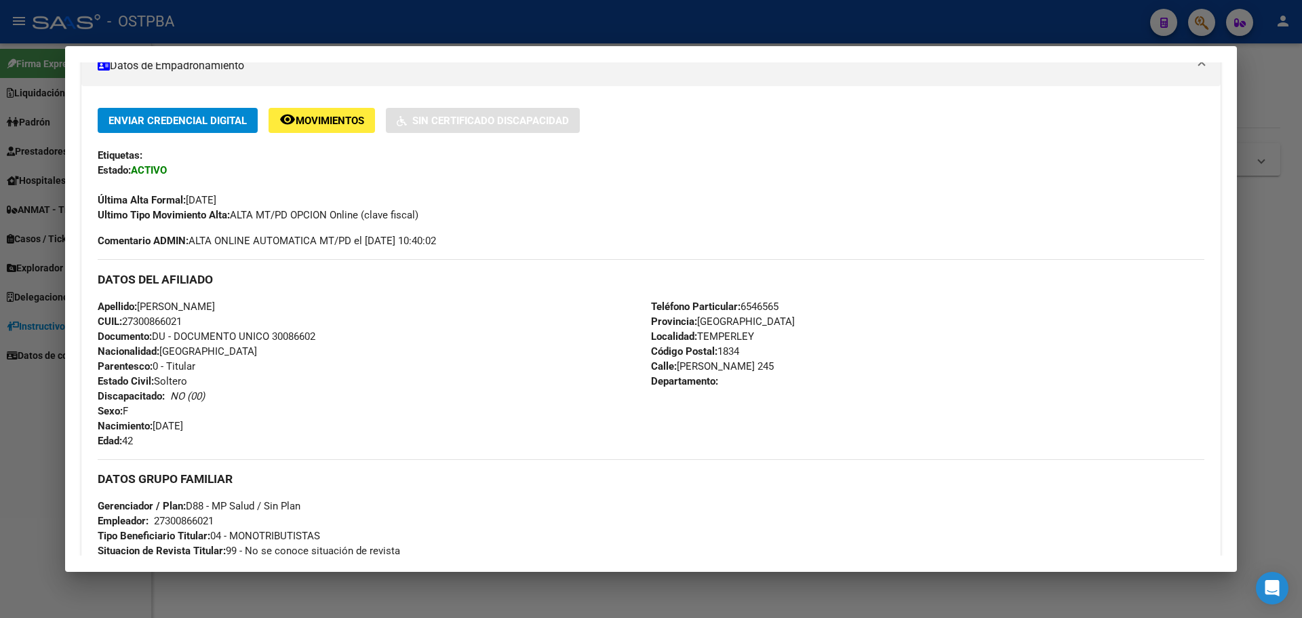
scroll to position [0, 0]
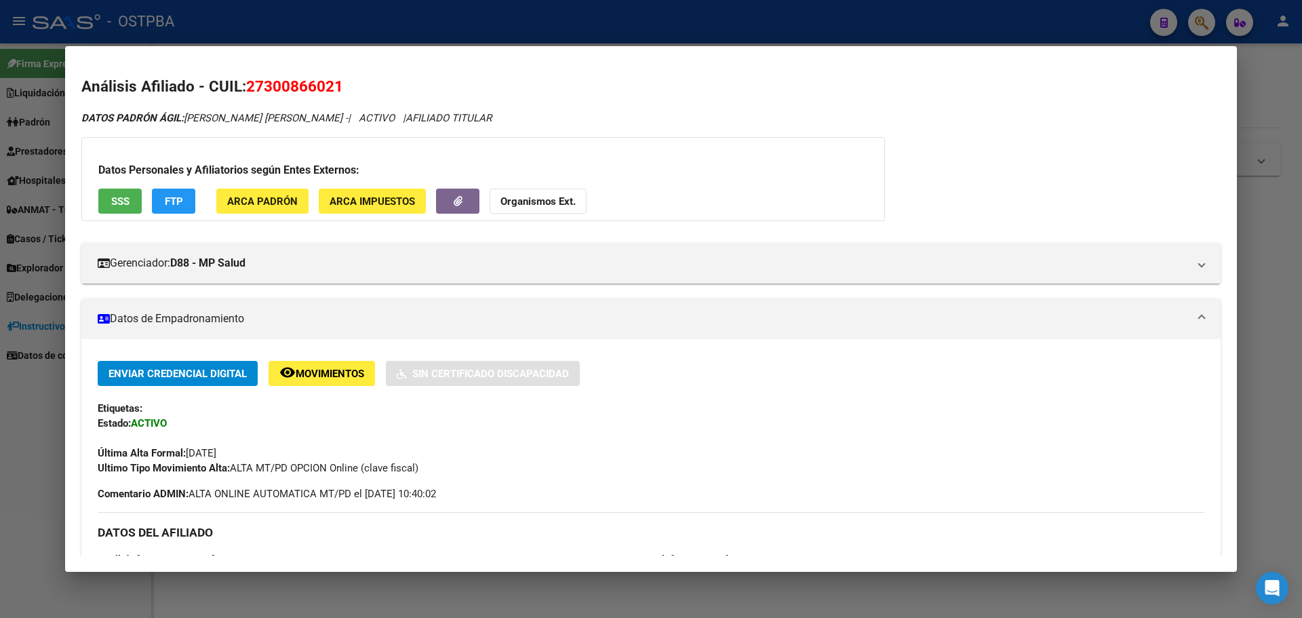
click at [728, 20] on div at bounding box center [651, 309] width 1302 height 618
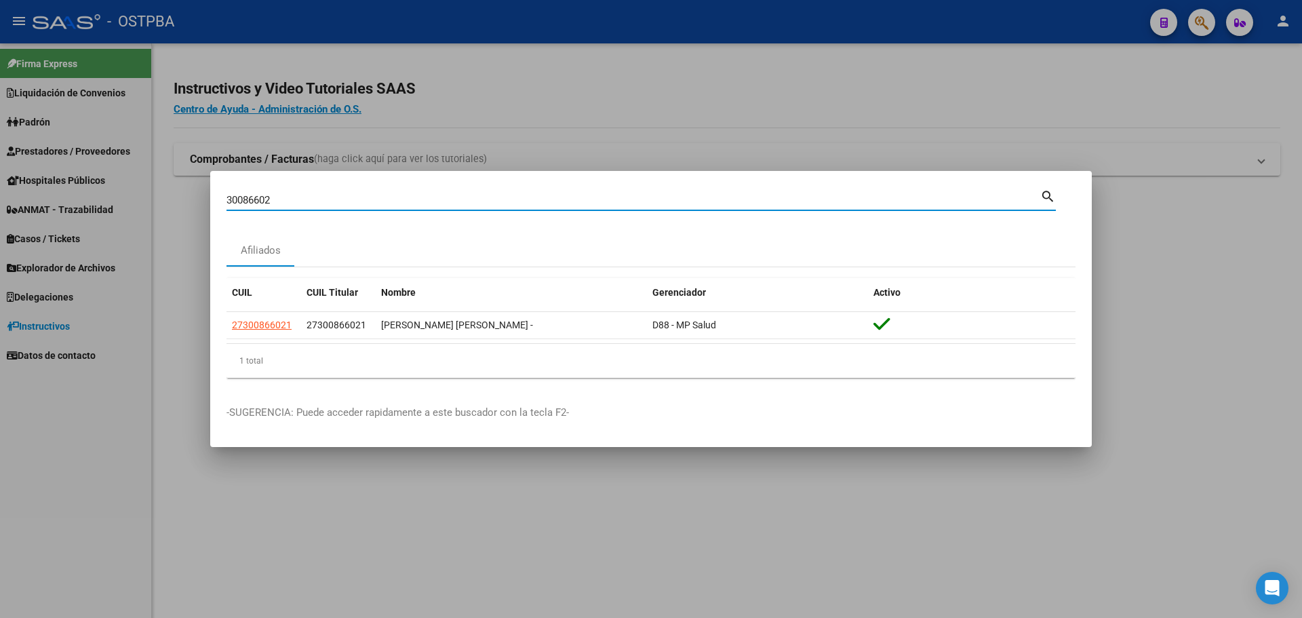
click at [336, 202] on input "30086602" at bounding box center [634, 200] width 814 height 12
type input "34414803"
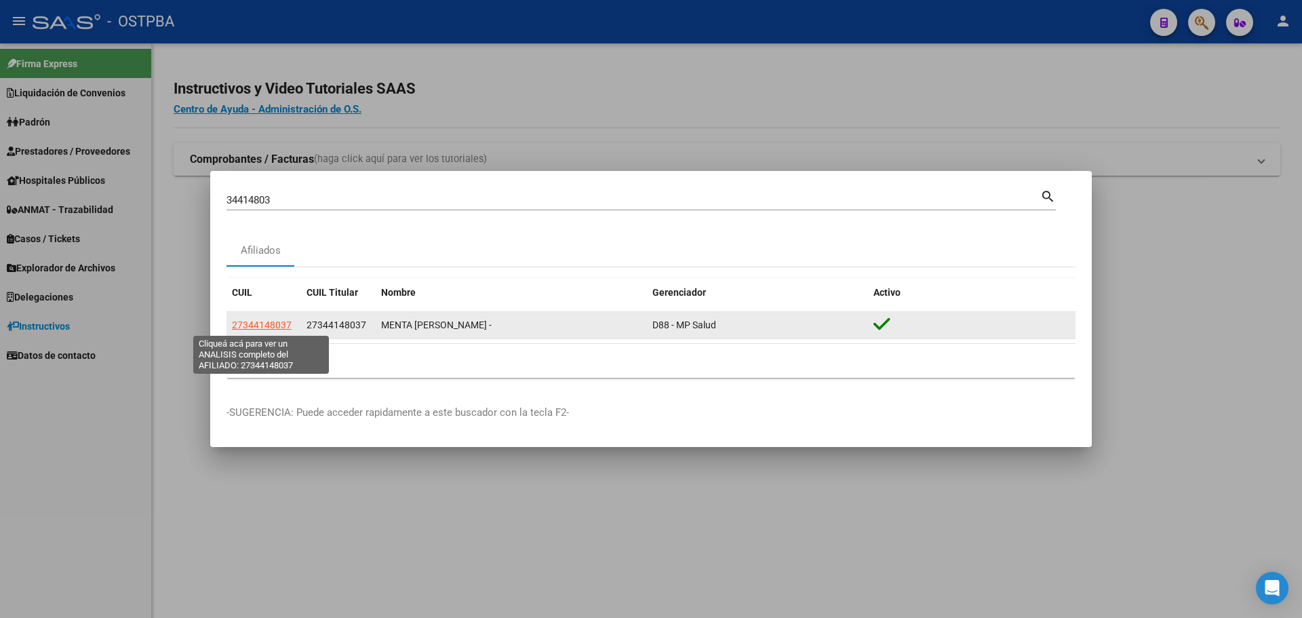
click at [273, 321] on span "27344148037" at bounding box center [262, 324] width 60 height 11
type textarea "27344148037"
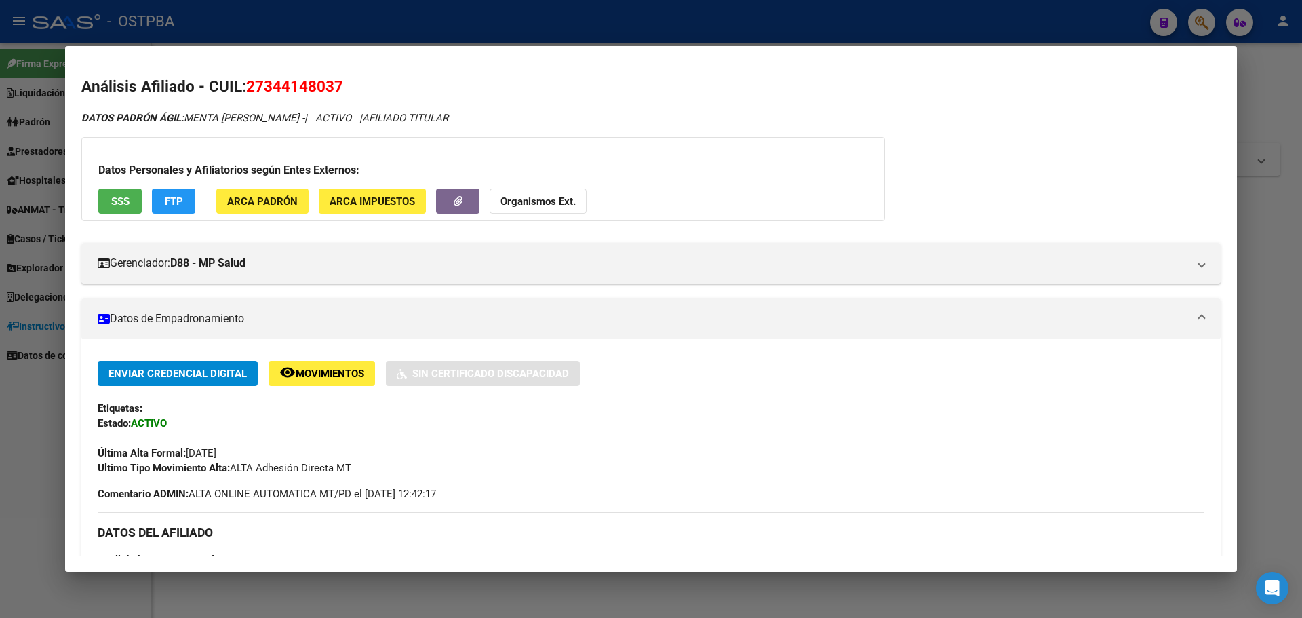
click at [317, 68] on mat-dialog-content "Análisis Afiliado - CUIL: 27344148037 DATOS PADRÓN ÁGIL: MENTA NOELIA NATALIA -…" at bounding box center [651, 308] width 1172 height 492
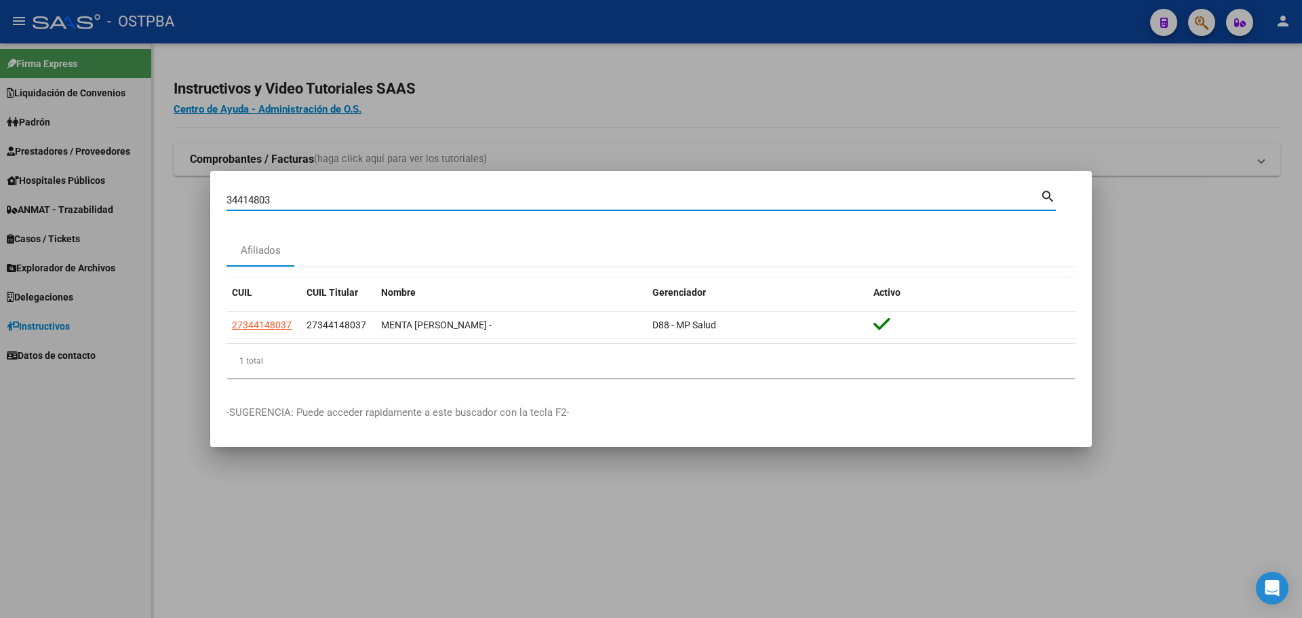
click at [288, 203] on input "34414803" at bounding box center [634, 200] width 814 height 12
type input "94275332"
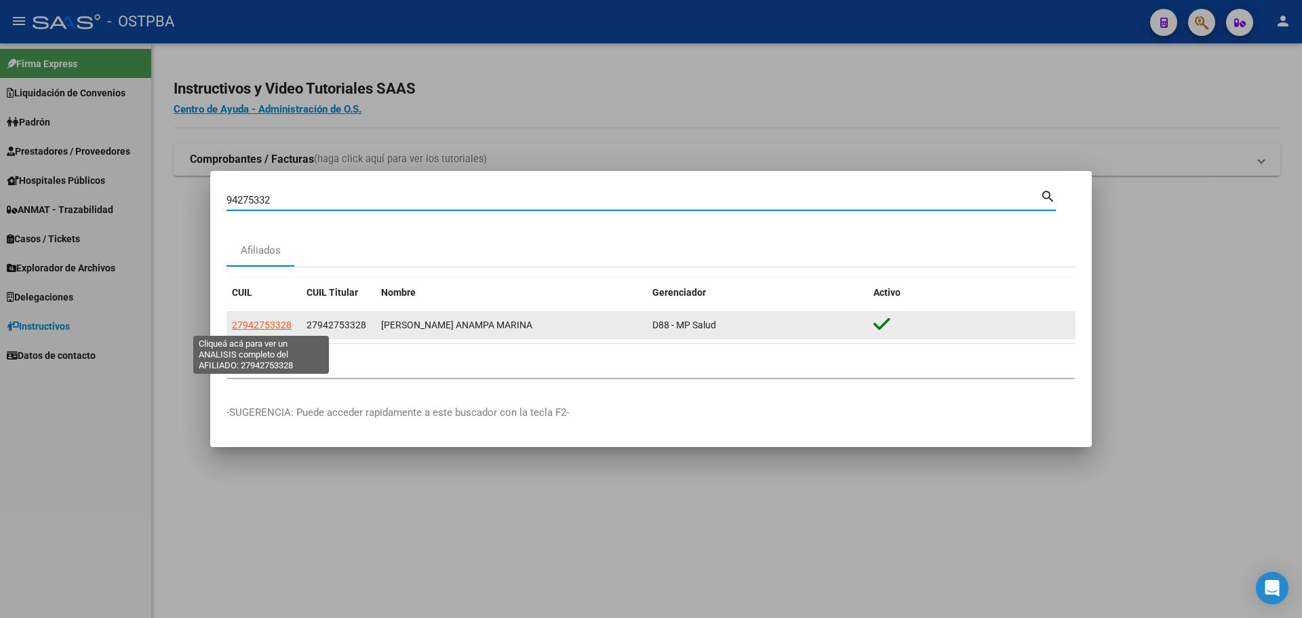
click at [269, 328] on span "27942753328" at bounding box center [262, 324] width 60 height 11
type textarea "27942753328"
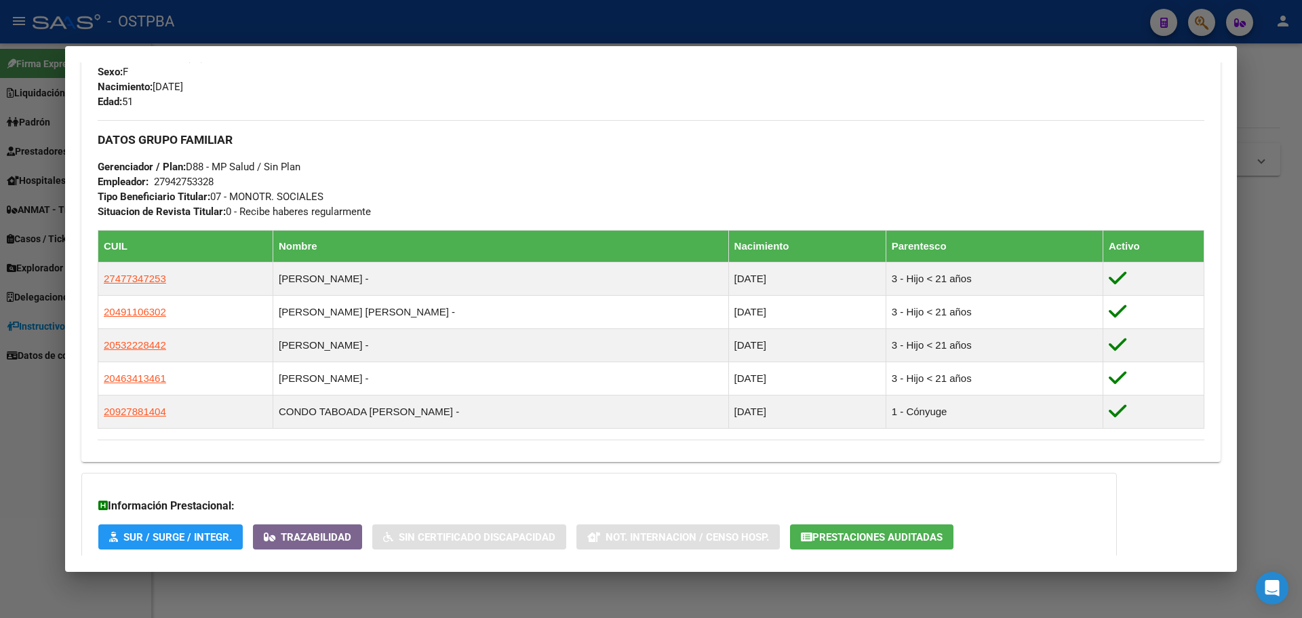
scroll to position [677, 0]
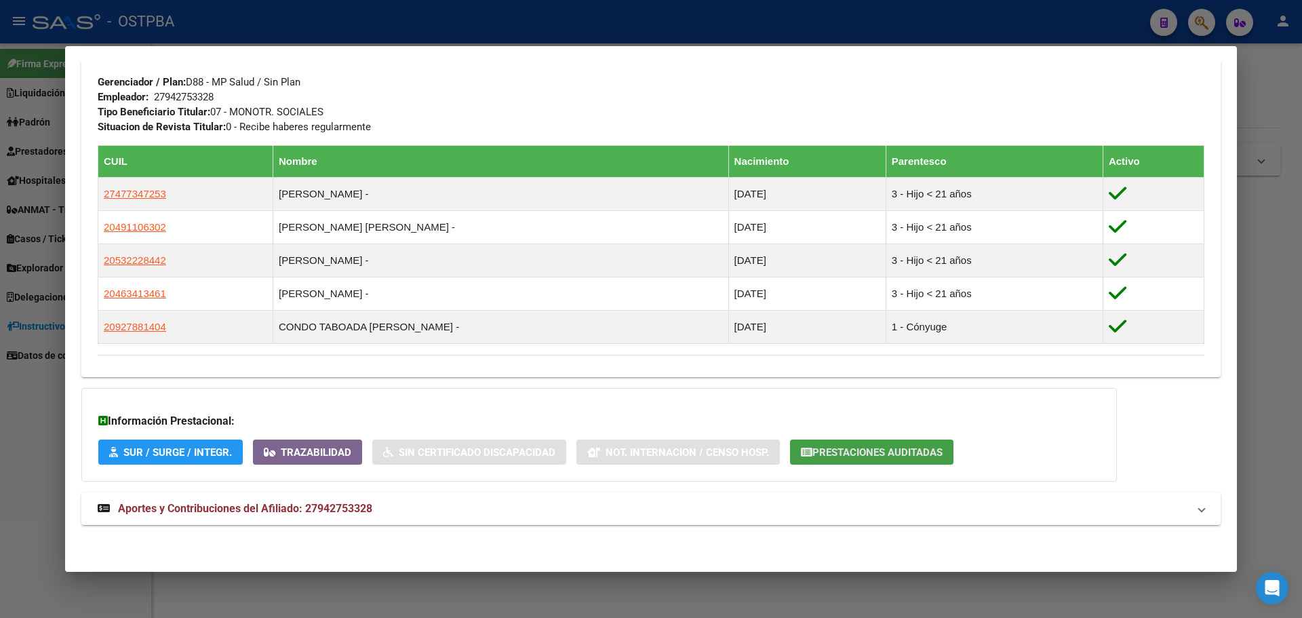
click at [828, 446] on span "Prestaciones Auditadas" at bounding box center [872, 452] width 142 height 12
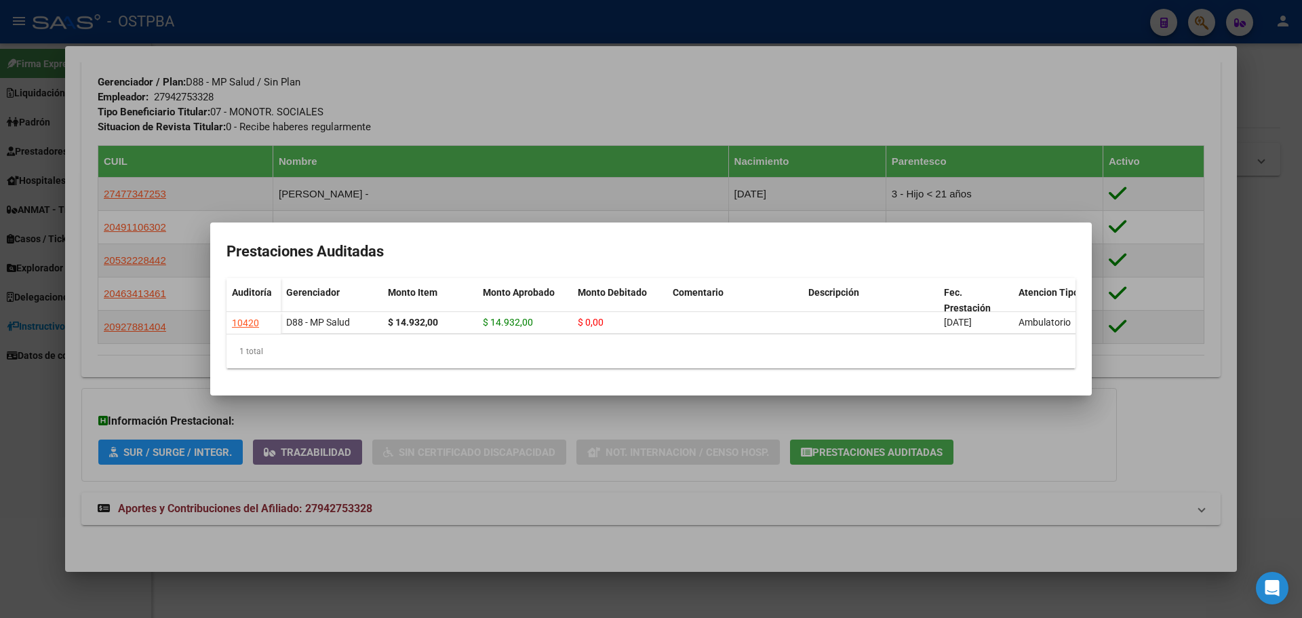
click at [635, 96] on div at bounding box center [651, 309] width 1302 height 618
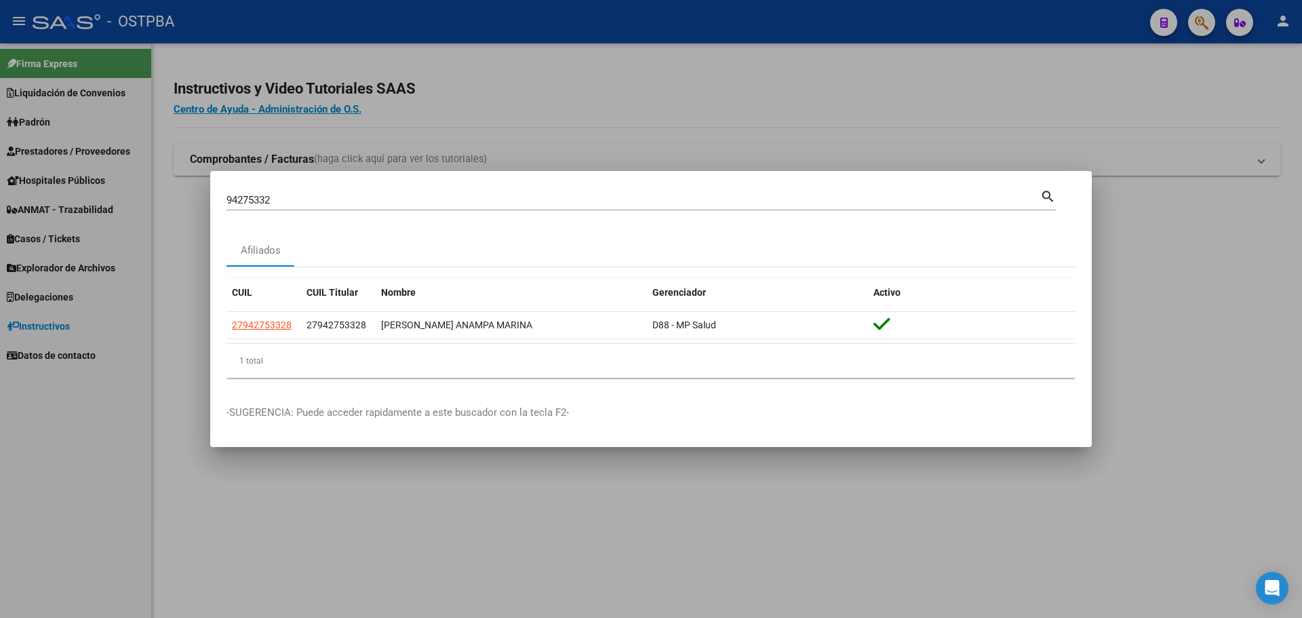
click at [331, 202] on input "94275332" at bounding box center [634, 200] width 814 height 12
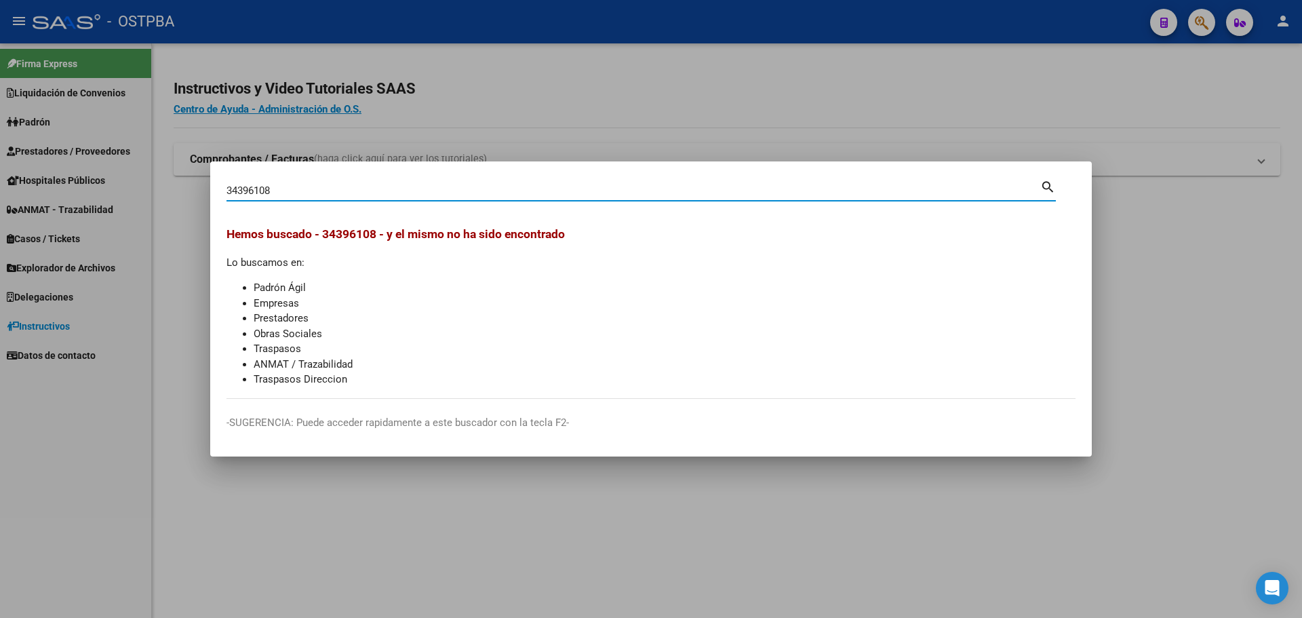
click at [249, 189] on input "34396108" at bounding box center [634, 190] width 814 height 12
click at [288, 193] on input "34396108" at bounding box center [634, 190] width 814 height 12
type input "28557680"
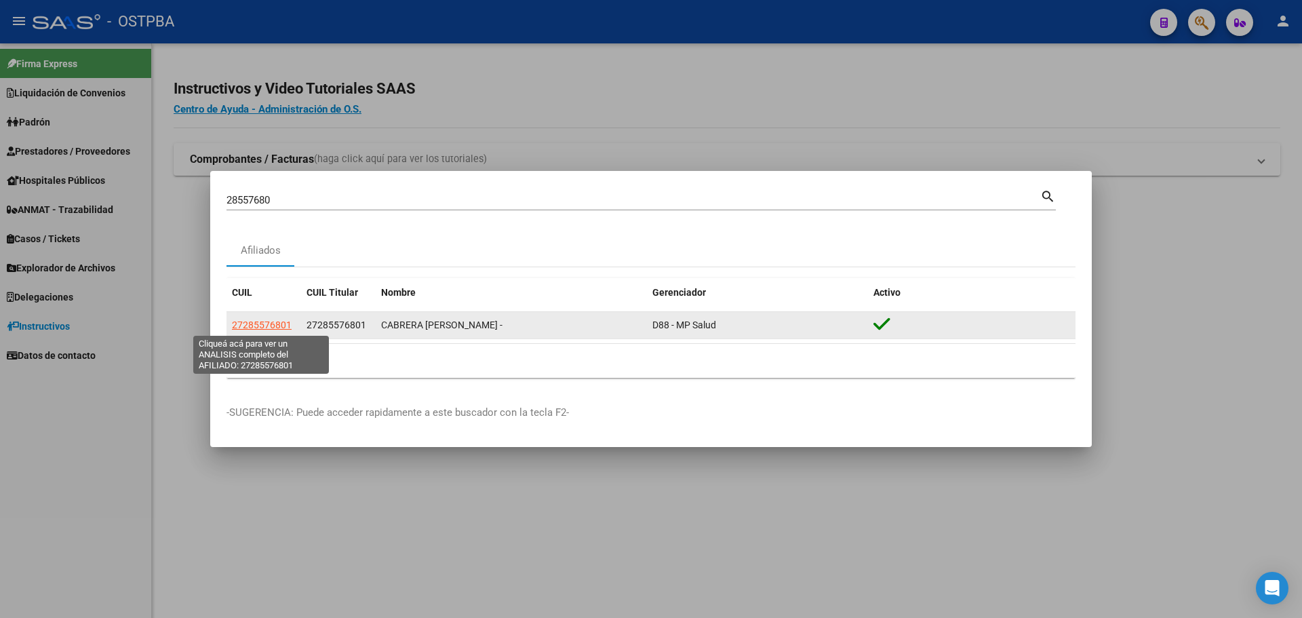
click at [274, 327] on span "27285576801" at bounding box center [262, 324] width 60 height 11
type textarea "27285576801"
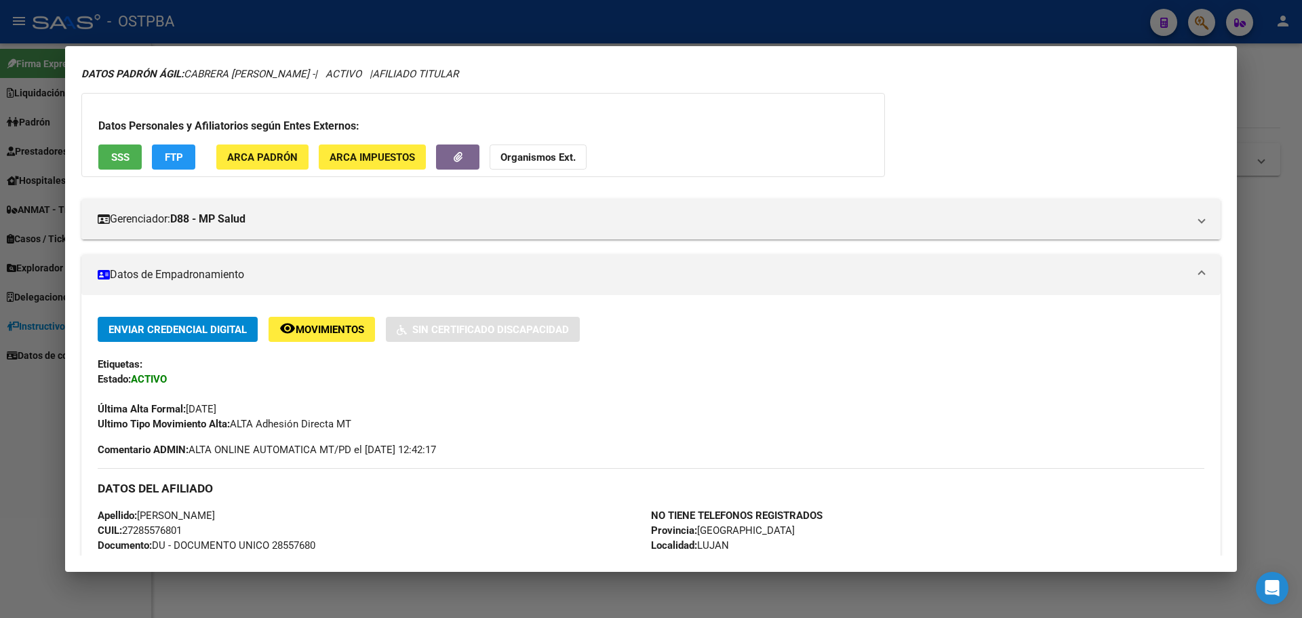
scroll to position [0, 0]
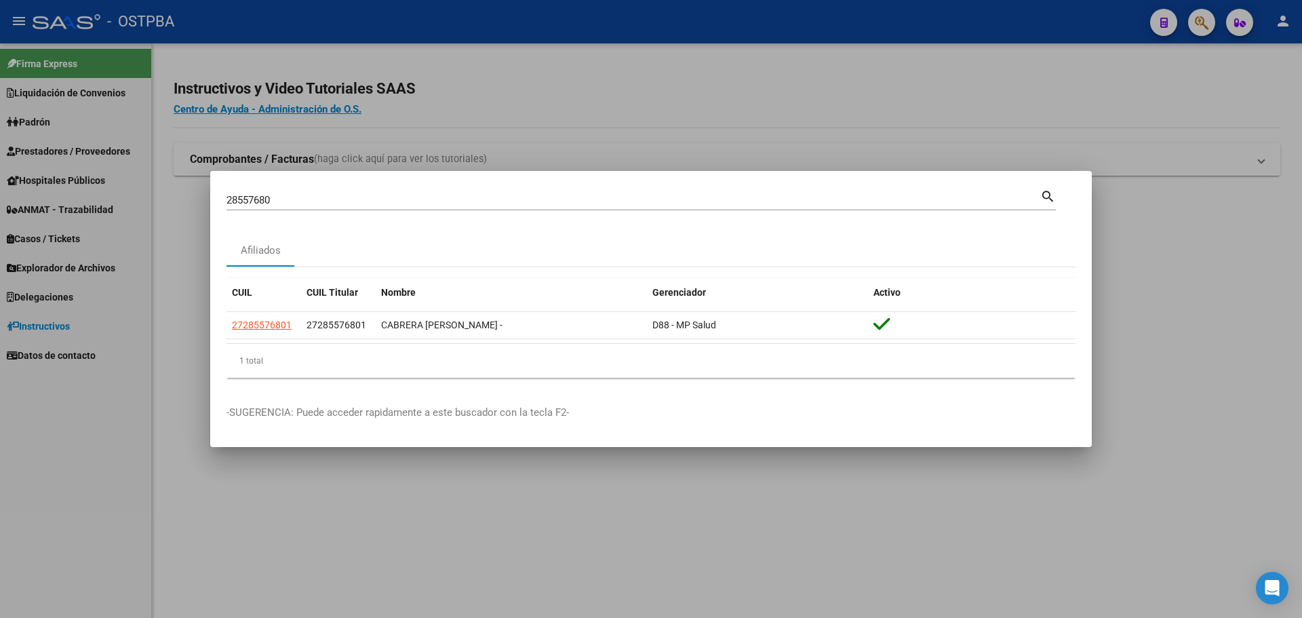
click at [316, 192] on div "28557680 Buscar (apellido, dni, cuil, nro traspaso, cuit, obra social)" at bounding box center [634, 200] width 814 height 20
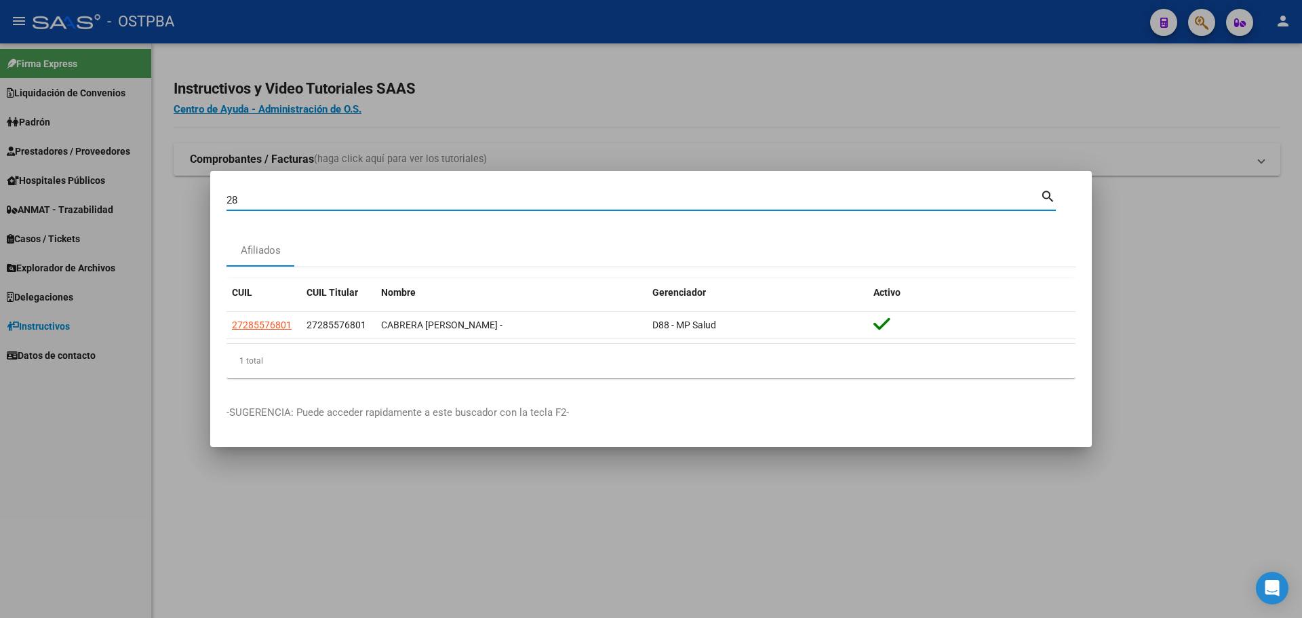
type input "2"
type input "24462746"
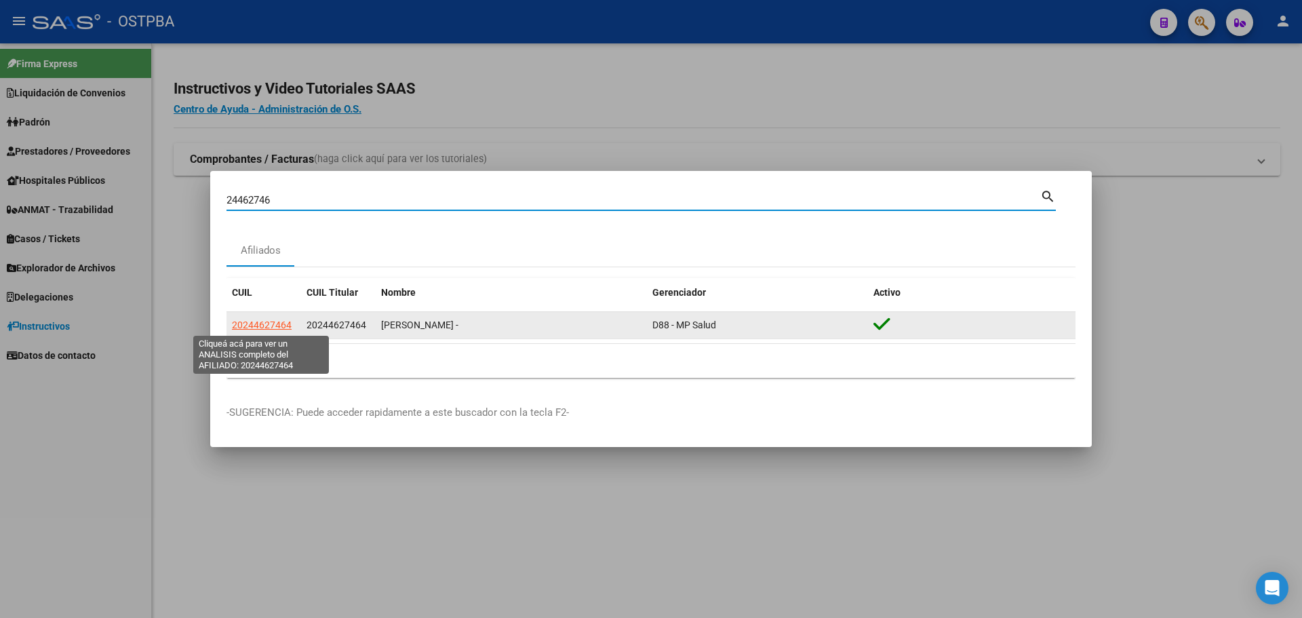
click at [265, 324] on span "20244627464" at bounding box center [262, 324] width 60 height 11
type textarea "20244627464"
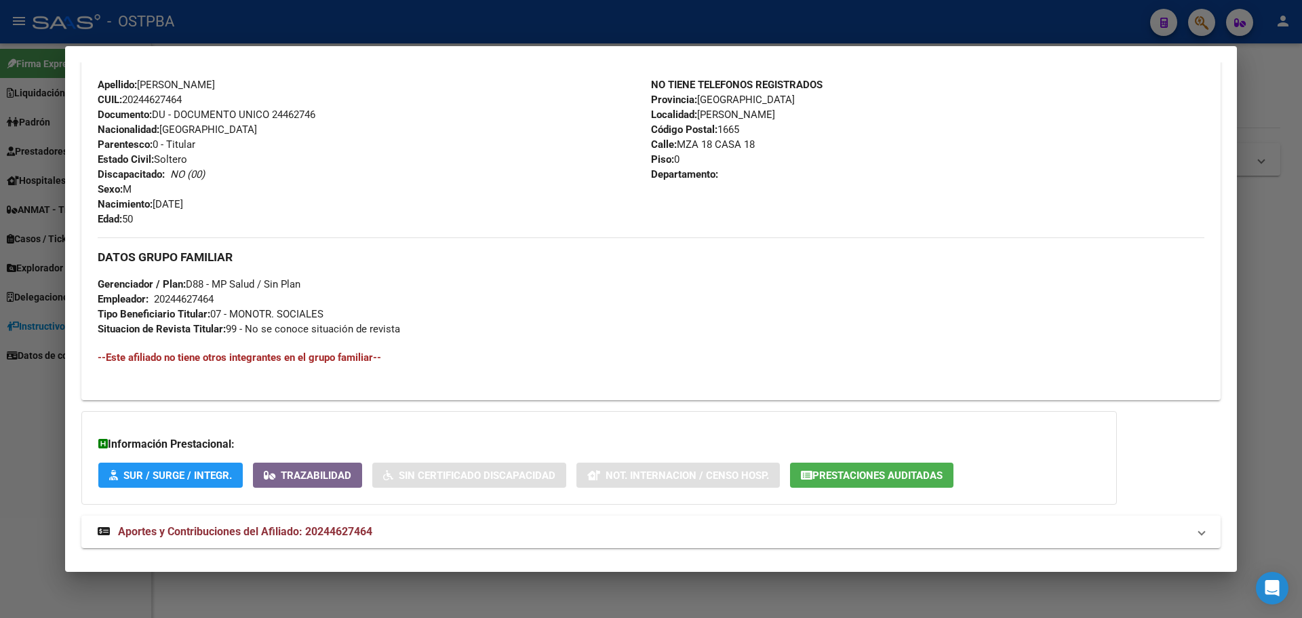
scroll to position [498, 0]
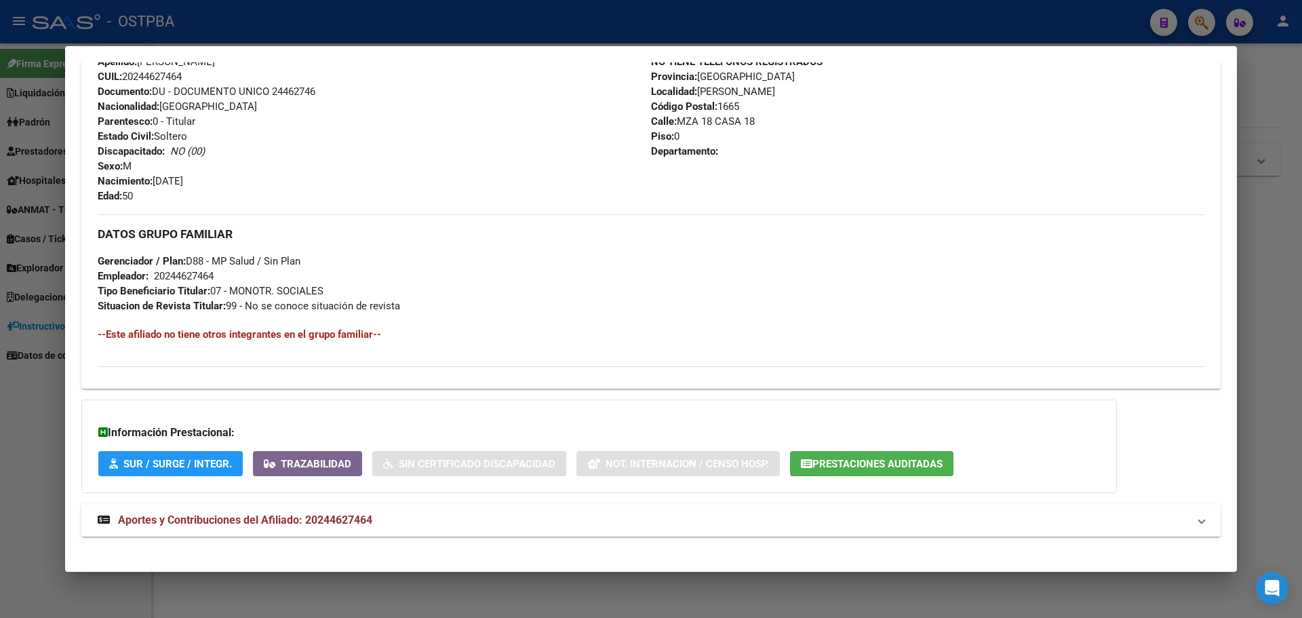
click at [819, 466] on span "Prestaciones Auditadas" at bounding box center [877, 464] width 130 height 12
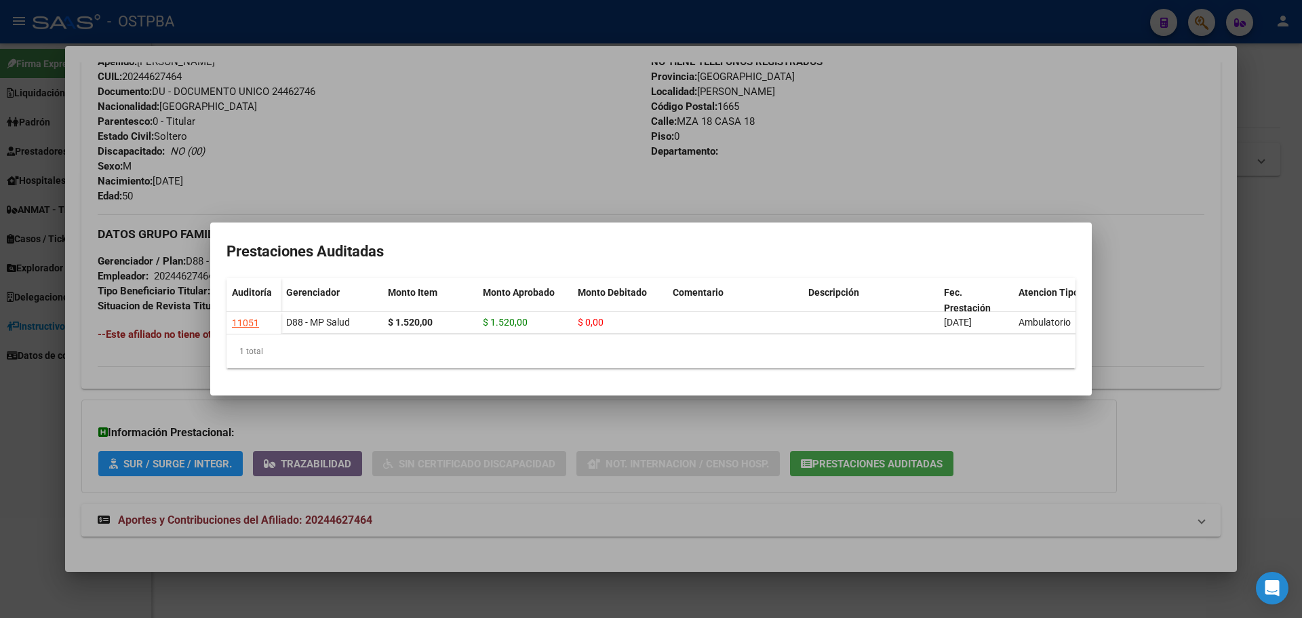
click at [557, 114] on div at bounding box center [651, 309] width 1302 height 618
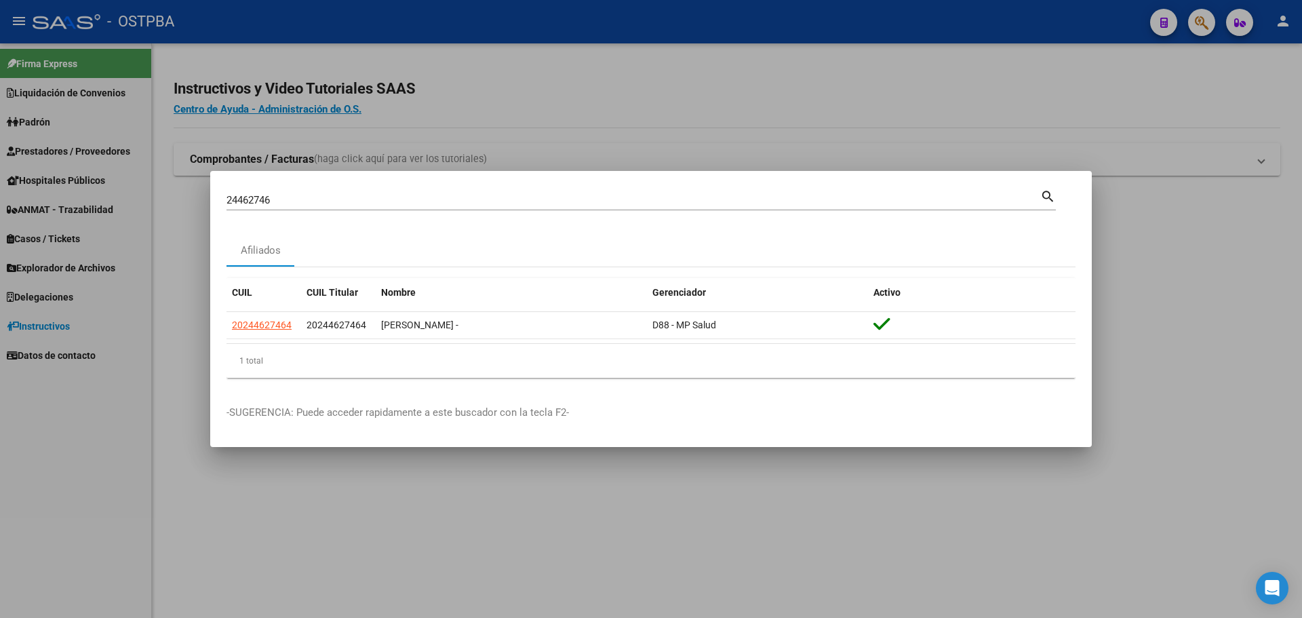
click at [262, 201] on input "24462746" at bounding box center [634, 200] width 814 height 12
type input "24420760"
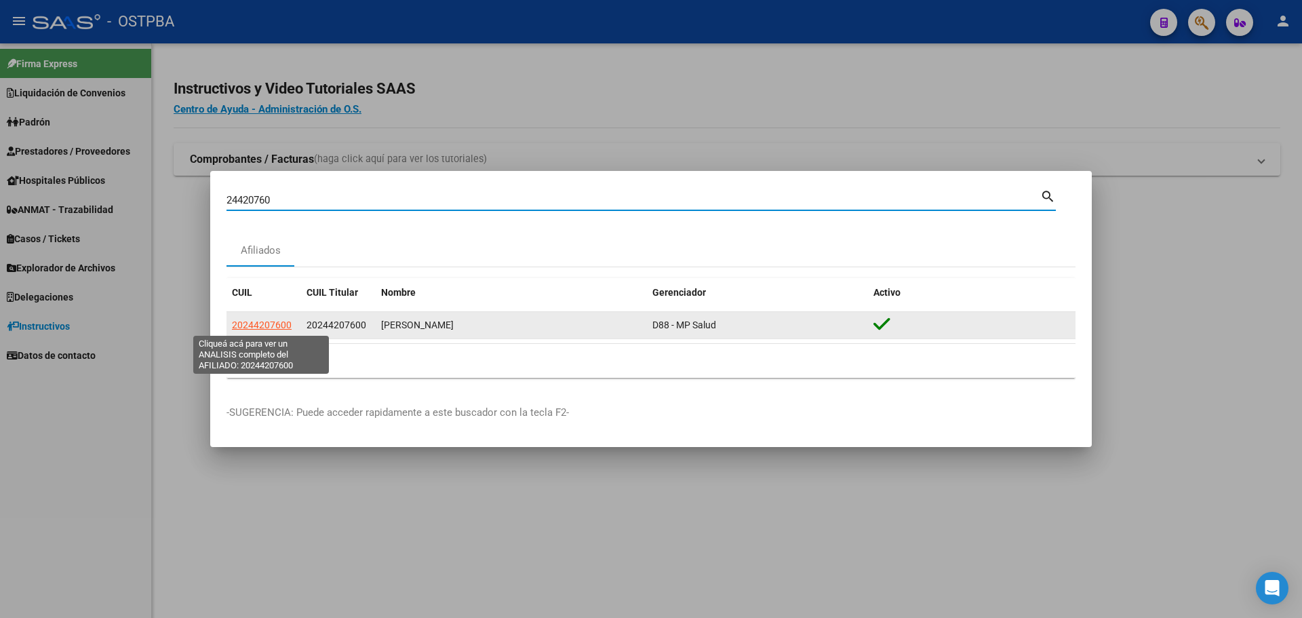
click at [251, 328] on span "20244207600" at bounding box center [262, 324] width 60 height 11
type textarea "20244207600"
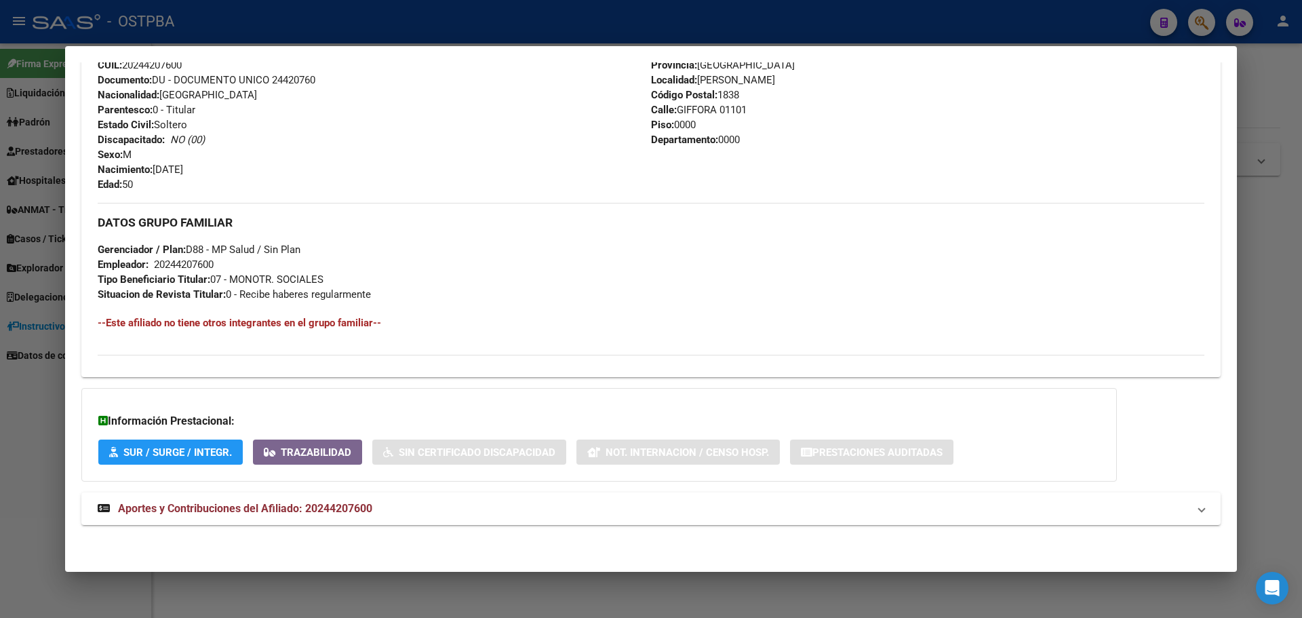
scroll to position [0, 0]
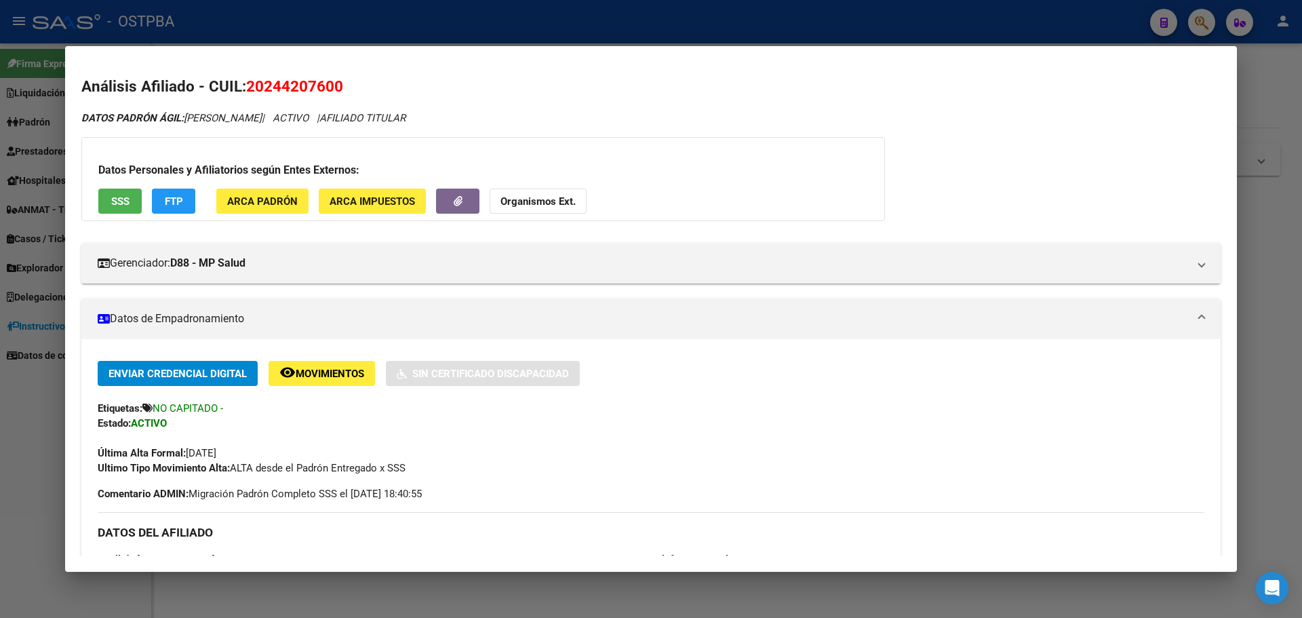
click at [374, 62] on mat-dialog-container "Análisis Afiliado - CUIL: 20244207600 DATOS PADRÓN ÁGIL: ACOSTA DANIEL NORBERTO…" at bounding box center [651, 308] width 1172 height 525
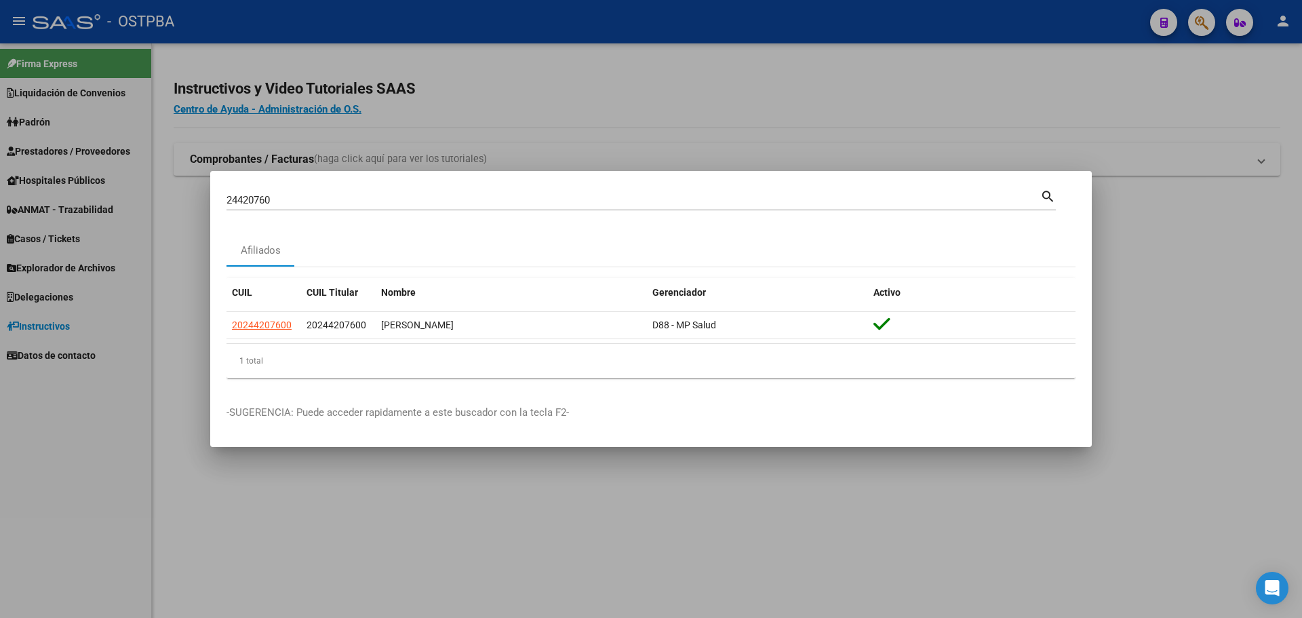
click at [279, 199] on input "24420760" at bounding box center [634, 200] width 814 height 12
click at [279, 197] on input "43856" at bounding box center [634, 200] width 814 height 12
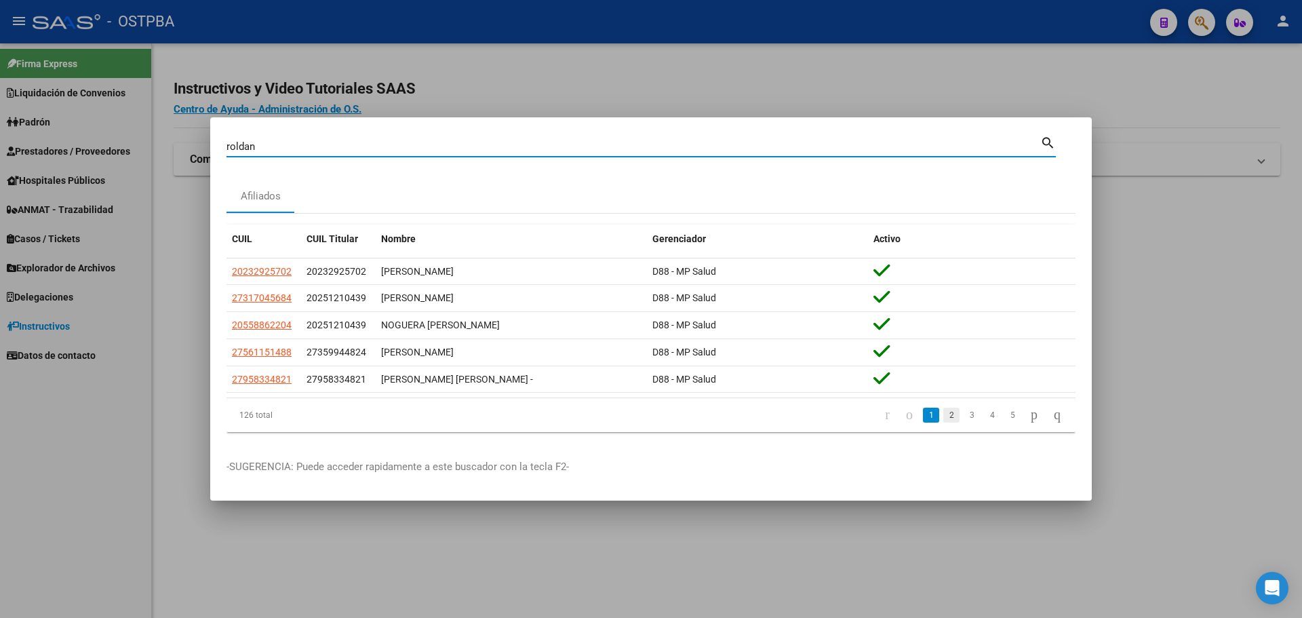
click at [943, 416] on link "2" at bounding box center [951, 415] width 16 height 15
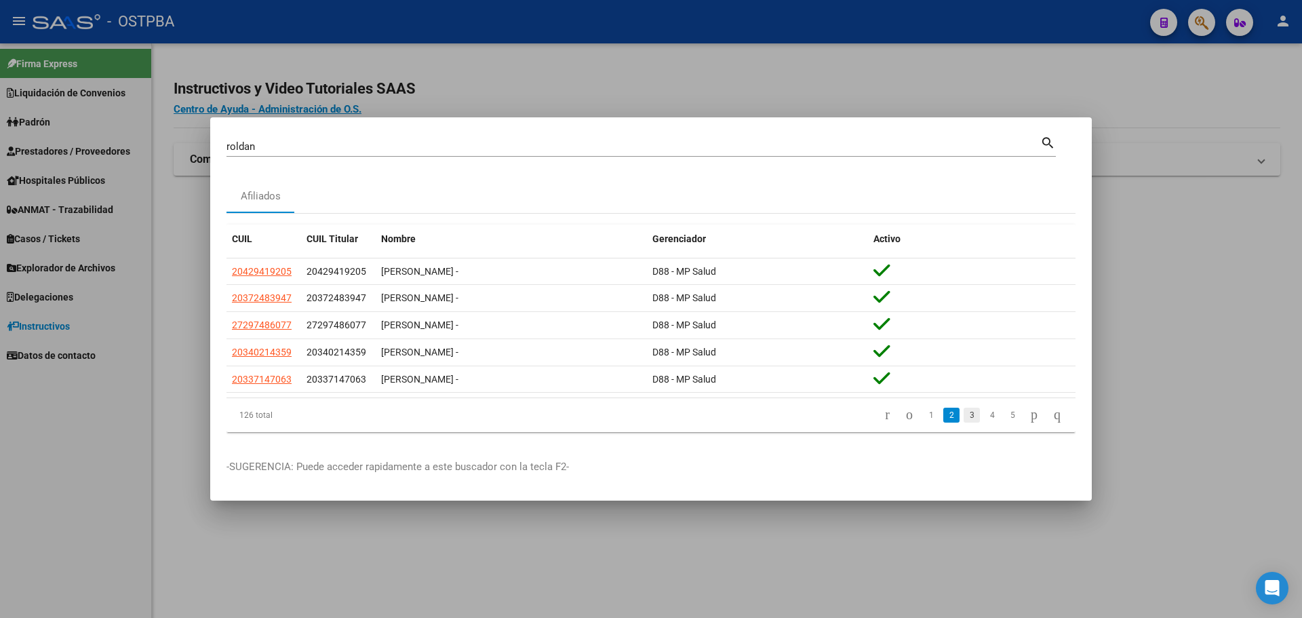
click at [964, 420] on link "3" at bounding box center [972, 415] width 16 height 15
click at [984, 423] on link "4" at bounding box center [992, 415] width 16 height 15
click at [984, 418] on link "5" at bounding box center [992, 415] width 16 height 15
click at [984, 418] on link "6" at bounding box center [992, 415] width 16 height 15
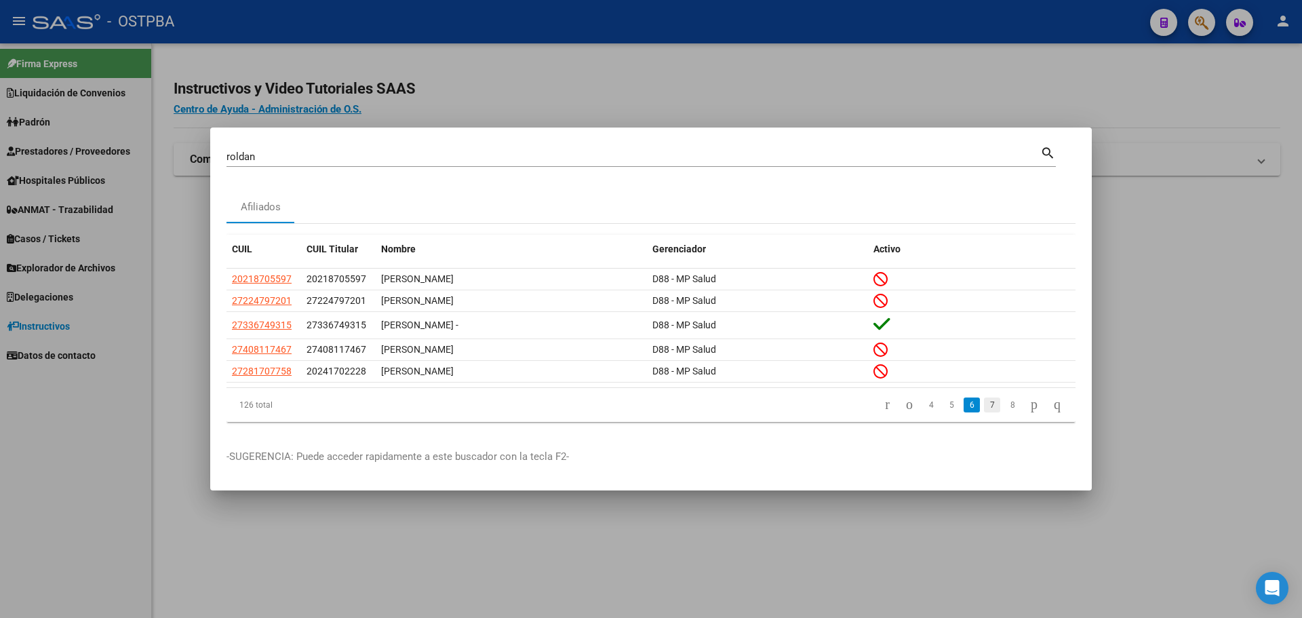
click at [984, 407] on link "7" at bounding box center [992, 404] width 16 height 15
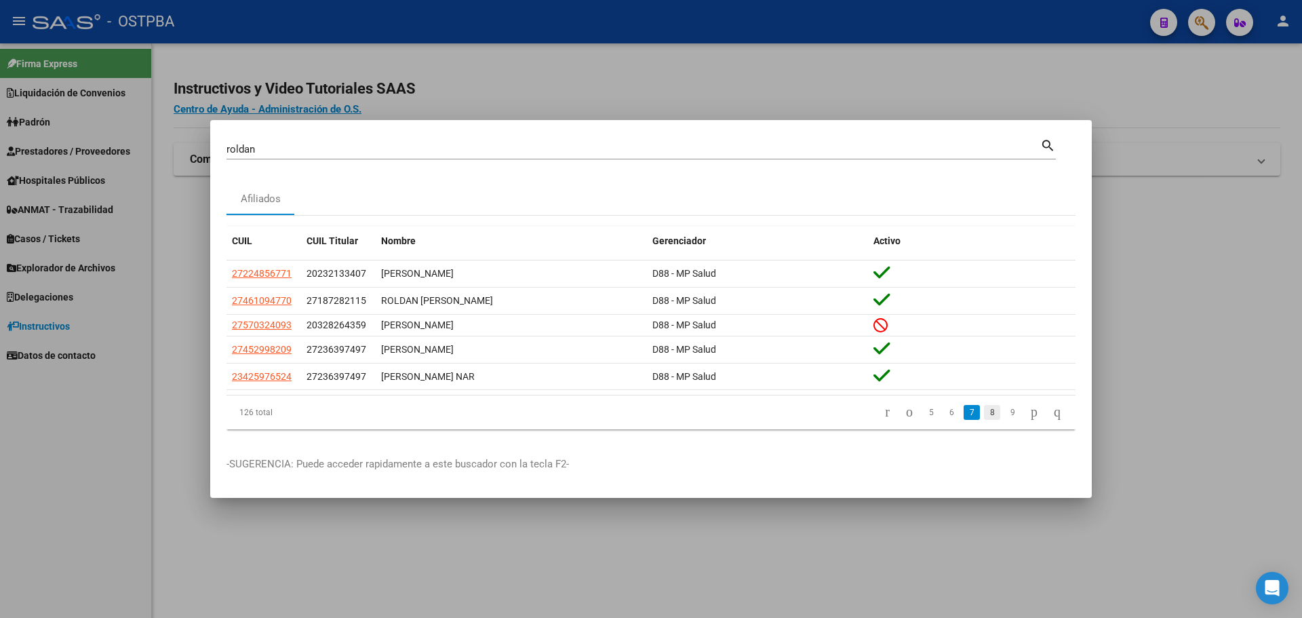
click at [984, 412] on link "8" at bounding box center [992, 412] width 16 height 15
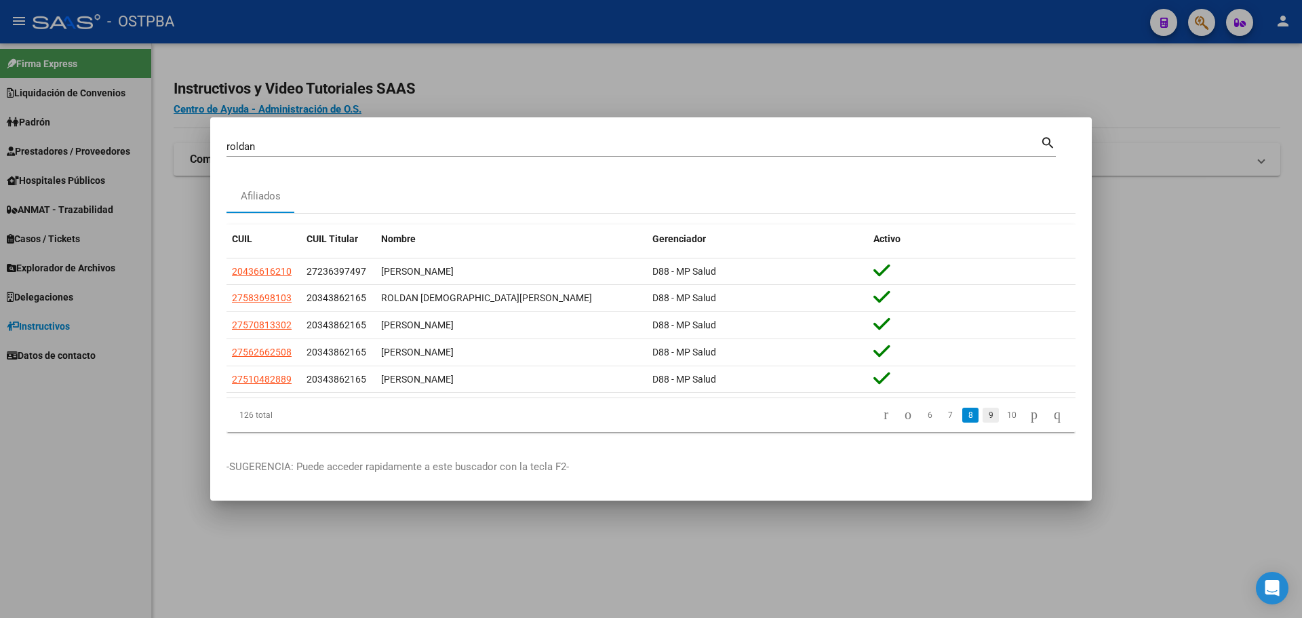
click at [983, 416] on link "9" at bounding box center [991, 415] width 16 height 15
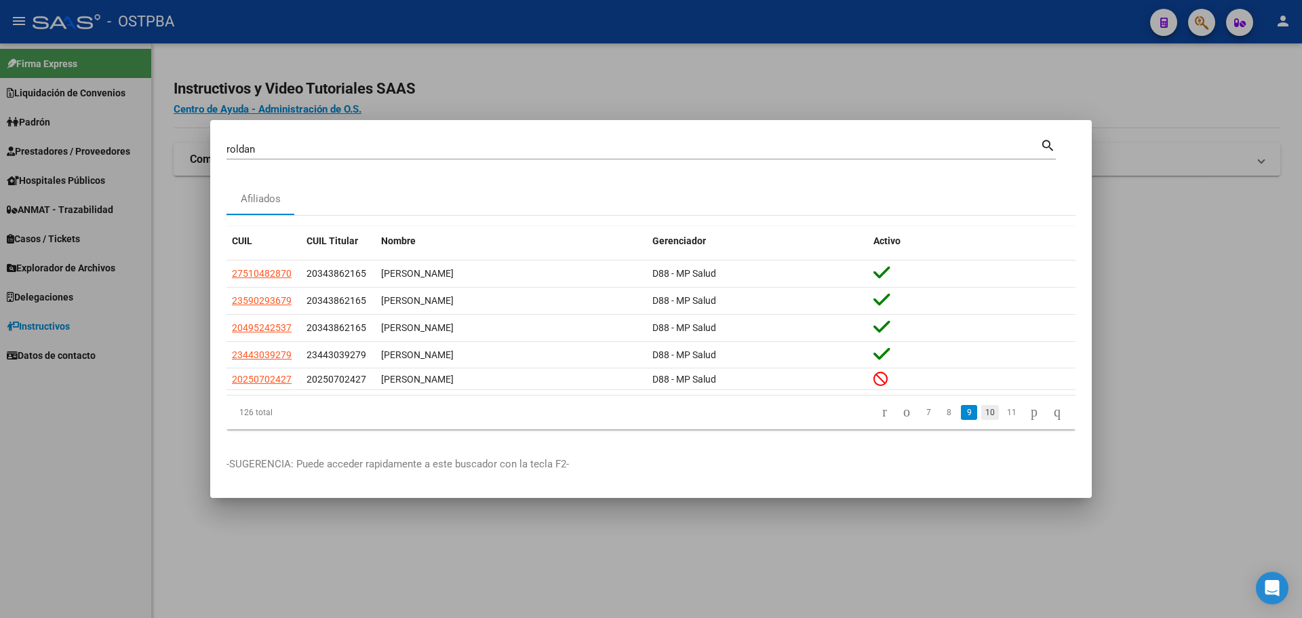
click at [983, 416] on link "10" at bounding box center [990, 412] width 18 height 15
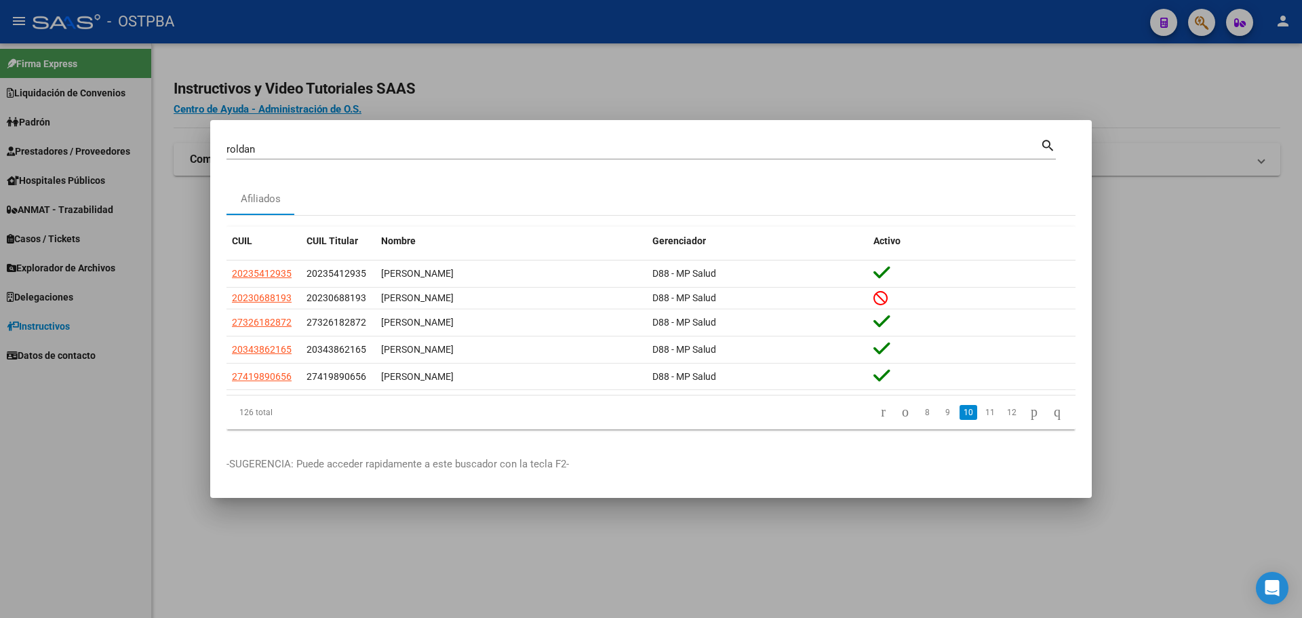
click at [983, 416] on link "11" at bounding box center [990, 412] width 18 height 15
click at [983, 416] on link "12" at bounding box center [990, 412] width 18 height 15
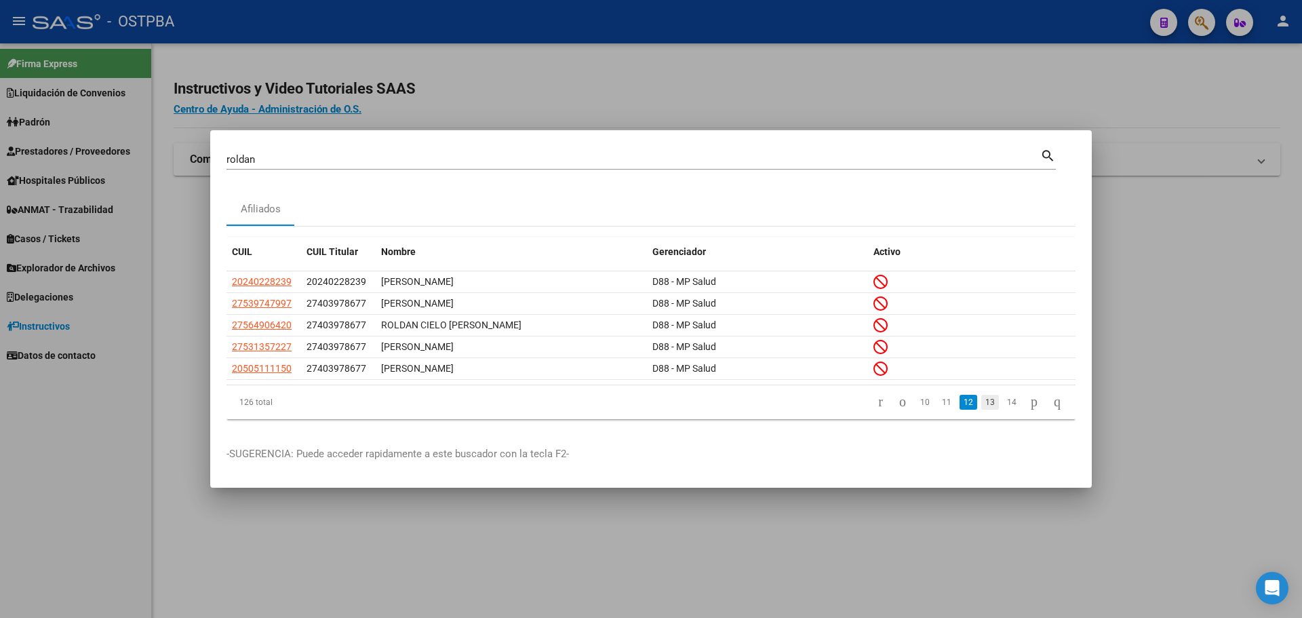
click at [981, 408] on link "13" at bounding box center [990, 402] width 18 height 15
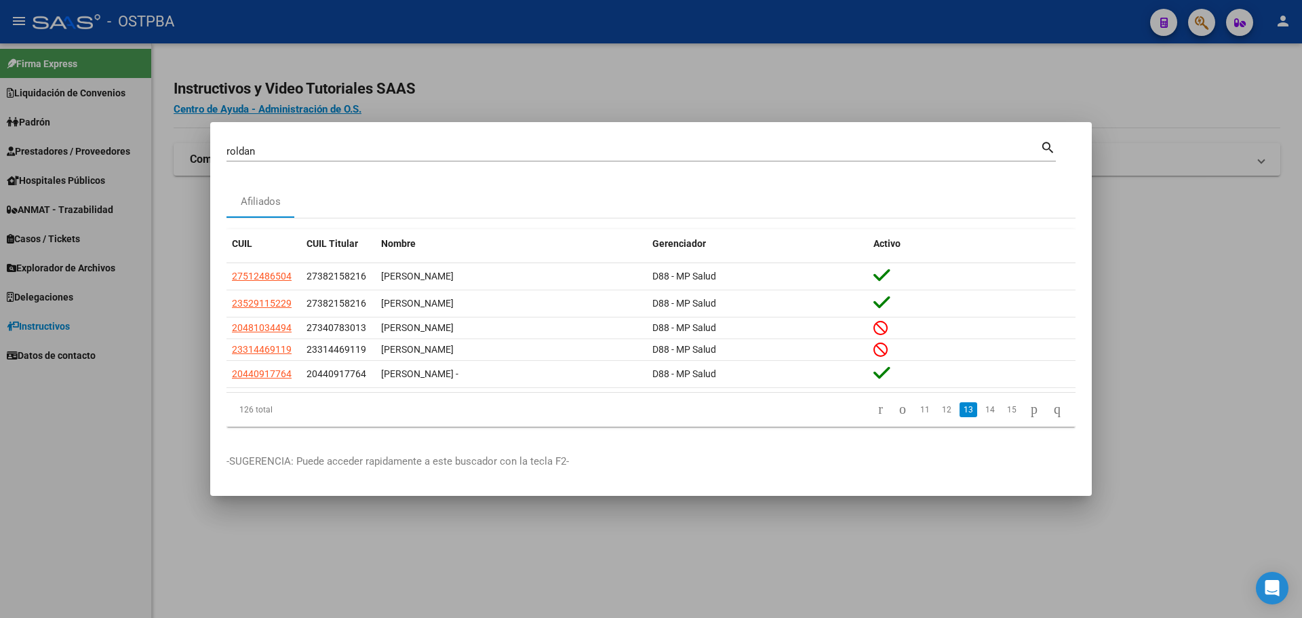
click at [296, 151] on input "roldan" at bounding box center [634, 151] width 814 height 12
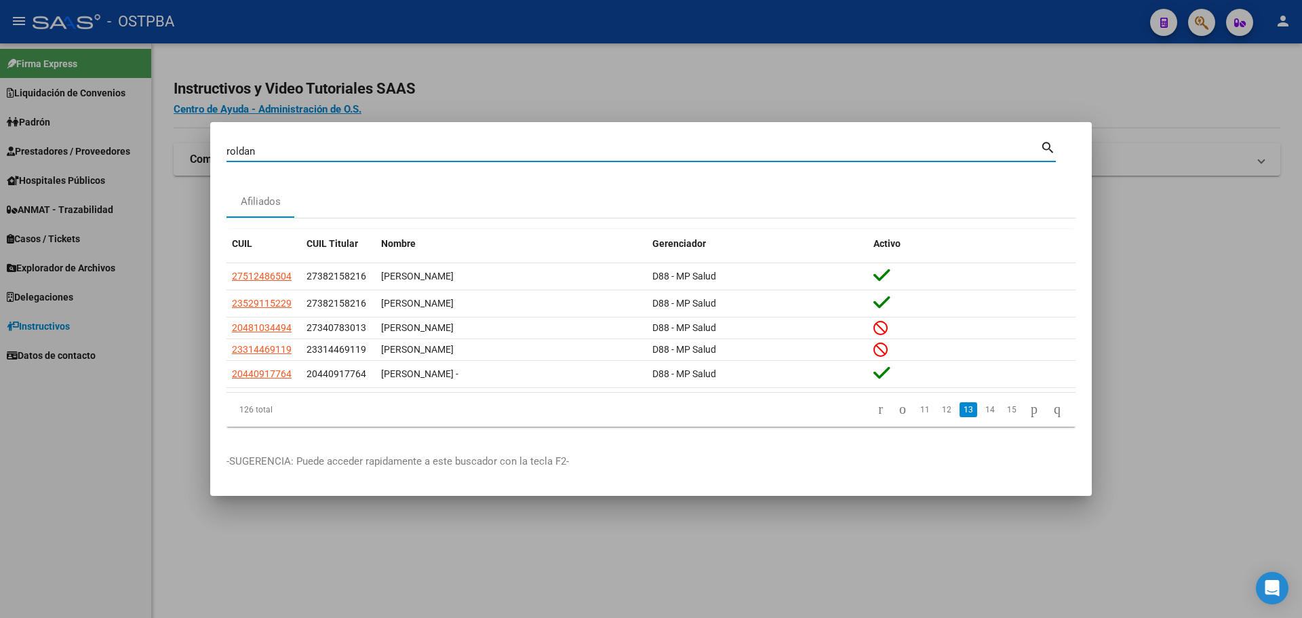
click at [296, 151] on input "roldan" at bounding box center [634, 151] width 814 height 12
type input "32655216"
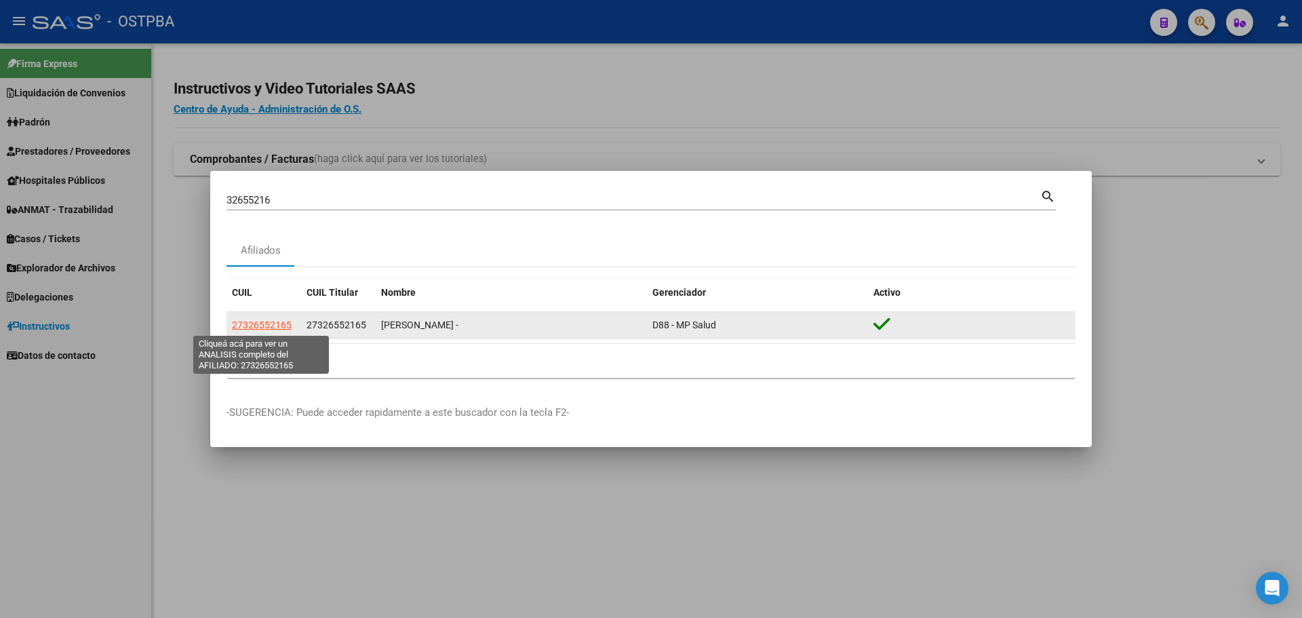
click at [270, 328] on span "27326552165" at bounding box center [262, 324] width 60 height 11
type textarea "27326552165"
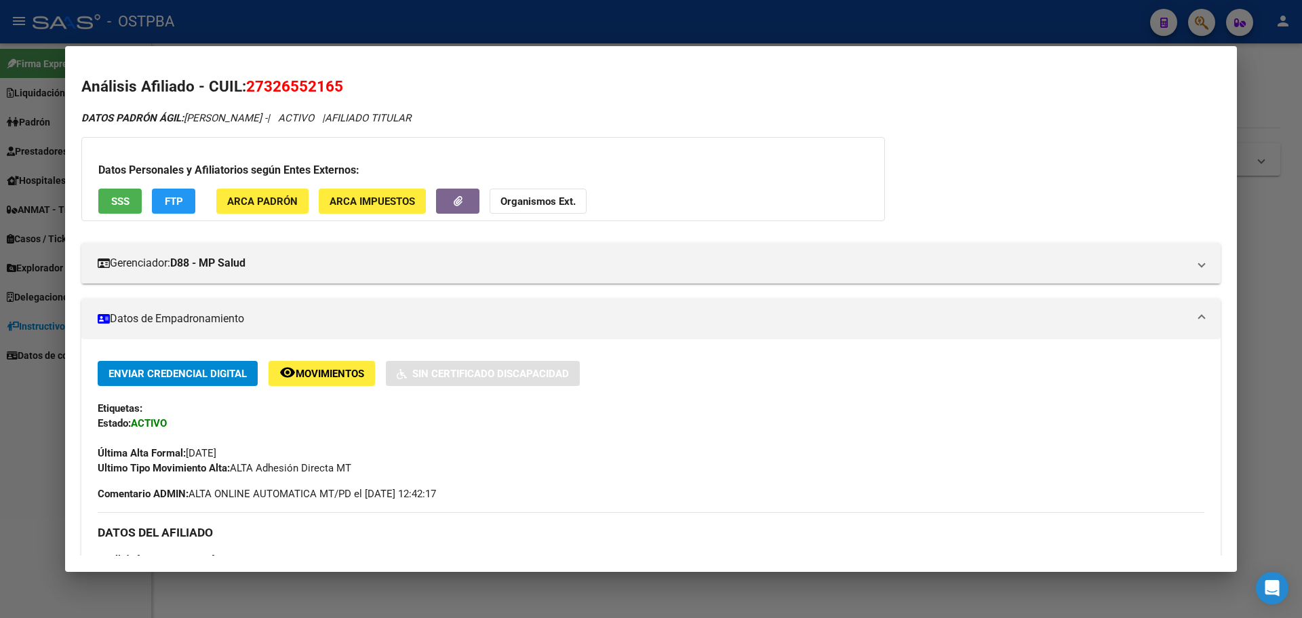
click at [553, 100] on div "Análisis Afiliado - CUIL: 27326552165 DATOS PADRÓN ÁGIL: ROMERO CYNTHIA VANESA …" at bounding box center [650, 570] width 1139 height 990
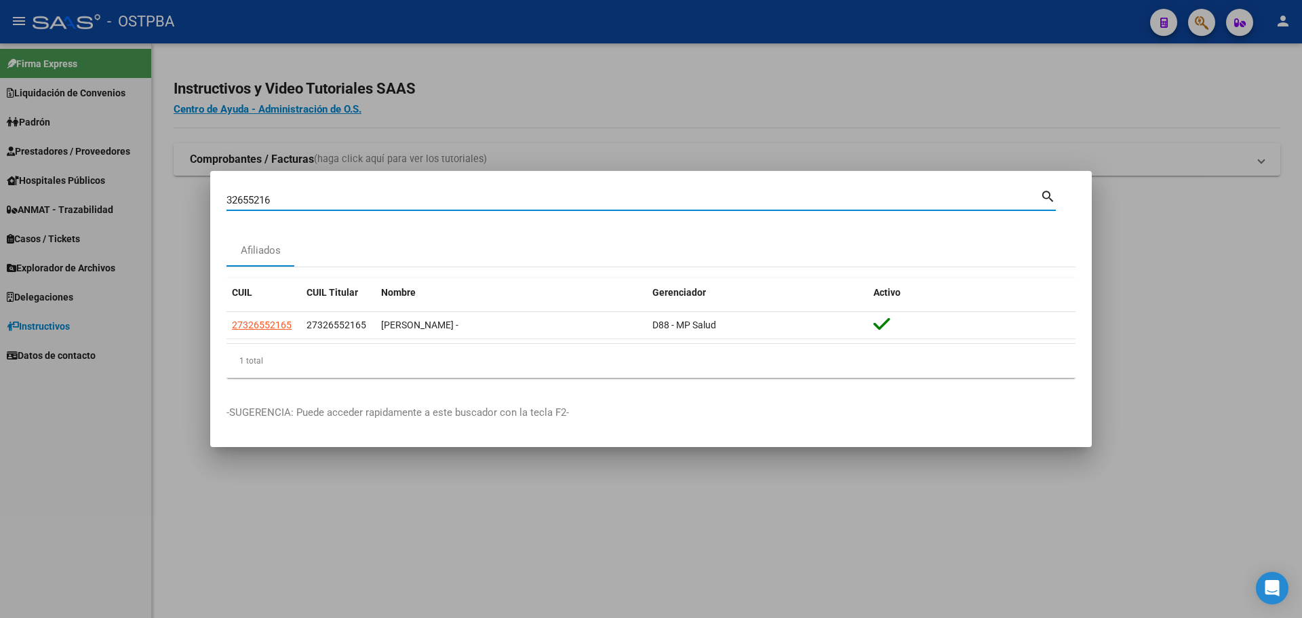
click at [305, 198] on input "32655216" at bounding box center [634, 200] width 814 height 12
type input "23945189"
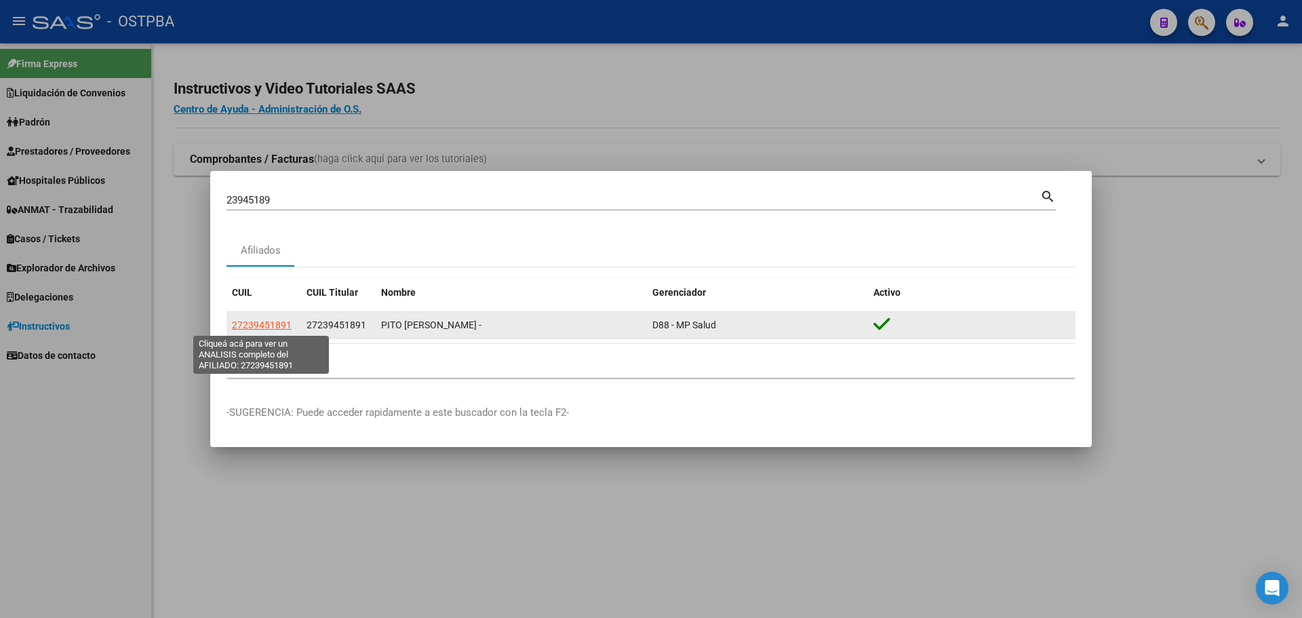
click at [262, 328] on span "27239451891" at bounding box center [262, 324] width 60 height 11
type textarea "27239451891"
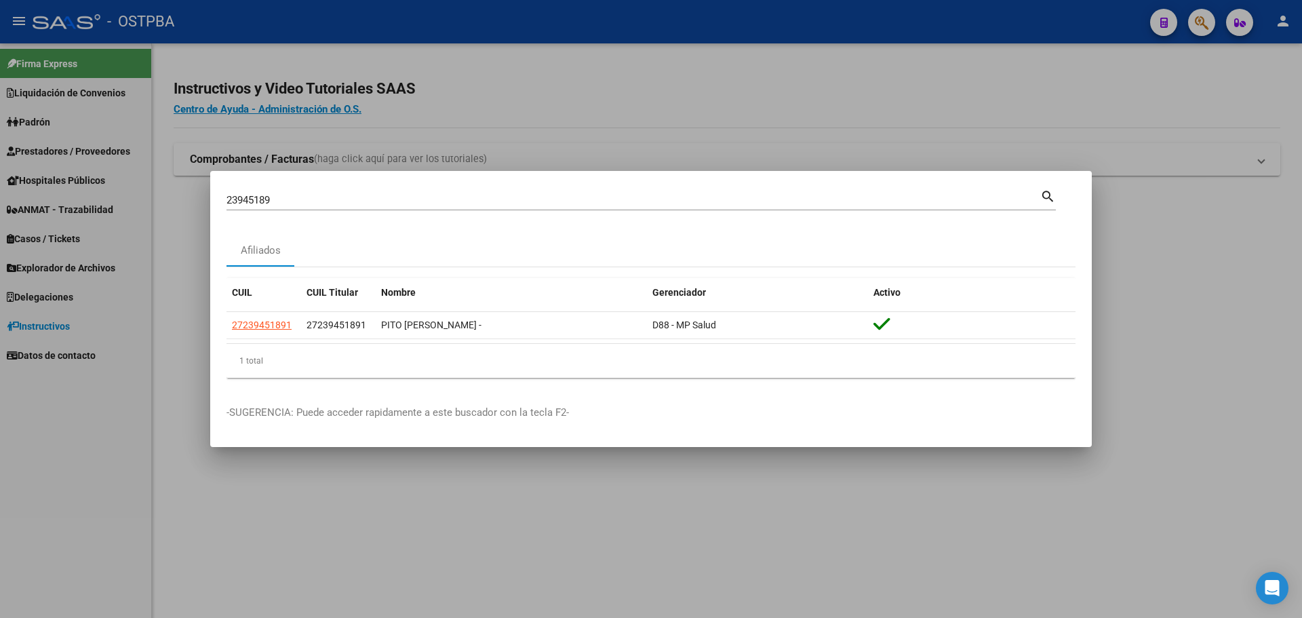
click at [328, 204] on input "23945189" at bounding box center [634, 200] width 814 height 12
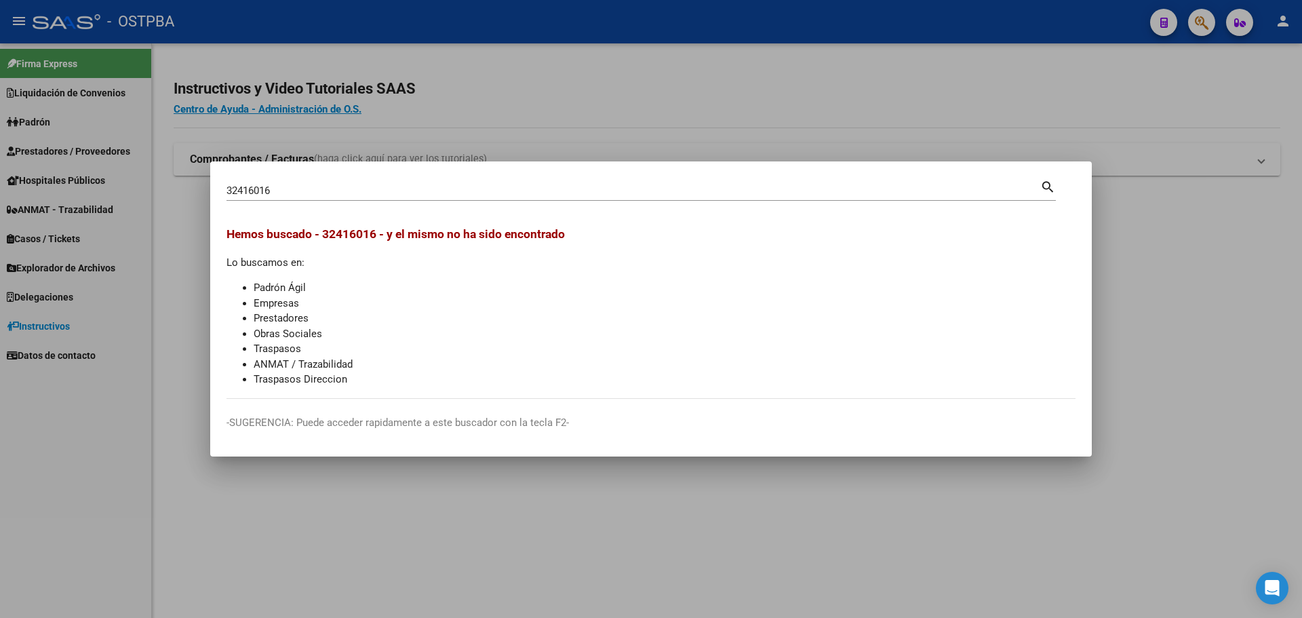
click at [254, 188] on input "32416016" at bounding box center [634, 190] width 814 height 12
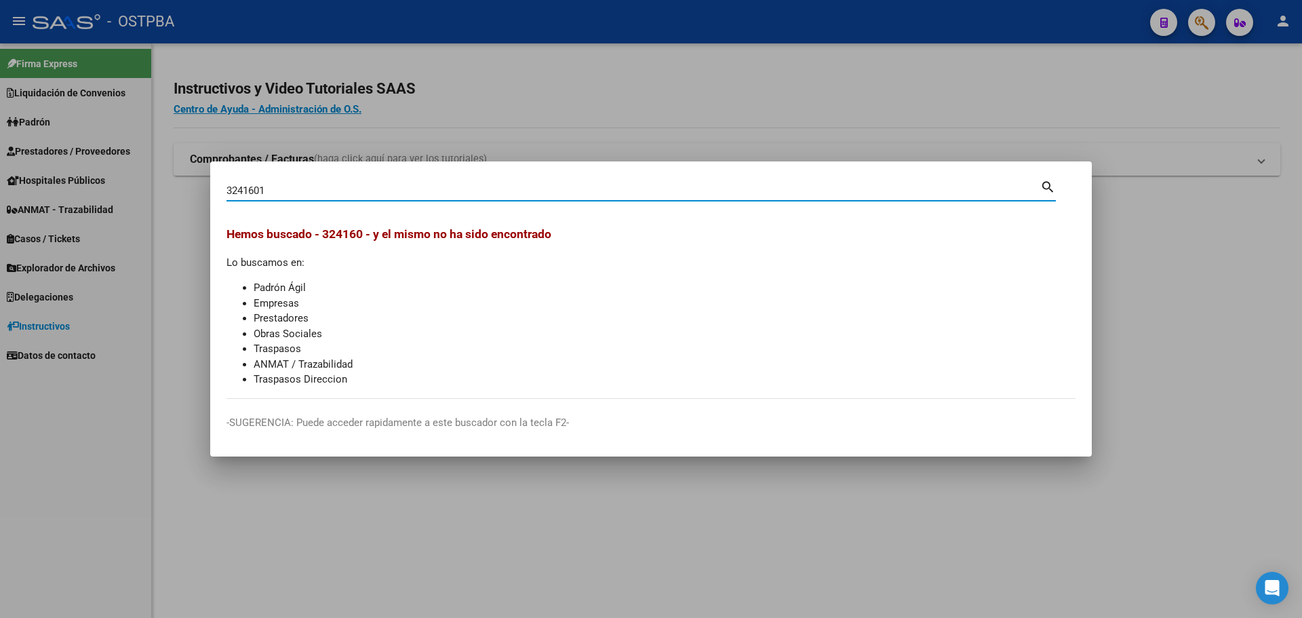
type input "32416016"
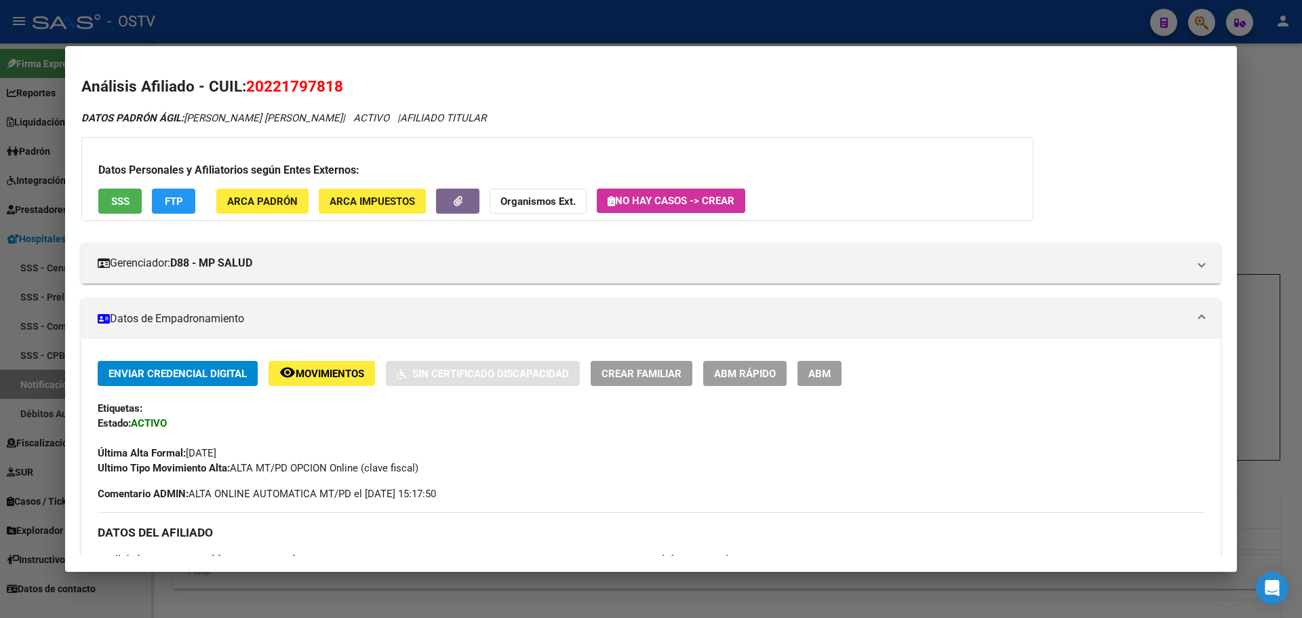
scroll to position [162, 0]
click at [397, 35] on div at bounding box center [651, 309] width 1302 height 618
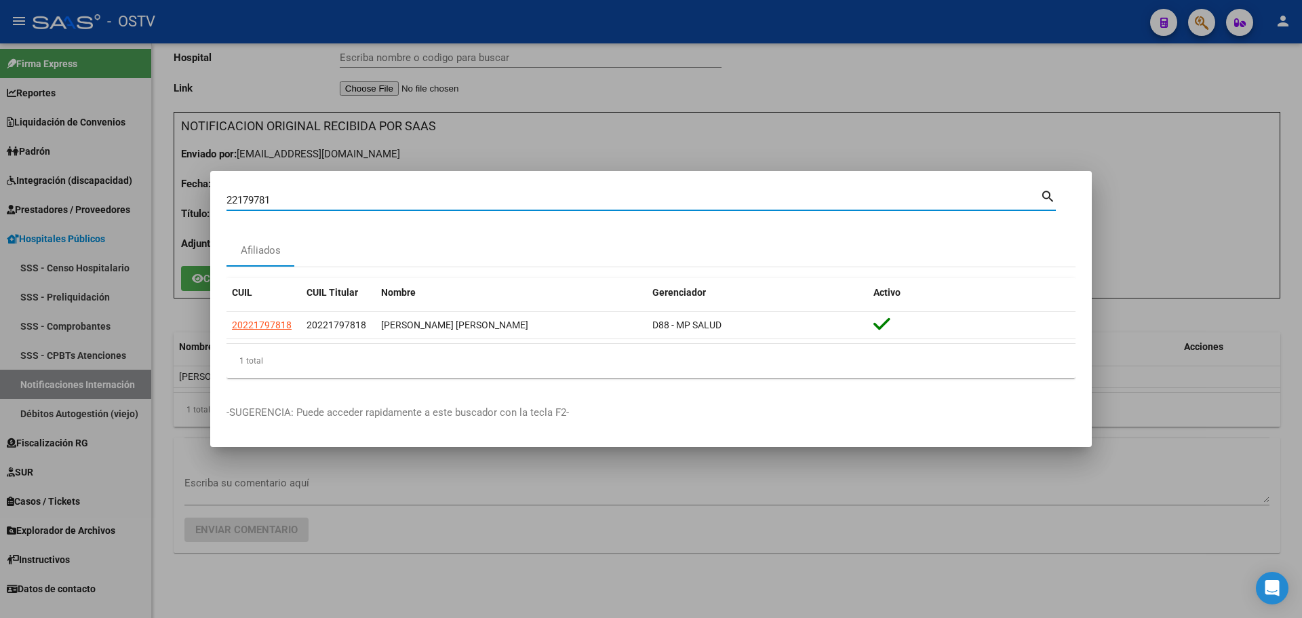
click at [283, 196] on input "22179781" at bounding box center [634, 200] width 814 height 12
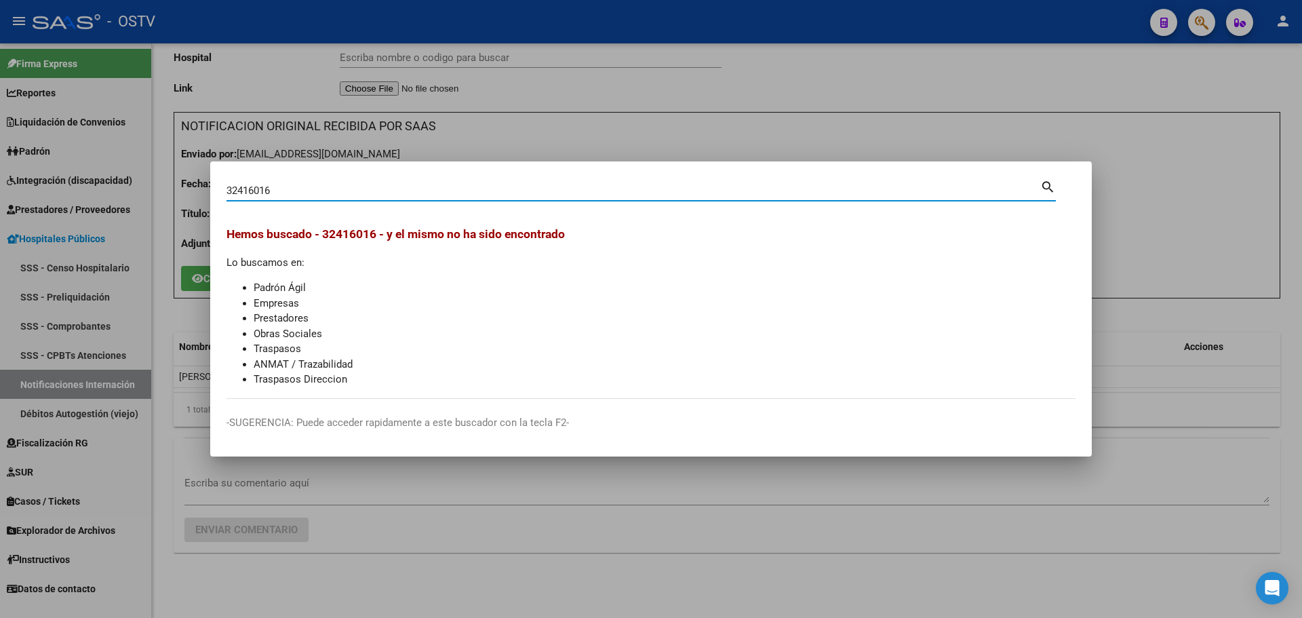
drag, startPoint x: 315, startPoint y: 193, endPoint x: 92, endPoint y: 191, distance: 223.1
click at [92, 191] on div "32416016 Buscar (apellido, dni, cuil, nro traspaso, cuit, obra social) search H…" at bounding box center [651, 309] width 1302 height 618
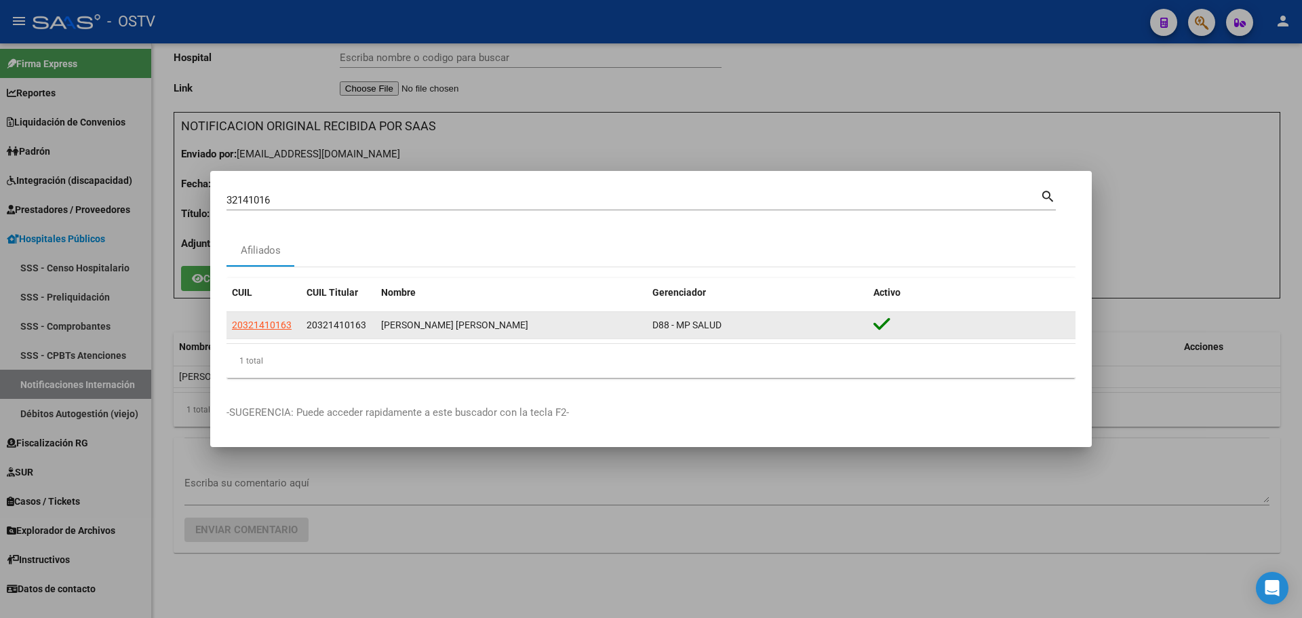
click at [334, 325] on span "20321410163" at bounding box center [337, 324] width 60 height 11
copy span "20321410163"
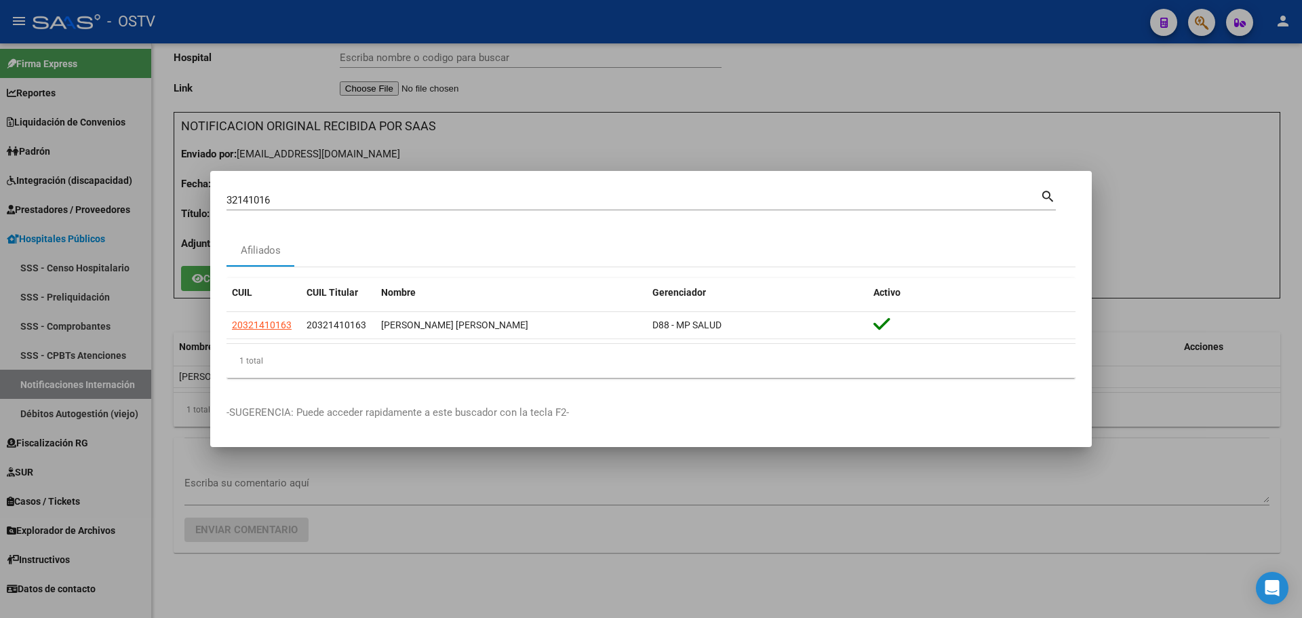
click at [315, 199] on input "32141016" at bounding box center [634, 200] width 814 height 12
type input "25840115"
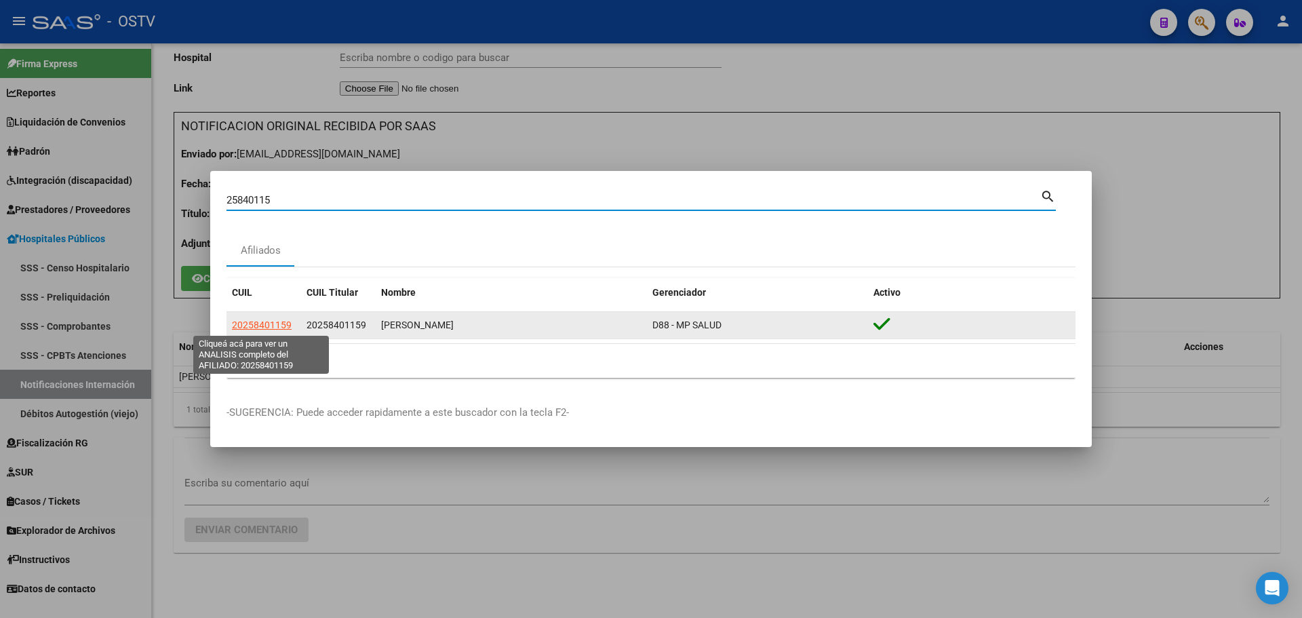
click at [273, 320] on span "20258401159" at bounding box center [262, 324] width 60 height 11
type textarea "20258401159"
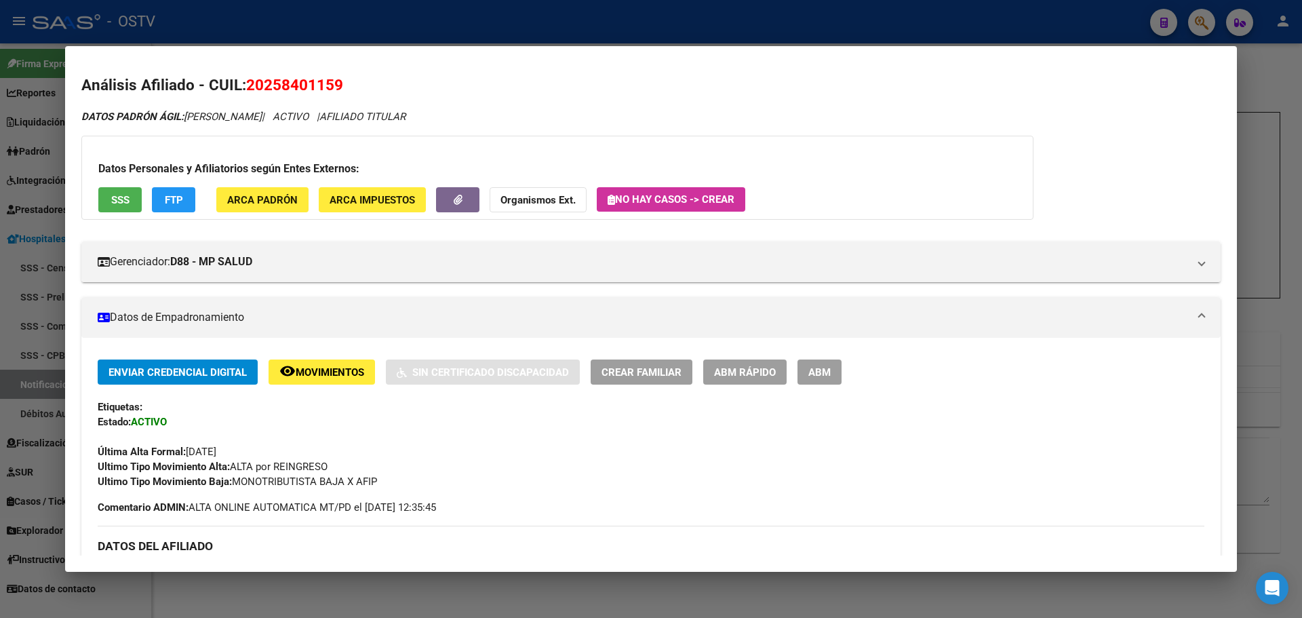
scroll to position [0, 0]
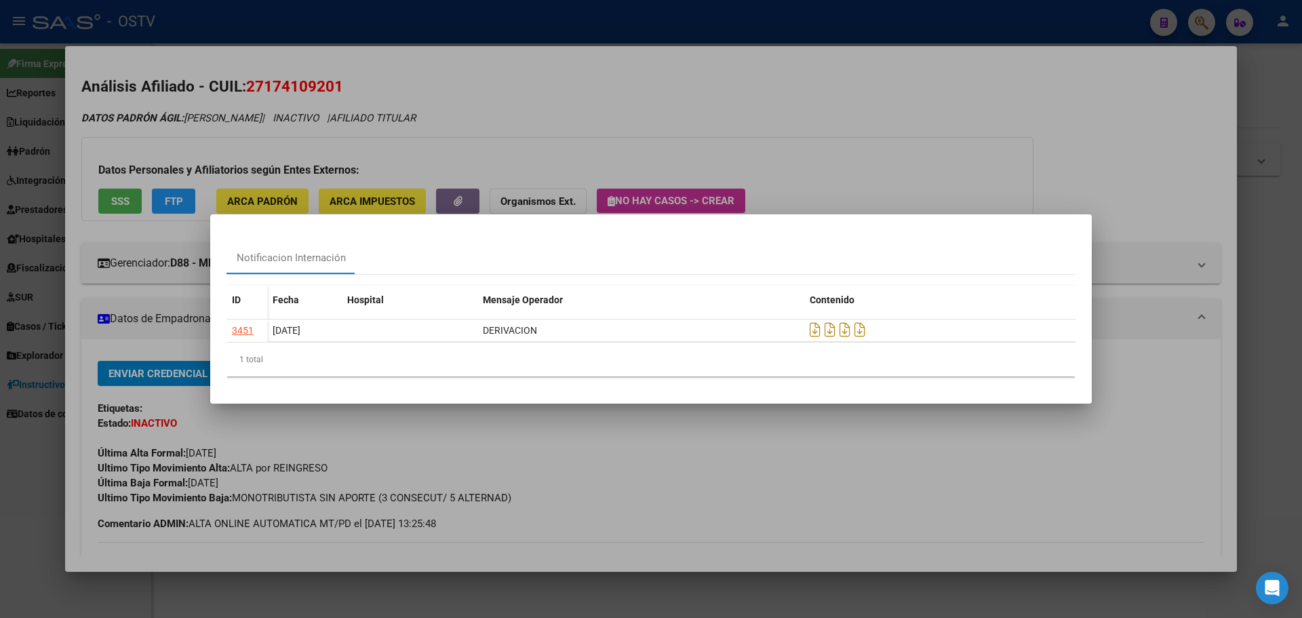
scroll to position [539, 0]
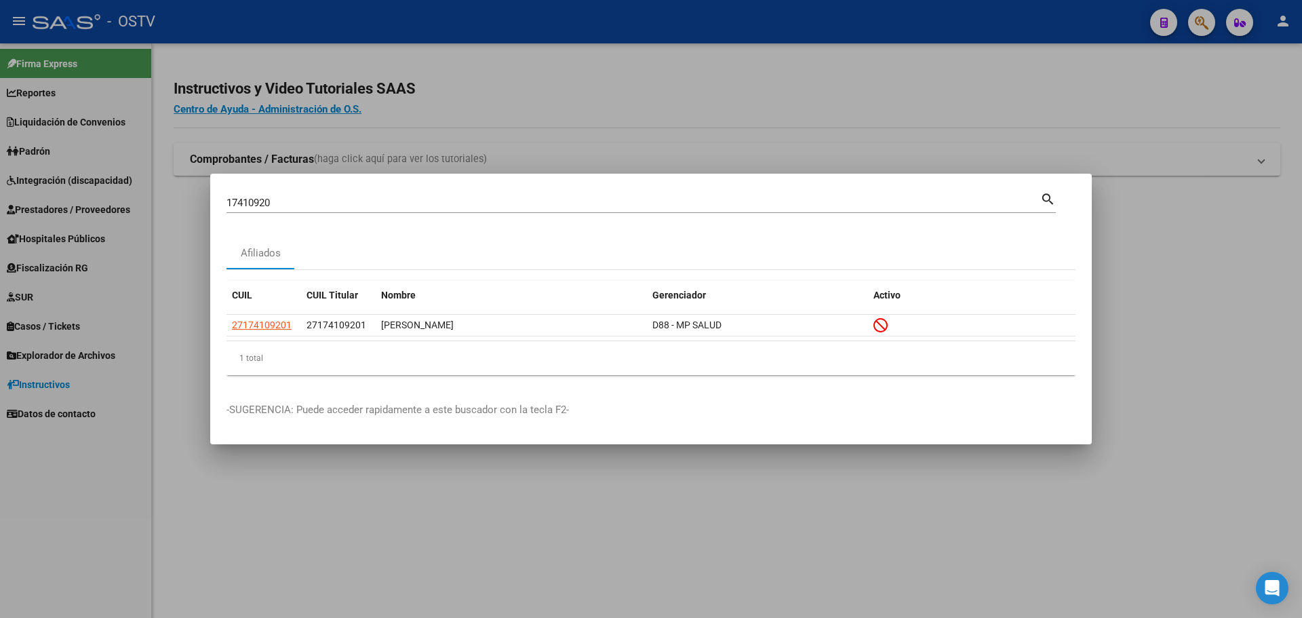
click at [307, 198] on input "17410920" at bounding box center [634, 203] width 814 height 12
click at [306, 198] on input "17410920" at bounding box center [634, 203] width 814 height 12
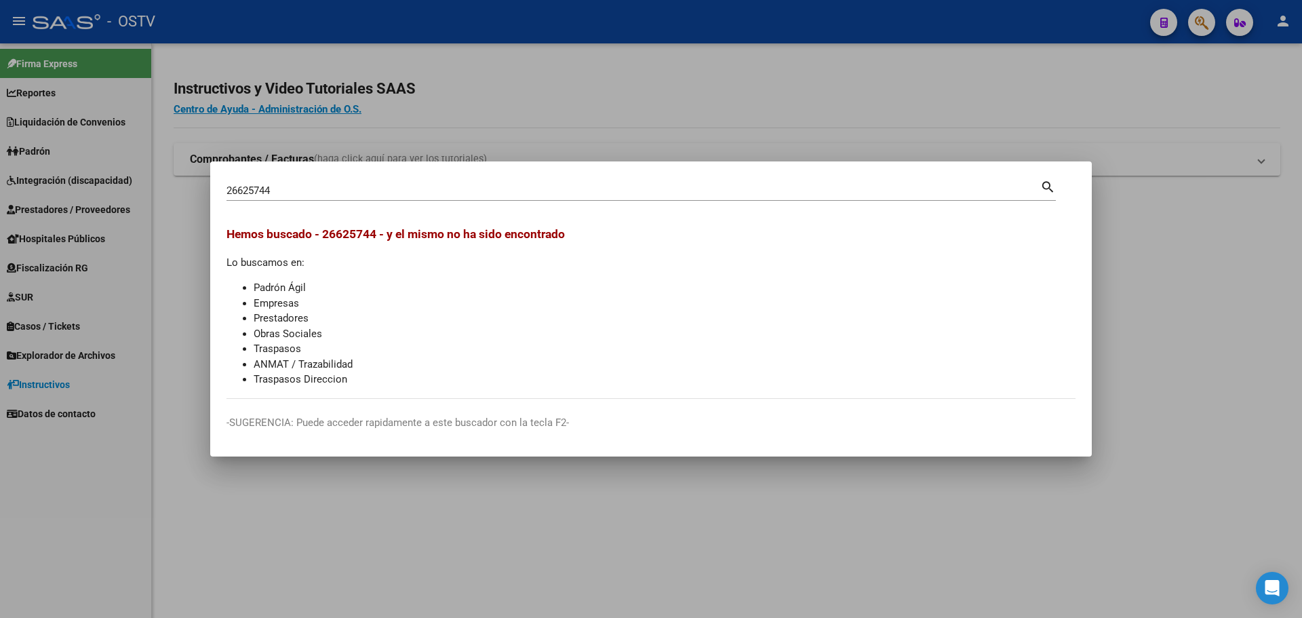
click at [298, 187] on input "26625744" at bounding box center [634, 190] width 814 height 12
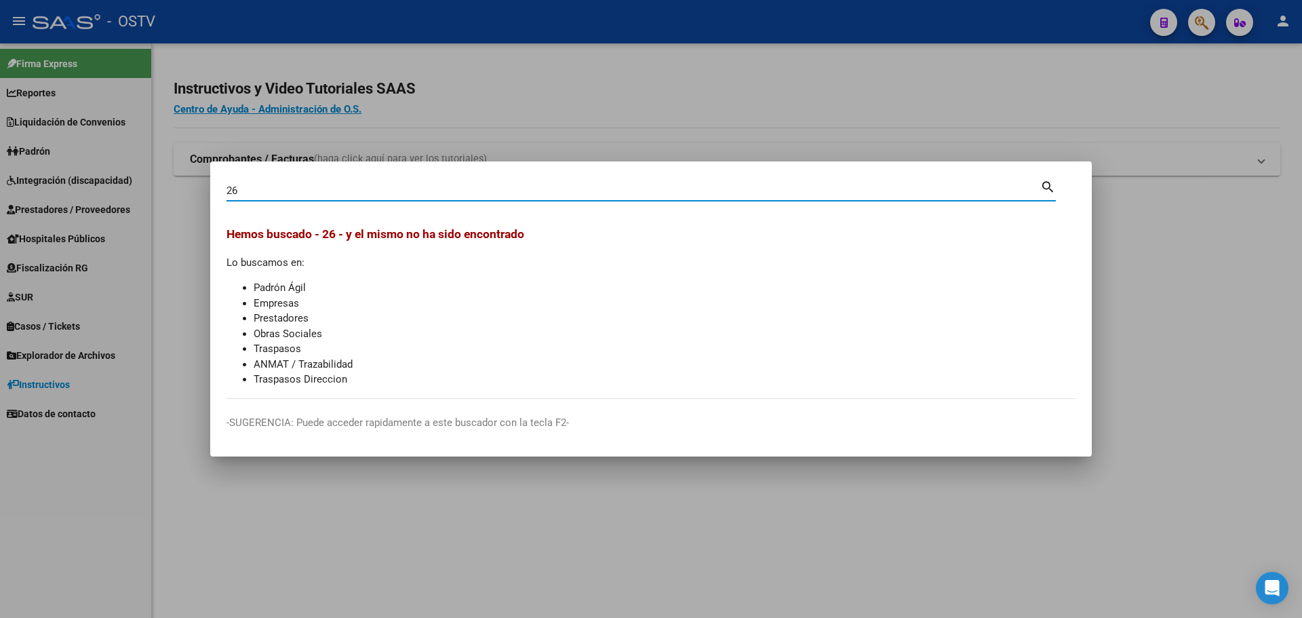
type input "26"
